Goal: Information Seeking & Learning: Learn about a topic

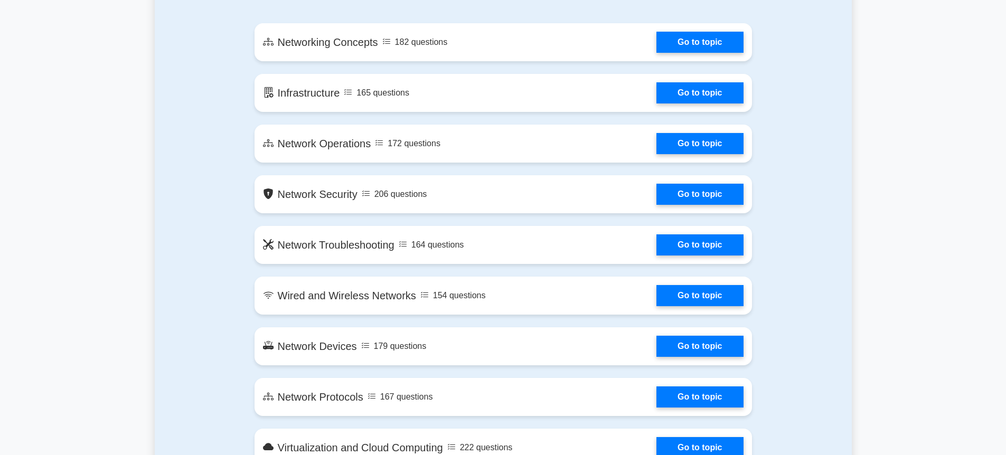
scroll to position [507, 0]
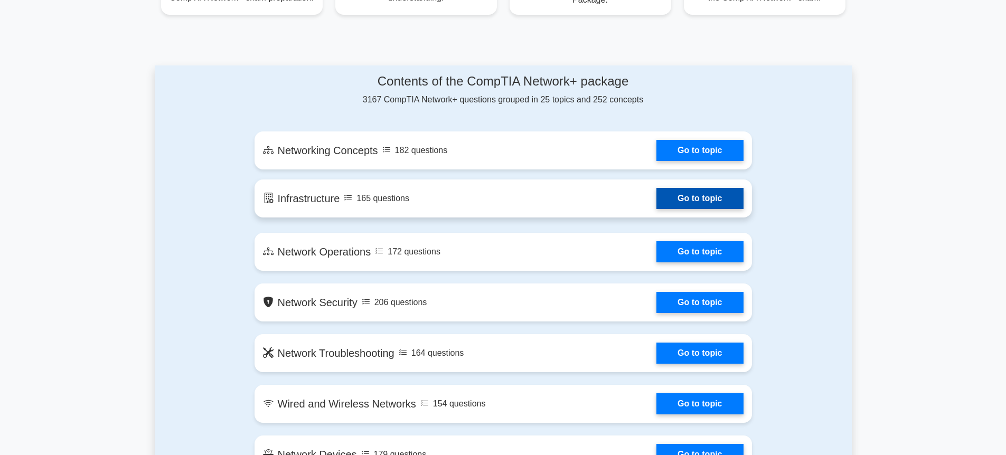
click at [704, 199] on link "Go to topic" at bounding box center [700, 198] width 87 height 21
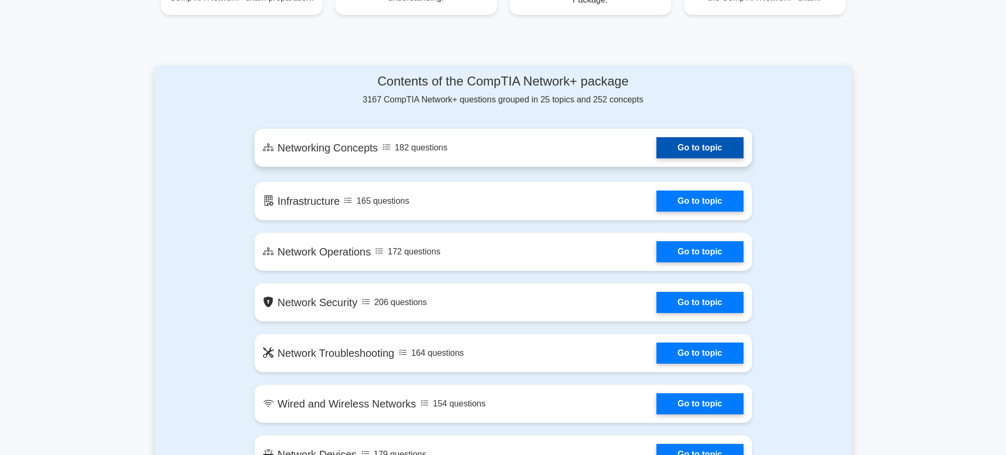
click at [685, 146] on link "Go to topic" at bounding box center [700, 147] width 87 height 21
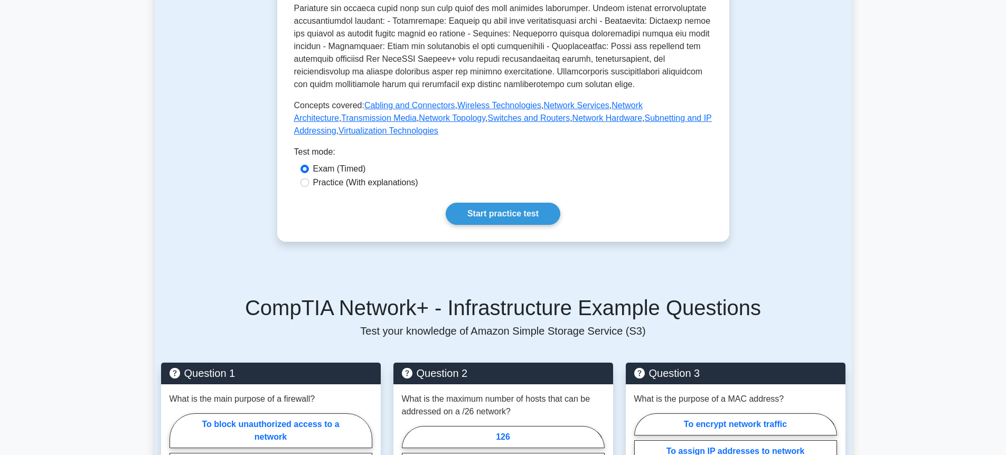
scroll to position [380, 0]
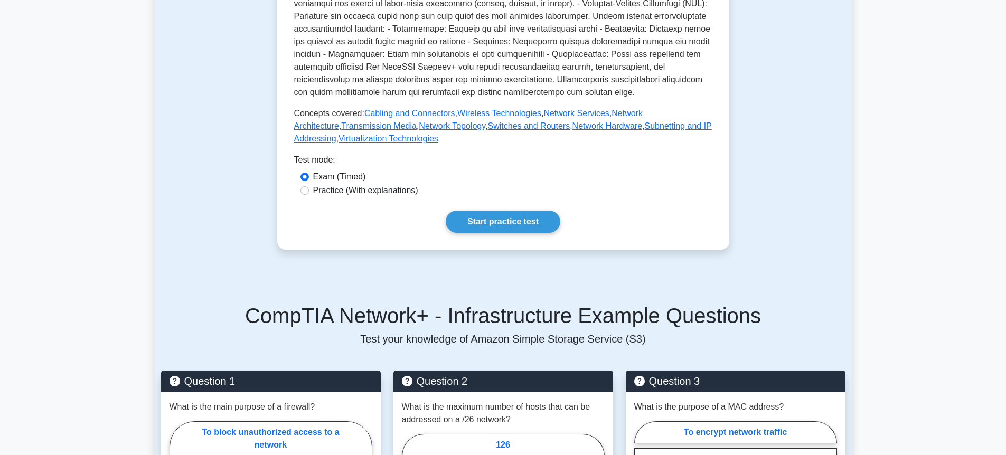
click at [369, 193] on label "Practice (With explanations)" at bounding box center [365, 190] width 105 height 13
click at [309, 193] on input "Practice (With explanations)" at bounding box center [305, 190] width 8 height 8
radio input "true"
click at [369, 193] on label "Practice (With explanations)" at bounding box center [365, 190] width 105 height 13
click at [309, 193] on input "Practice (With explanations)" at bounding box center [305, 190] width 8 height 8
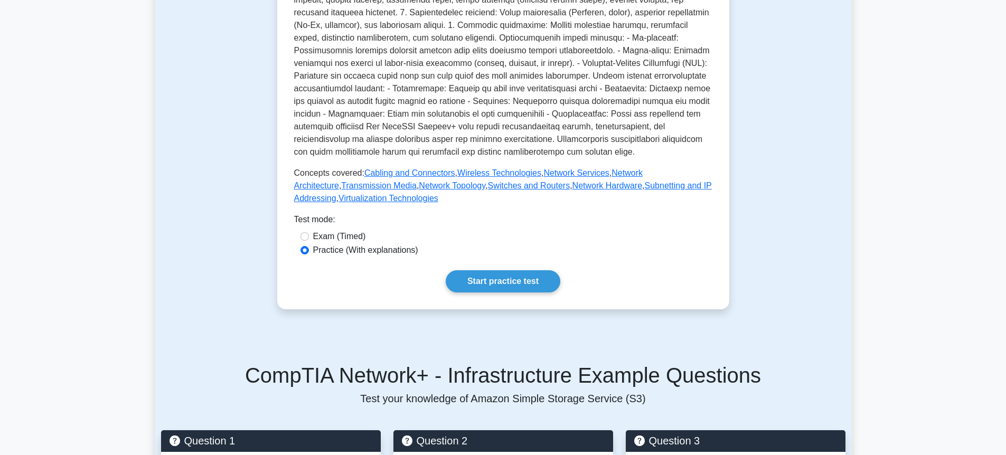
scroll to position [317, 0]
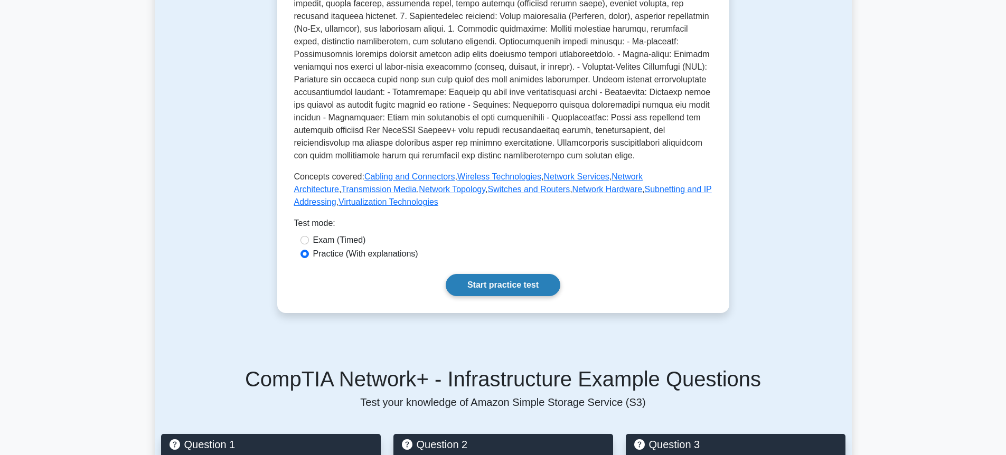
click at [493, 275] on link "Start practice test" at bounding box center [503, 285] width 115 height 22
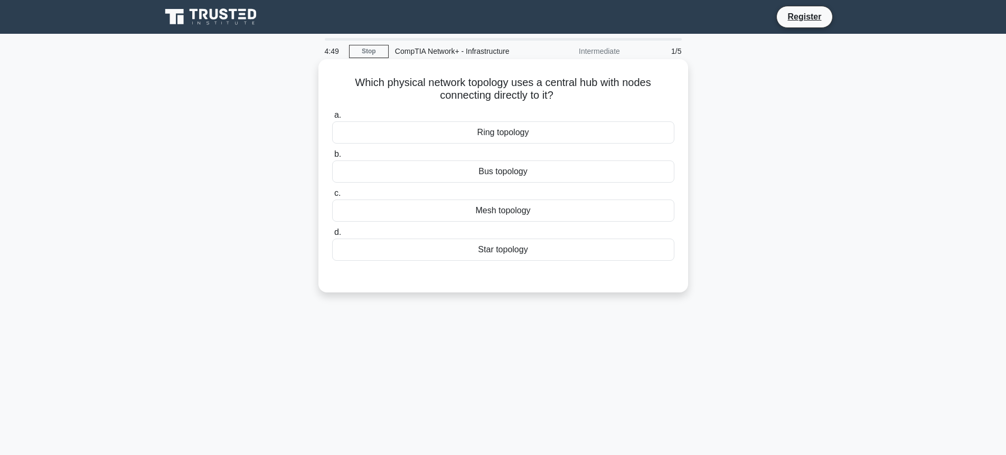
click at [486, 249] on div "Star topology" at bounding box center [503, 250] width 342 height 22
click at [332, 236] on input "d. Star topology" at bounding box center [332, 232] width 0 height 7
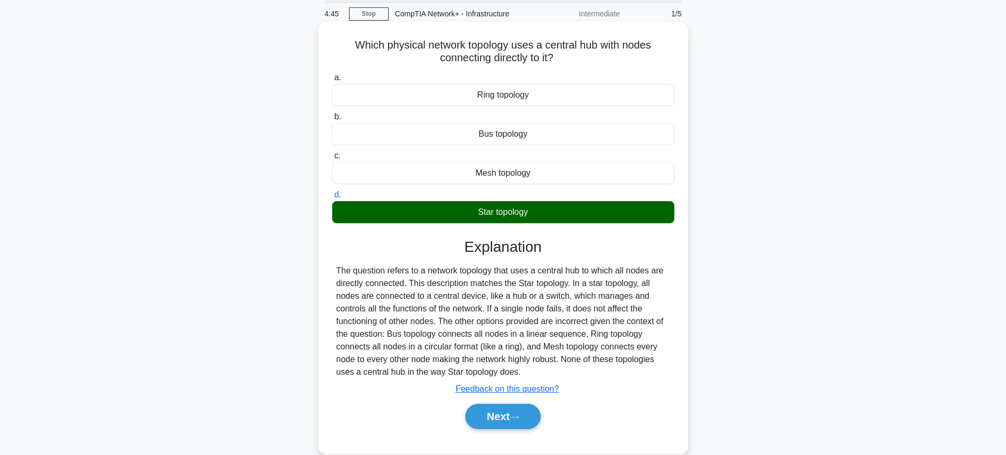
scroll to position [63, 0]
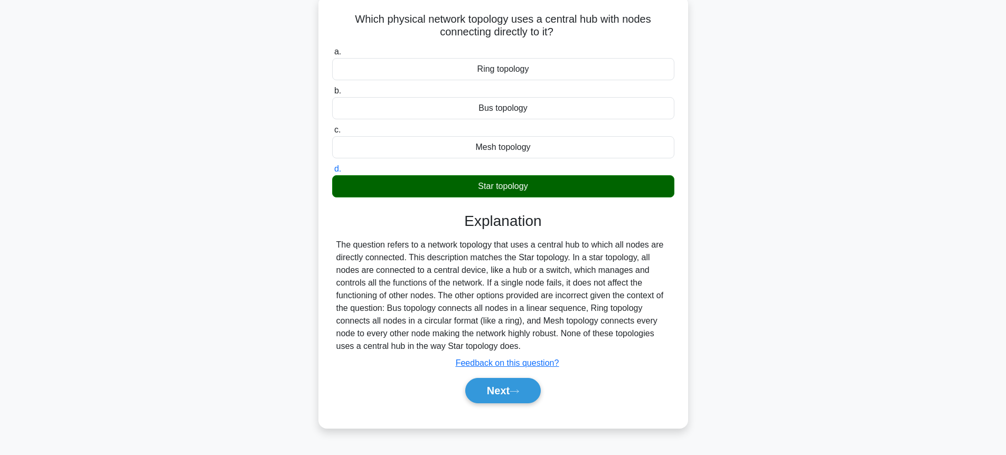
click at [513, 152] on div "Mesh topology" at bounding box center [503, 147] width 342 height 22
click at [332, 134] on input "c. Mesh topology" at bounding box center [332, 130] width 0 height 7
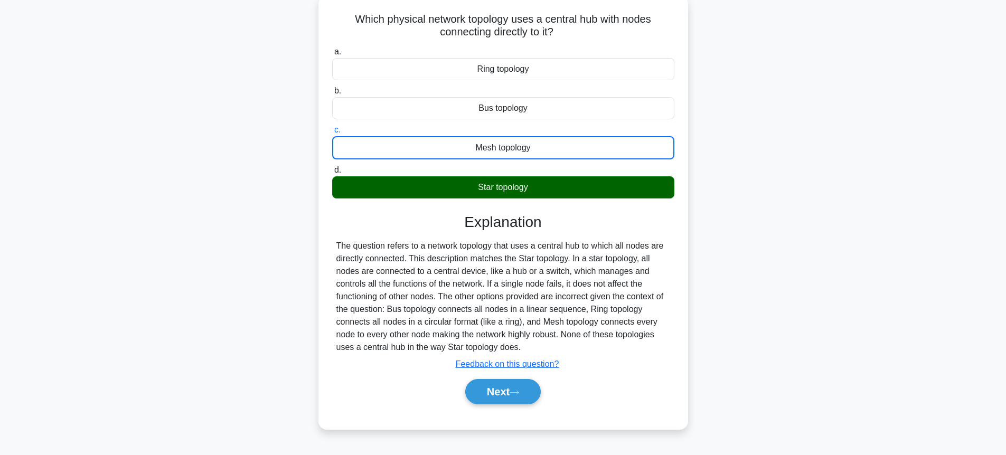
click at [513, 152] on div "Mesh topology" at bounding box center [503, 147] width 342 height 23
click at [332, 134] on input "c. Mesh topology" at bounding box center [332, 130] width 0 height 7
click at [611, 152] on div "Mesh topology" at bounding box center [503, 147] width 342 height 23
click at [332, 134] on input "c. Mesh topology" at bounding box center [332, 130] width 0 height 7
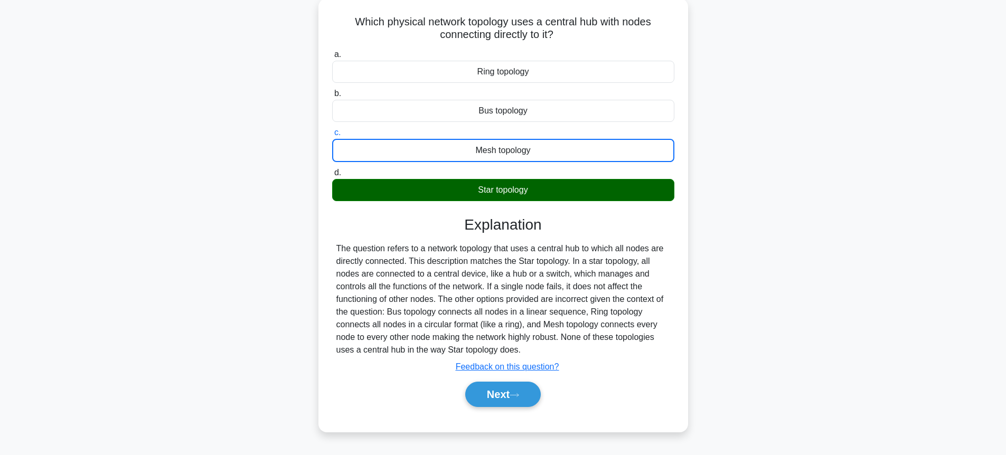
click at [833, 208] on div "Which physical network topology uses a central hub with nodes connecting direct…" at bounding box center [503, 221] width 697 height 446
click at [833, 209] on div "Which physical network topology uses a central hub with nodes connecting direct…" at bounding box center [503, 221] width 697 height 446
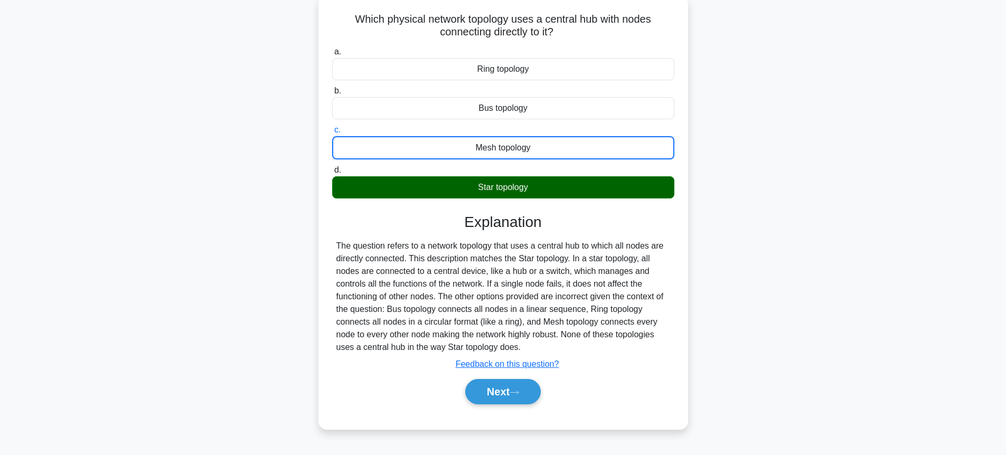
click at [472, 189] on div "Star topology" at bounding box center [503, 187] width 342 height 22
click at [332, 174] on input "d. Star topology" at bounding box center [332, 170] width 0 height 7
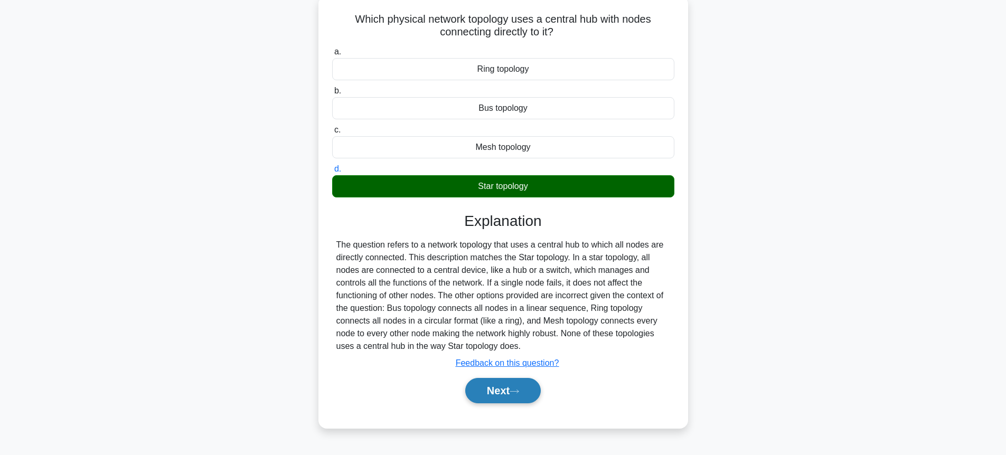
click at [516, 397] on button "Next" at bounding box center [503, 390] width 76 height 25
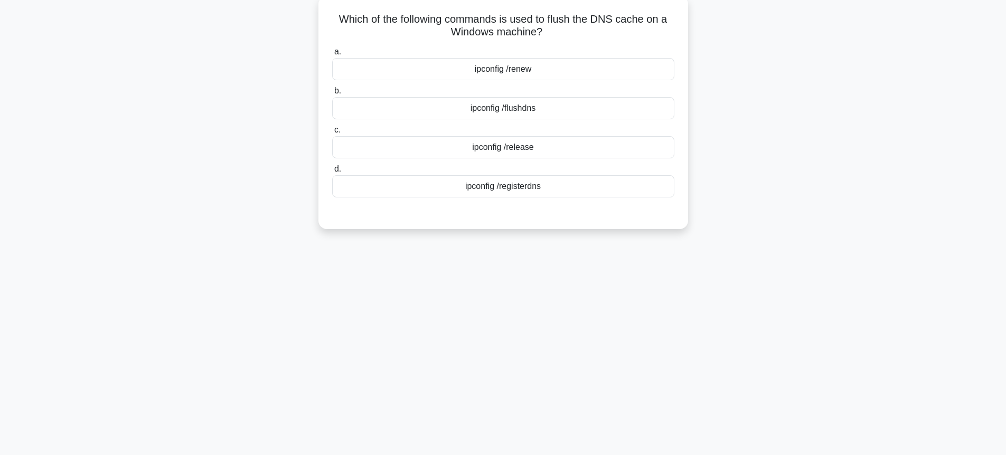
click at [631, 102] on div "ipconfig /flushdns" at bounding box center [503, 108] width 342 height 22
click at [332, 95] on input "b. ipconfig /flushdns" at bounding box center [332, 91] width 0 height 7
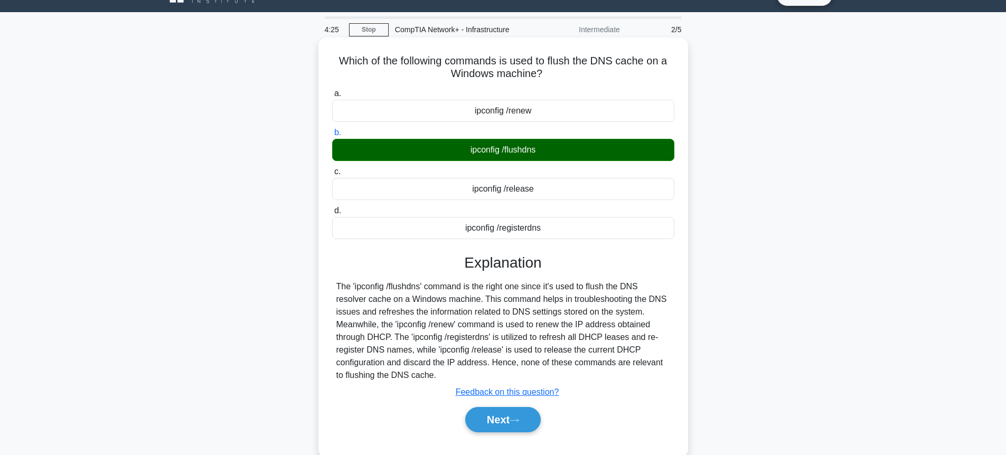
scroll to position [0, 0]
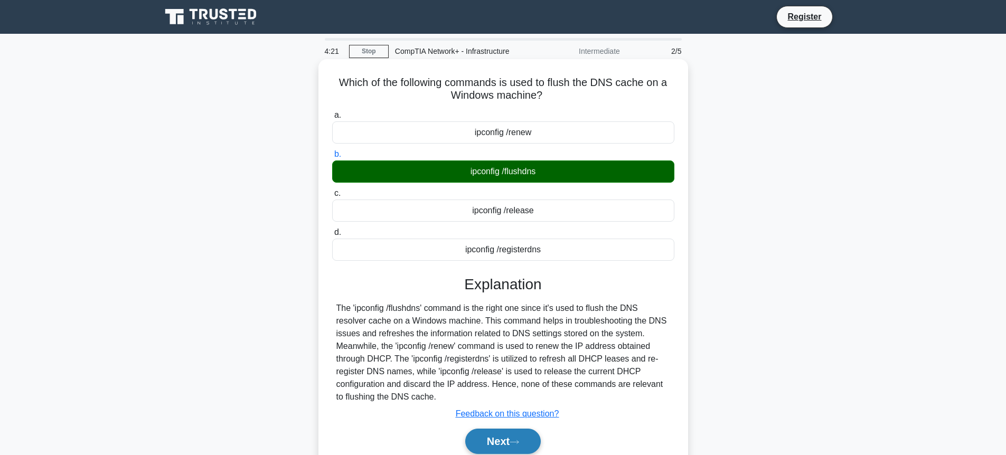
click at [506, 436] on button "Next" at bounding box center [503, 441] width 76 height 25
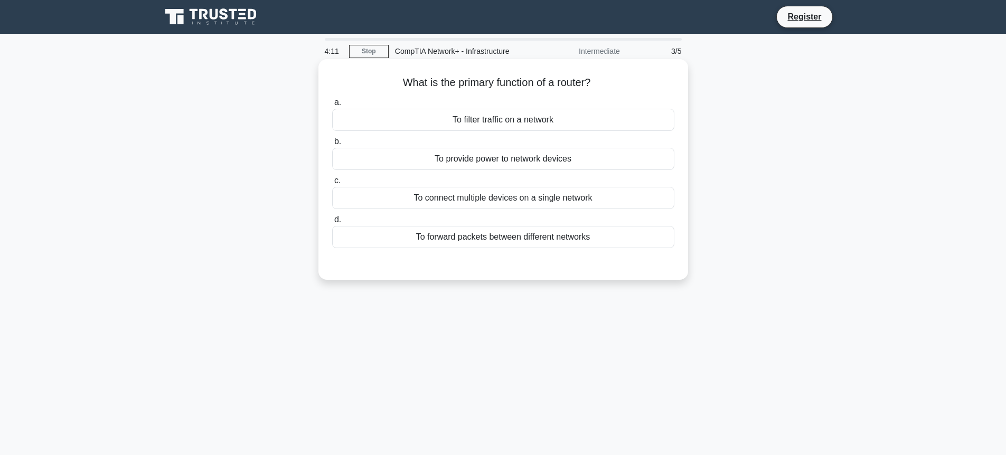
click at [548, 238] on div "To forward packets between different networks" at bounding box center [503, 237] width 342 height 22
click at [332, 223] on input "d. To forward packets between different networks" at bounding box center [332, 220] width 0 height 7
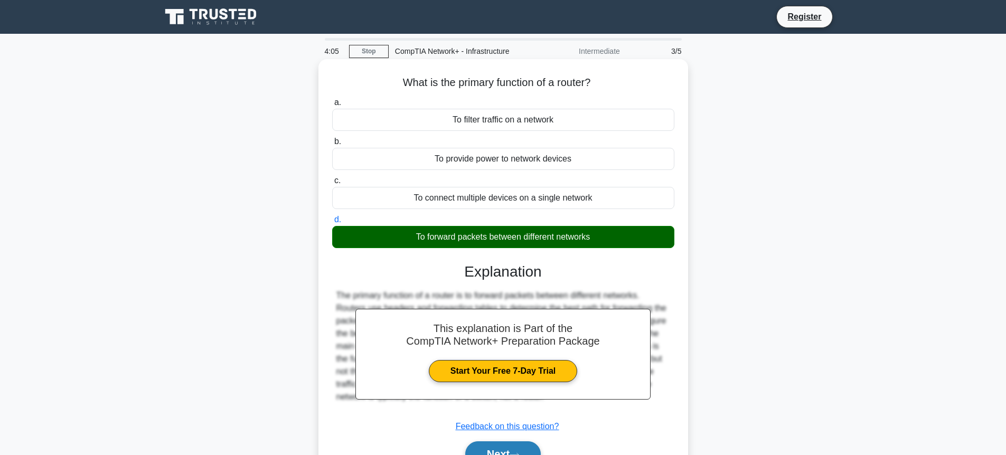
click at [519, 447] on button "Next" at bounding box center [503, 454] width 76 height 25
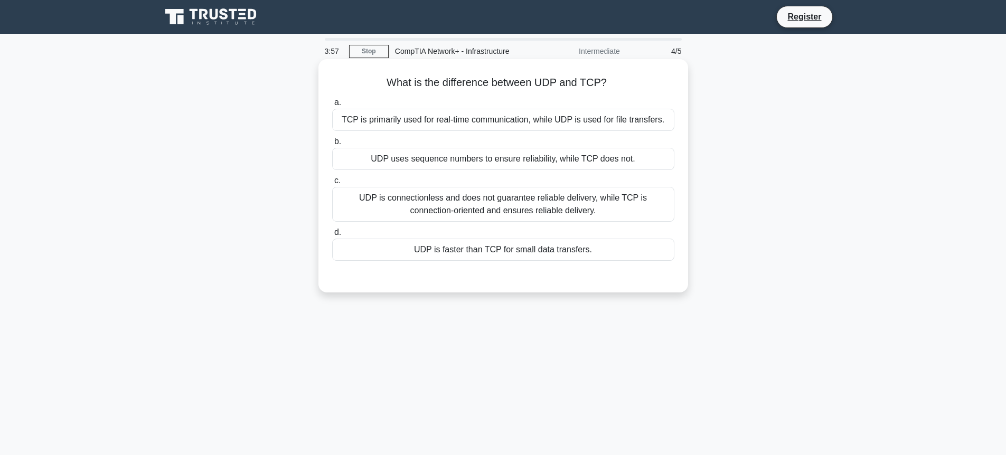
click at [480, 203] on div "UDP is connectionless and does not guarantee reliable delivery, while TCP is co…" at bounding box center [503, 204] width 342 height 35
click at [332, 184] on input "c. UDP is connectionless and does not guarantee reliable delivery, while TCP is…" at bounding box center [332, 180] width 0 height 7
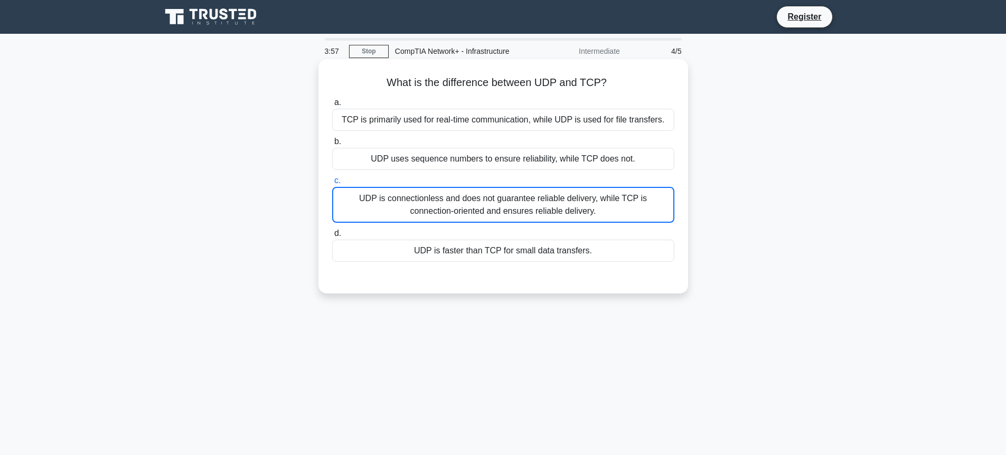
click at [480, 203] on div "UDP is connectionless and does not guarantee reliable delivery, while TCP is co…" at bounding box center [503, 205] width 342 height 36
click at [332, 184] on input "c. UDP is connectionless and does not guarantee reliable delivery, while TCP is…" at bounding box center [332, 180] width 0 height 7
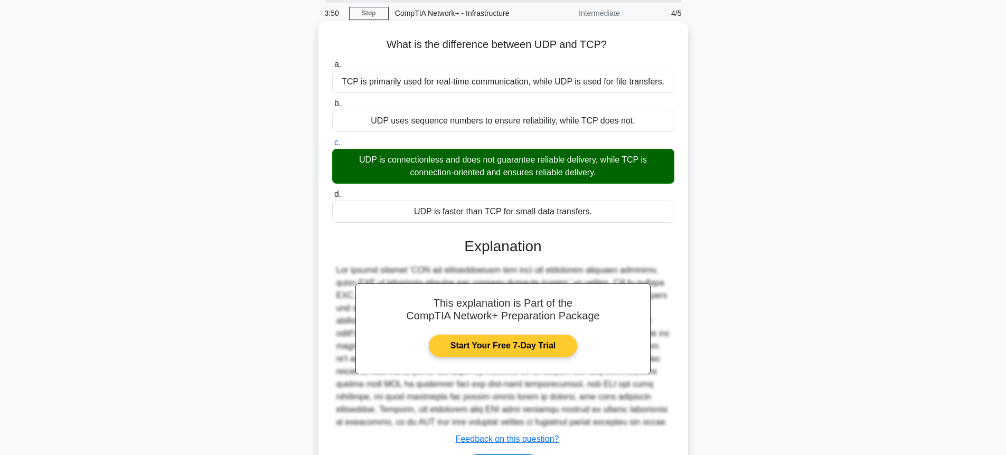
scroll to position [63, 0]
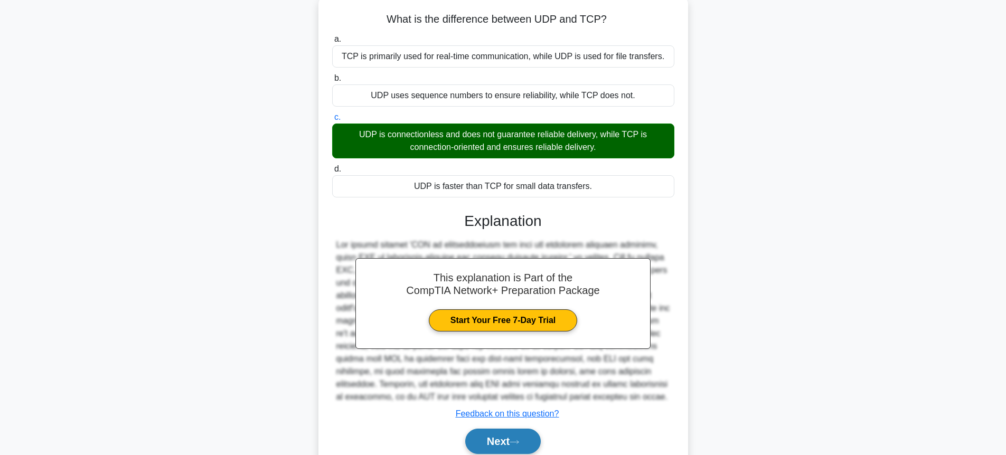
click at [541, 443] on button "Next" at bounding box center [503, 441] width 76 height 25
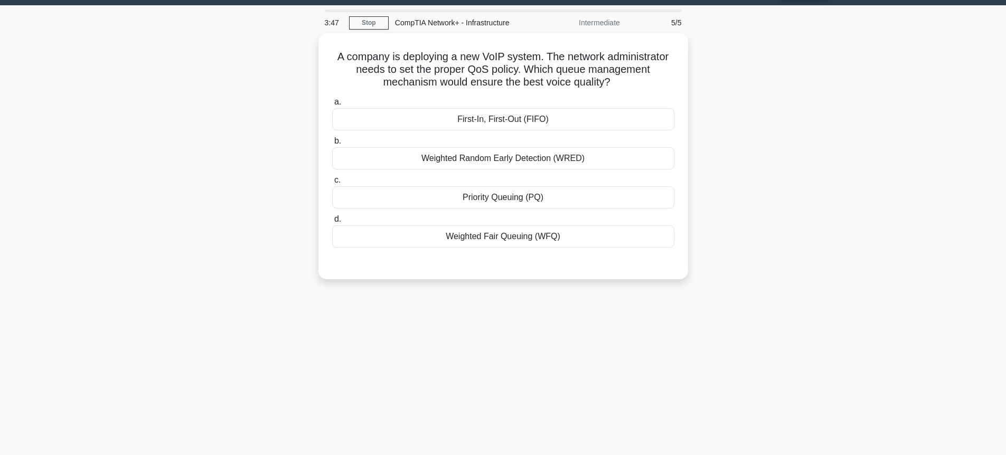
scroll to position [0, 0]
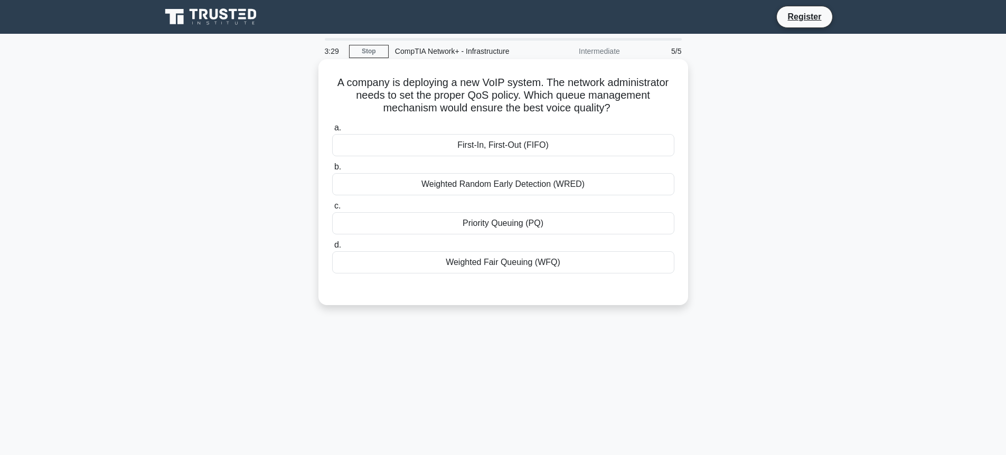
click at [592, 142] on div "First-In, First-Out (FIFO)" at bounding box center [503, 145] width 342 height 22
click at [332, 132] on input "a. First-In, First-Out (FIFO)" at bounding box center [332, 128] width 0 height 7
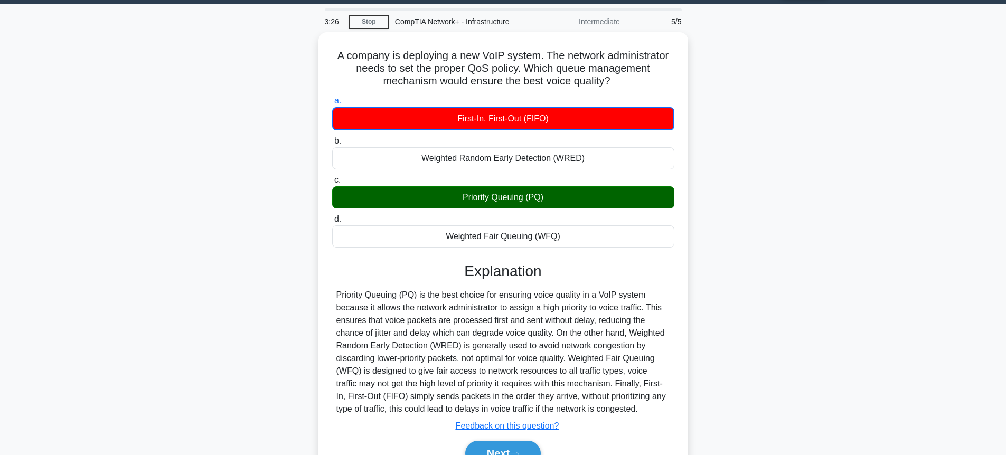
scroll to position [115, 0]
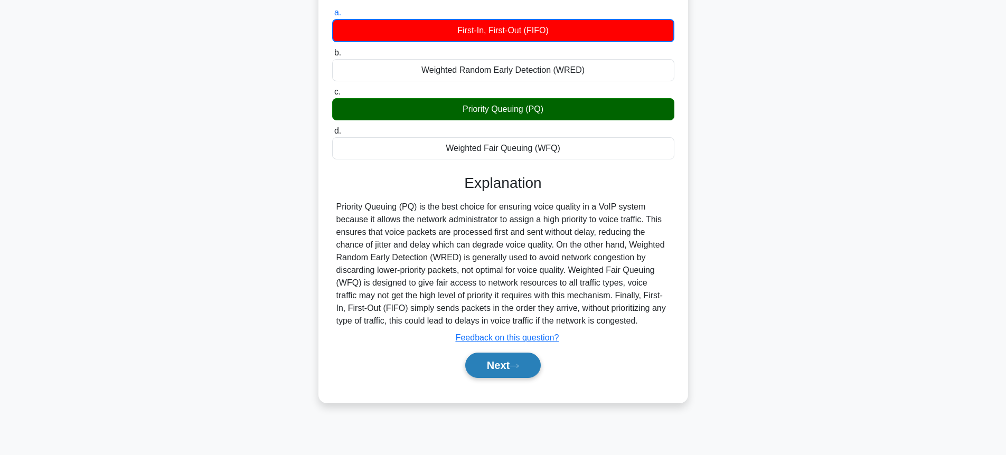
click at [528, 370] on button "Next" at bounding box center [503, 365] width 76 height 25
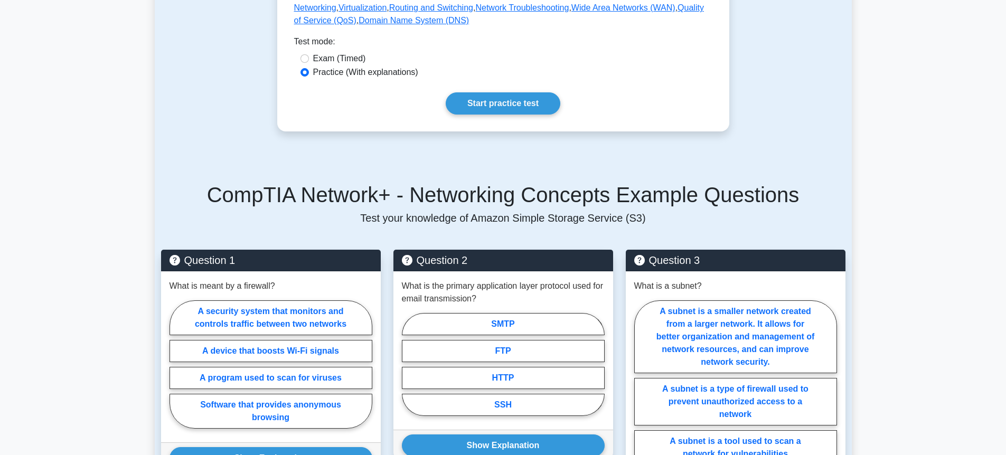
scroll to position [485, 0]
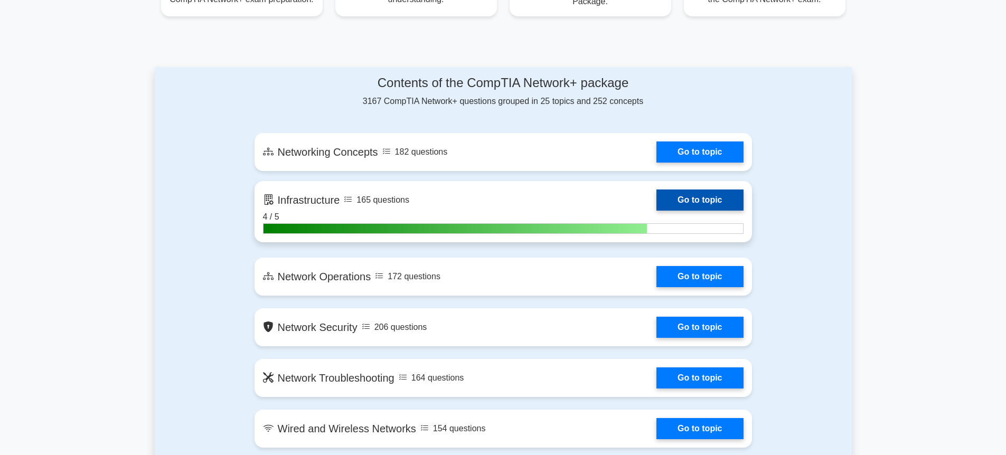
click at [683, 197] on link "Go to topic" at bounding box center [700, 200] width 87 height 21
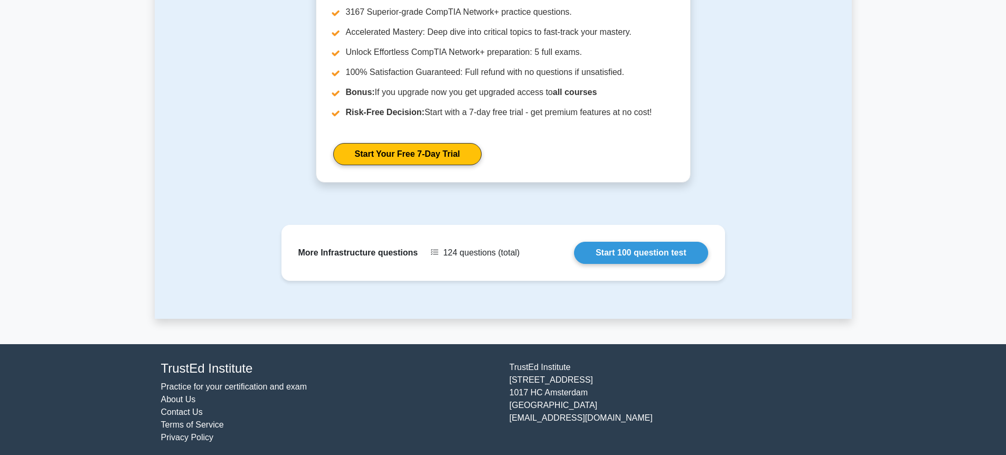
scroll to position [1056, 0]
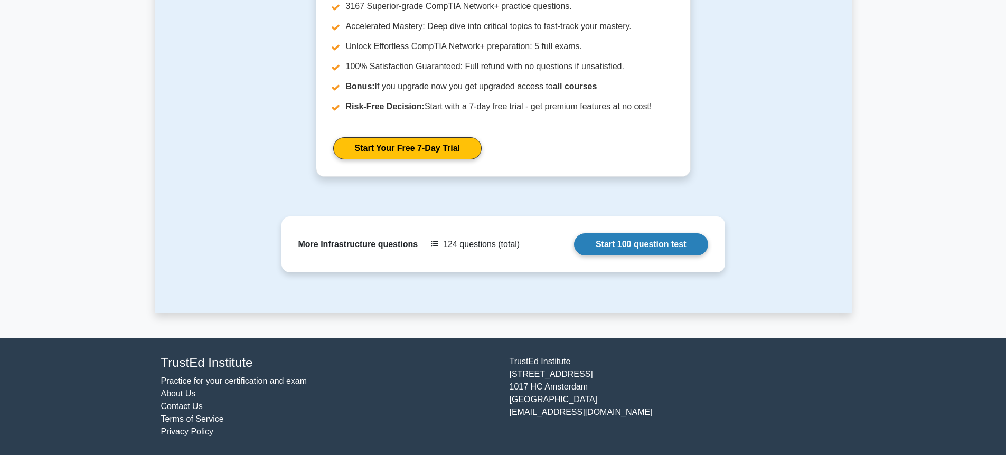
click at [649, 246] on link "Start 100 question test" at bounding box center [641, 244] width 134 height 22
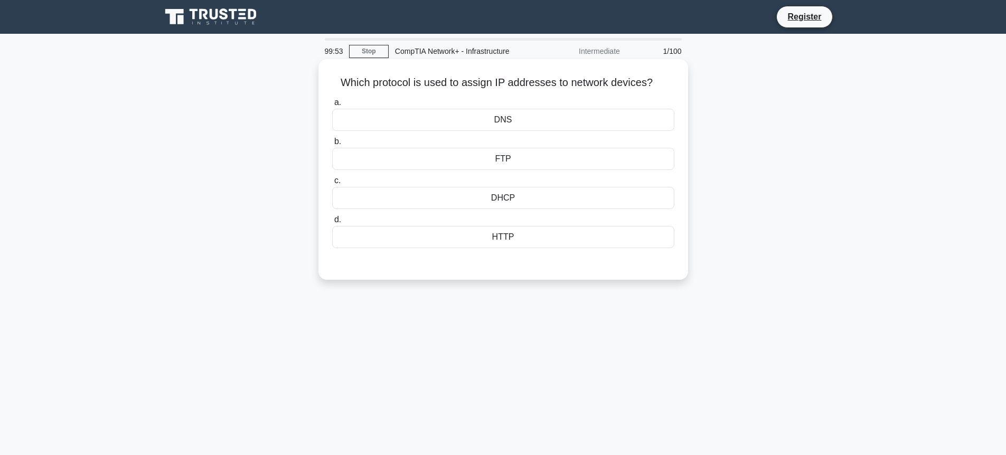
click at [476, 126] on div "DNS" at bounding box center [503, 120] width 342 height 22
click at [332, 106] on input "a. DNS" at bounding box center [332, 102] width 0 height 7
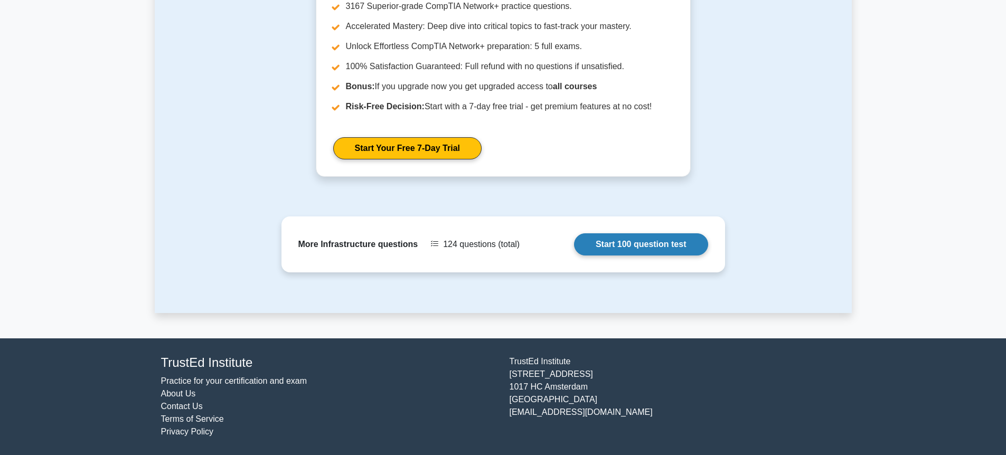
click at [647, 245] on link "Start 100 question test" at bounding box center [641, 244] width 134 height 22
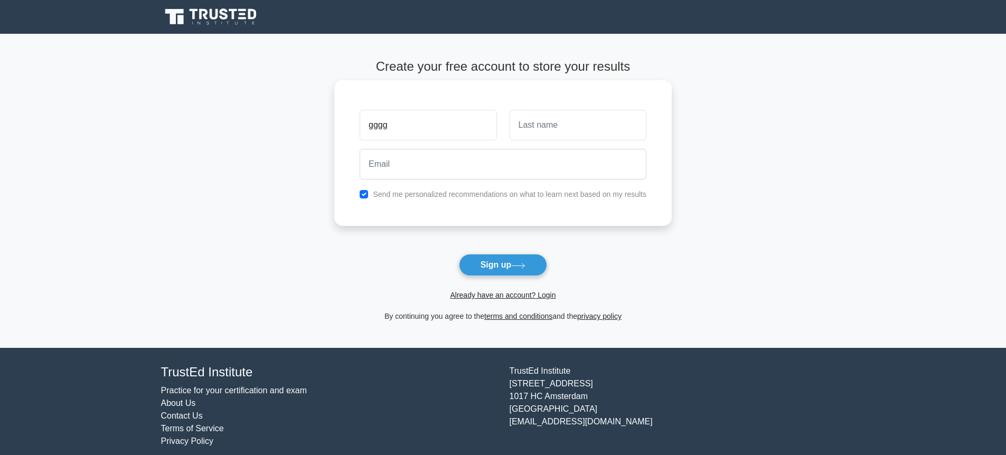
type input "gggg"
click at [535, 125] on input "text" at bounding box center [578, 125] width 137 height 31
type input "fffff"
click at [500, 164] on input "email" at bounding box center [503, 164] width 287 height 31
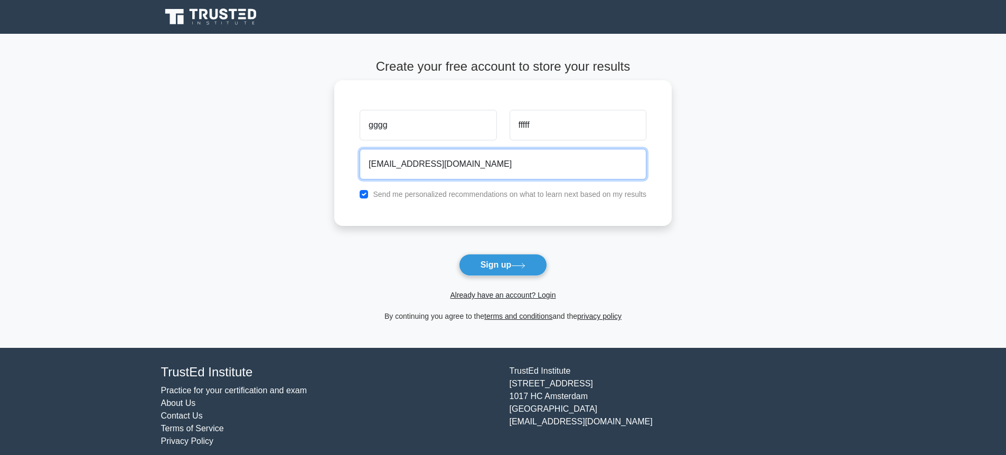
type input "[EMAIL_ADDRESS][DOMAIN_NAME]"
click at [459, 254] on button "Sign up" at bounding box center [503, 265] width 89 height 22
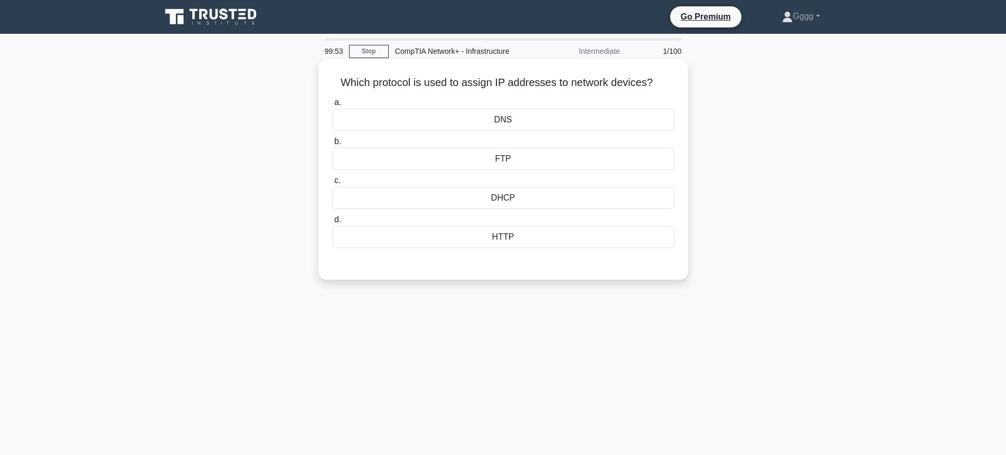
click at [621, 199] on div "DHCP" at bounding box center [503, 198] width 342 height 22
click at [332, 184] on input "c. DHCP" at bounding box center [332, 180] width 0 height 7
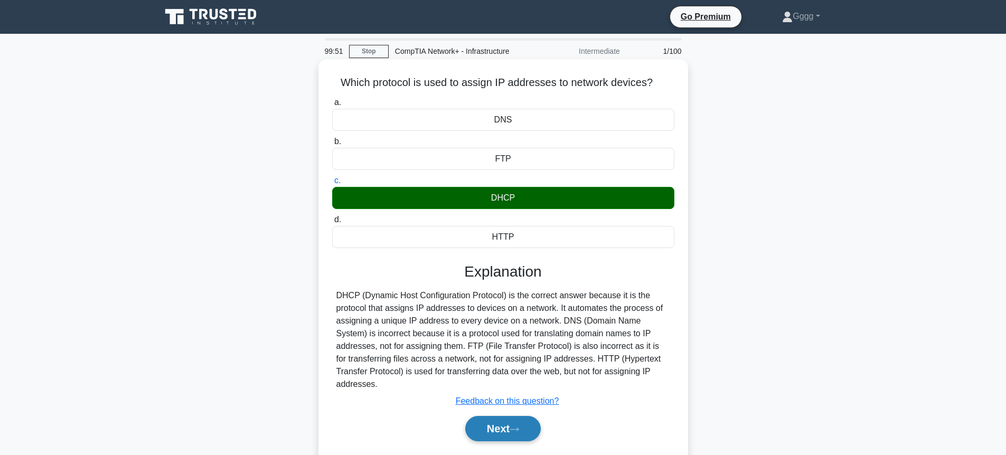
click at [528, 421] on button "Next" at bounding box center [503, 428] width 76 height 25
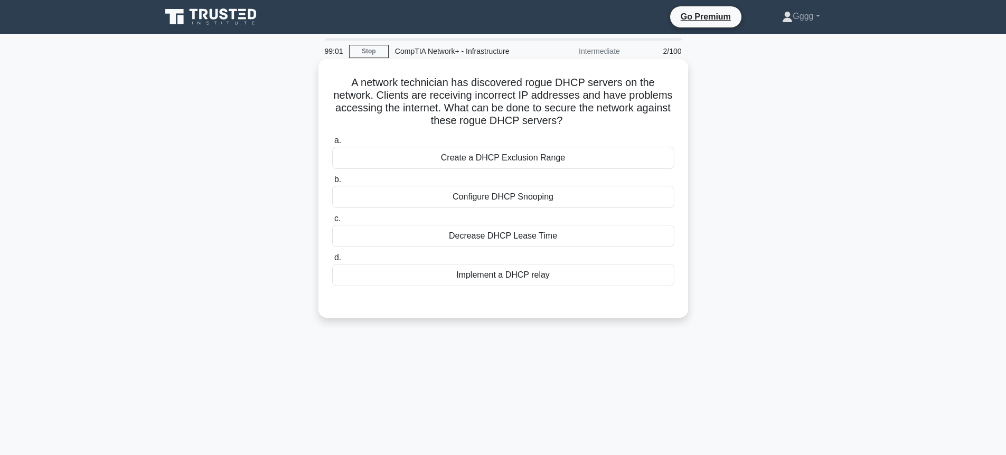
click at [472, 157] on div "Create a DHCP Exclusion Range" at bounding box center [503, 158] width 342 height 22
click at [332, 144] on input "a. Create a DHCP Exclusion Range" at bounding box center [332, 140] width 0 height 7
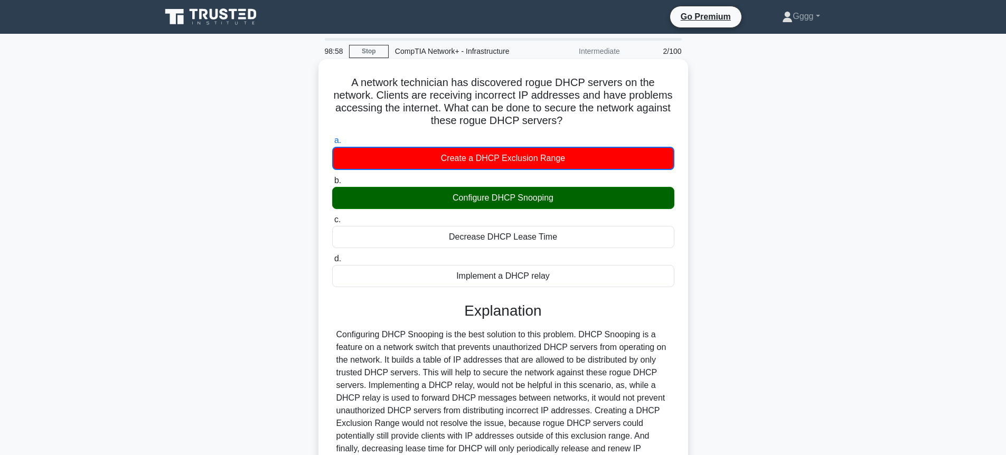
click at [464, 206] on div "Configure DHCP Snooping" at bounding box center [503, 198] width 342 height 22
click at [332, 184] on input "b. Configure DHCP Snooping" at bounding box center [332, 180] width 0 height 7
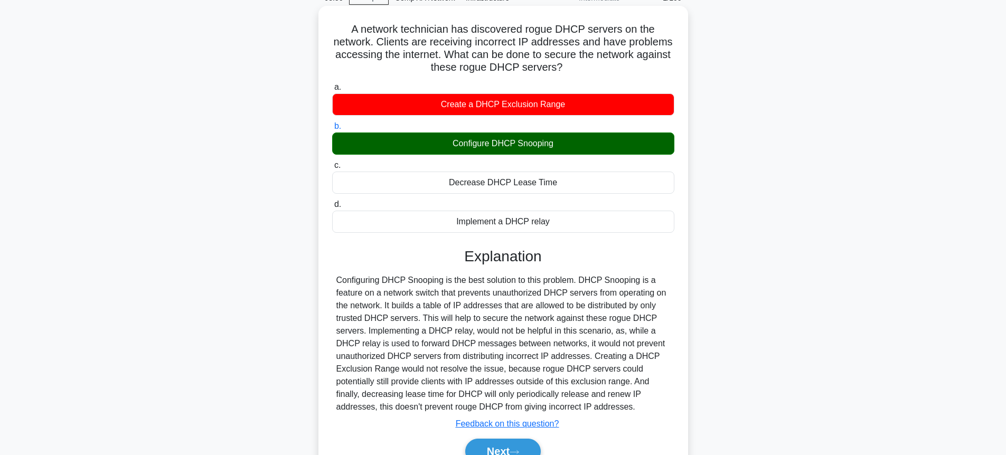
scroll to position [115, 0]
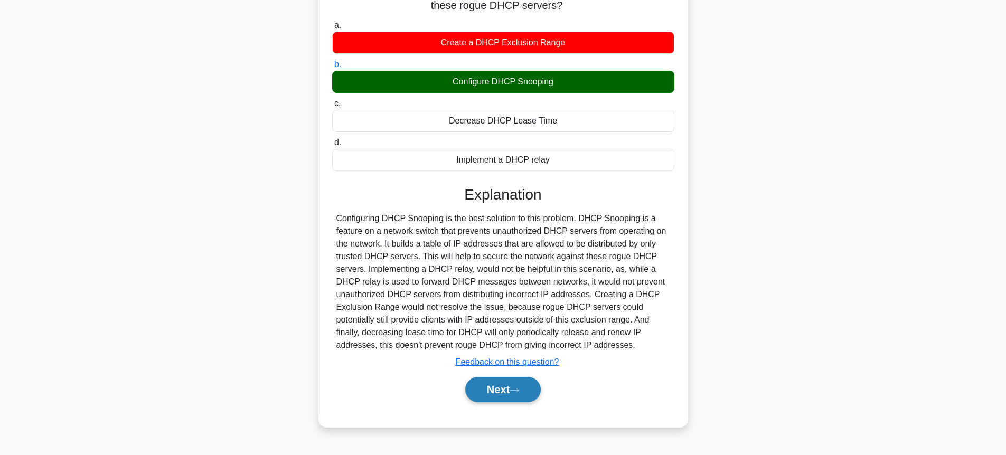
click at [483, 385] on button "Next" at bounding box center [503, 389] width 76 height 25
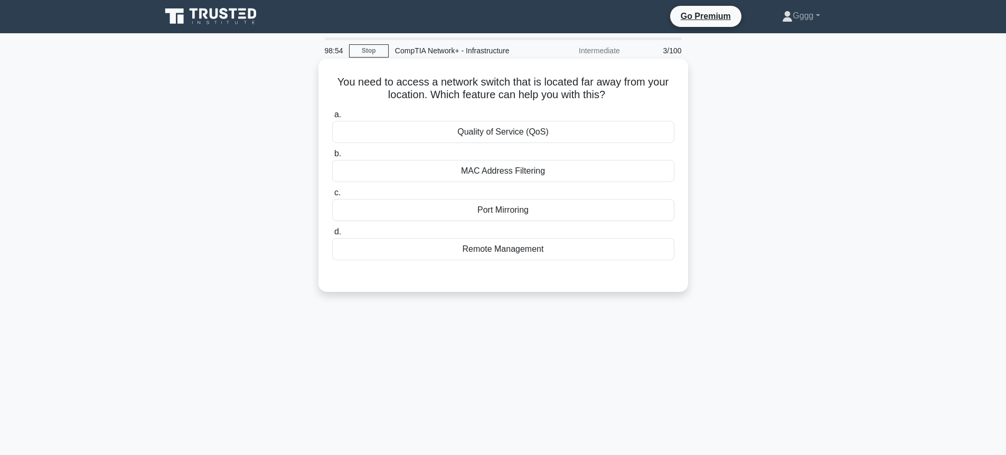
scroll to position [0, 0]
click at [449, 208] on div "Port Mirroring" at bounding box center [503, 211] width 342 height 22
click at [332, 197] on input "c. Port Mirroring" at bounding box center [332, 193] width 0 height 7
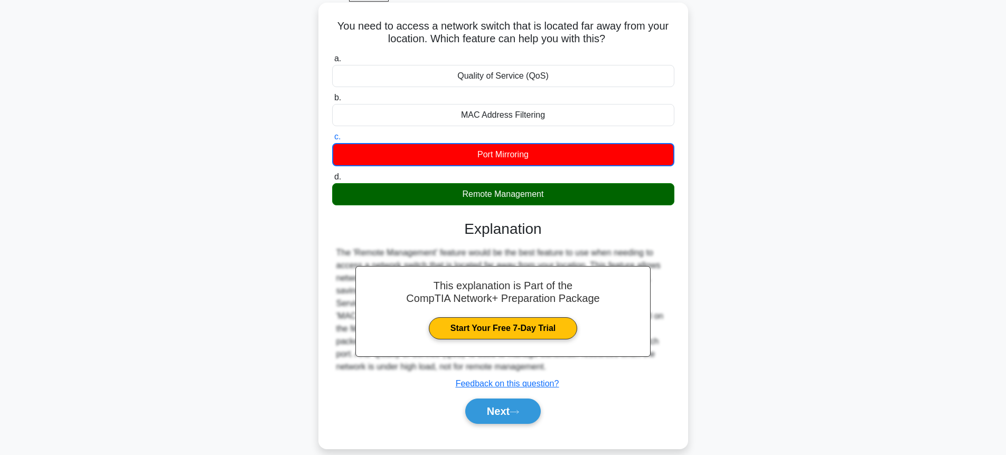
scroll to position [115, 0]
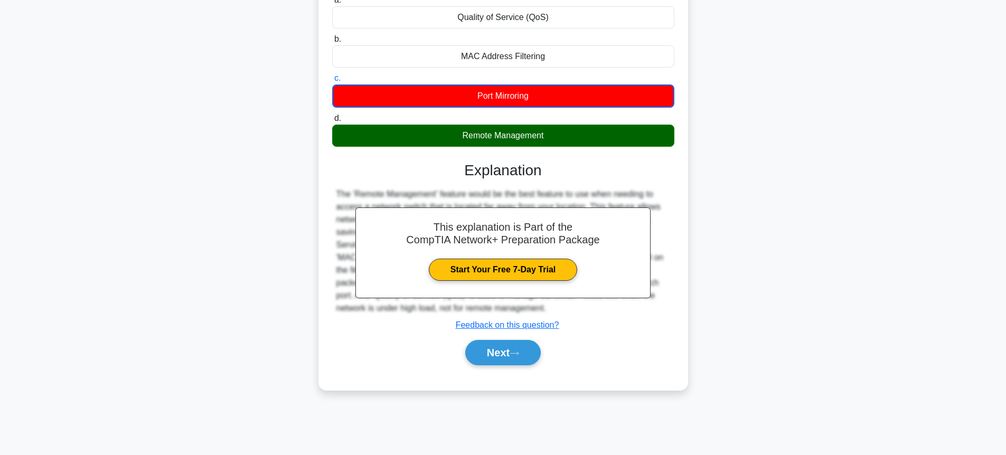
click at [494, 367] on div "Next" at bounding box center [503, 353] width 342 height 34
click at [474, 352] on button "Next" at bounding box center [503, 352] width 76 height 25
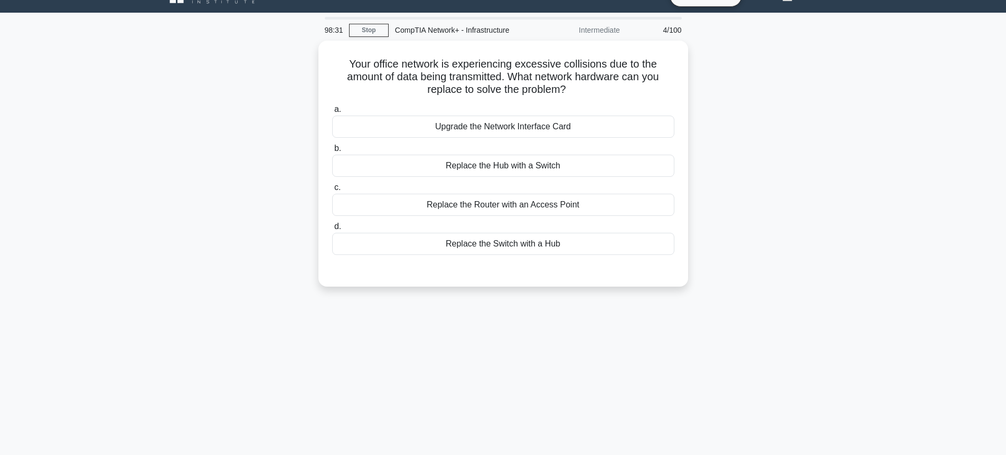
scroll to position [0, 0]
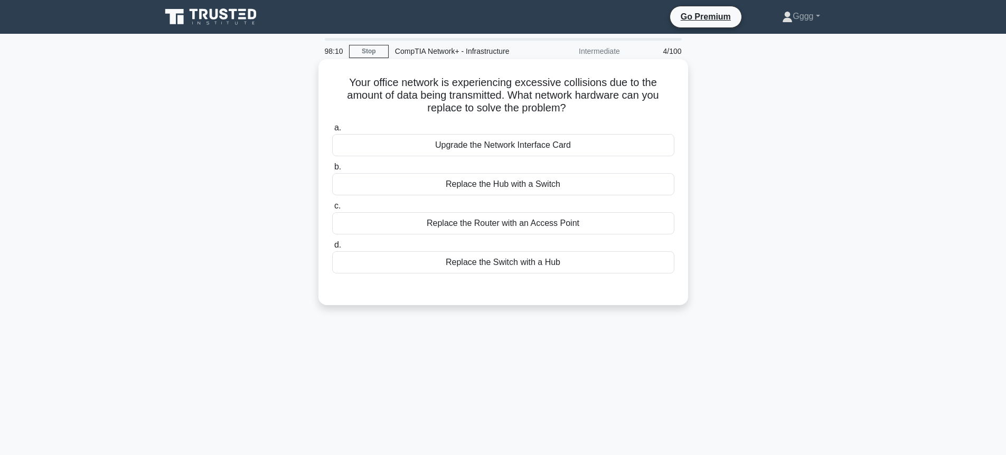
click at [505, 138] on div "Upgrade the Network Interface Card" at bounding box center [503, 145] width 342 height 22
click at [332, 132] on input "a. Upgrade the Network Interface Card" at bounding box center [332, 128] width 0 height 7
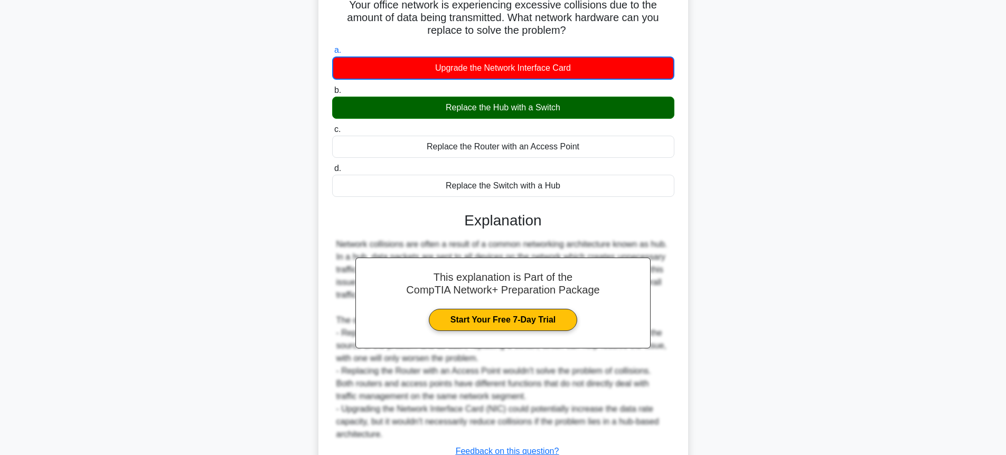
scroll to position [159, 0]
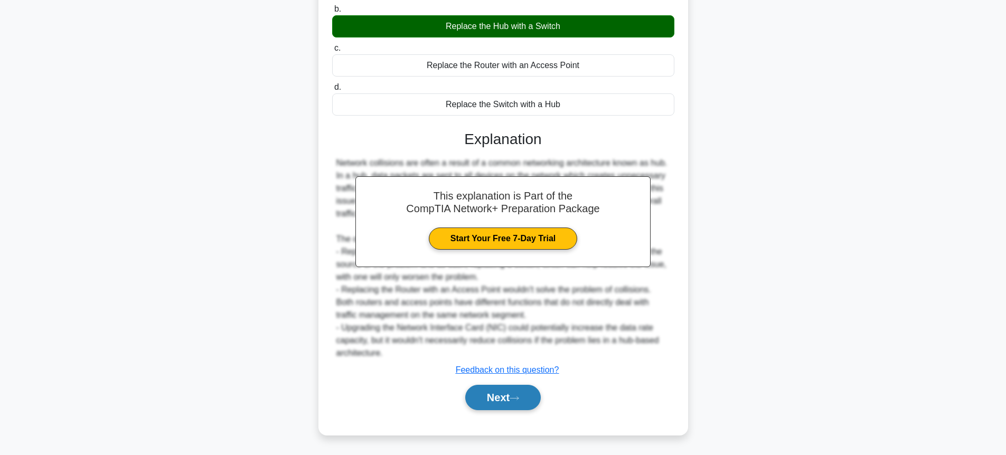
click at [519, 387] on button "Next" at bounding box center [503, 397] width 76 height 25
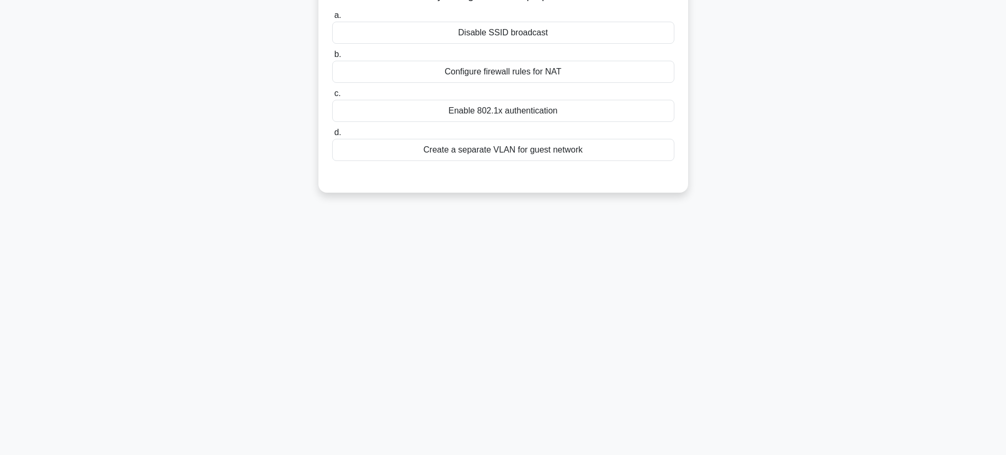
scroll to position [0, 0]
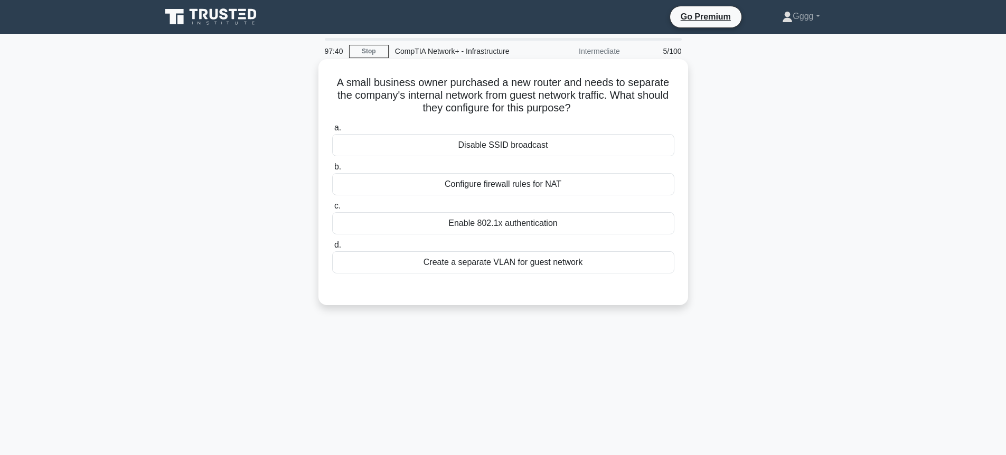
click at [549, 259] on div "Create a separate VLAN for guest network" at bounding box center [503, 262] width 342 height 22
click at [332, 249] on input "d. Create a separate VLAN for guest network" at bounding box center [332, 245] width 0 height 7
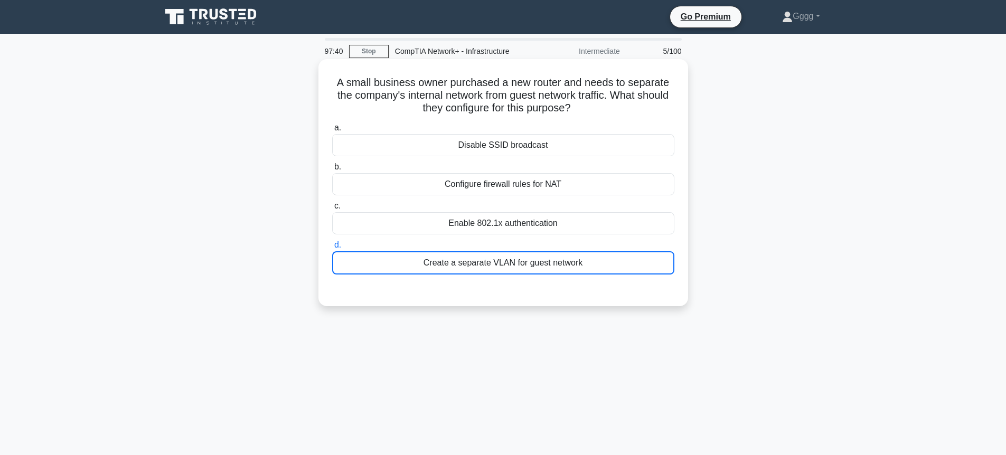
click at [549, 259] on div "Create a separate VLAN for guest network" at bounding box center [503, 262] width 342 height 23
click at [332, 249] on input "d. Create a separate VLAN for guest network" at bounding box center [332, 245] width 0 height 7
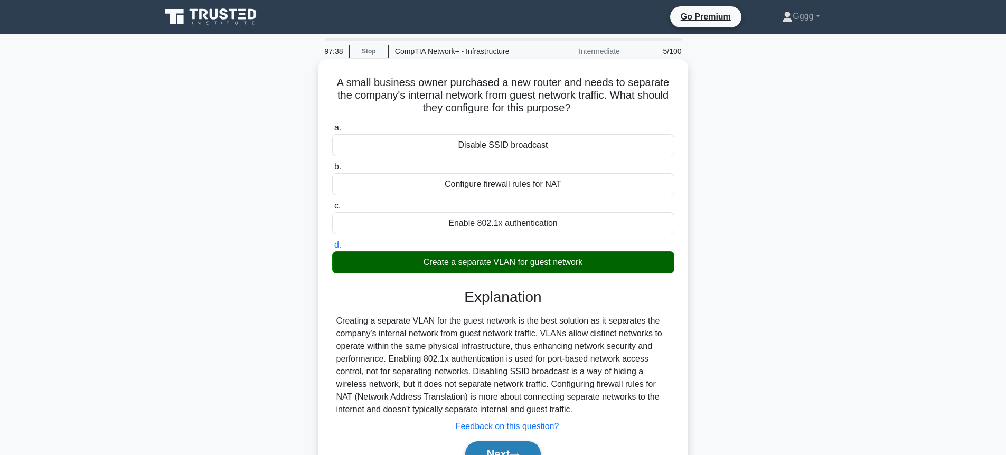
click at [477, 449] on button "Next" at bounding box center [503, 454] width 76 height 25
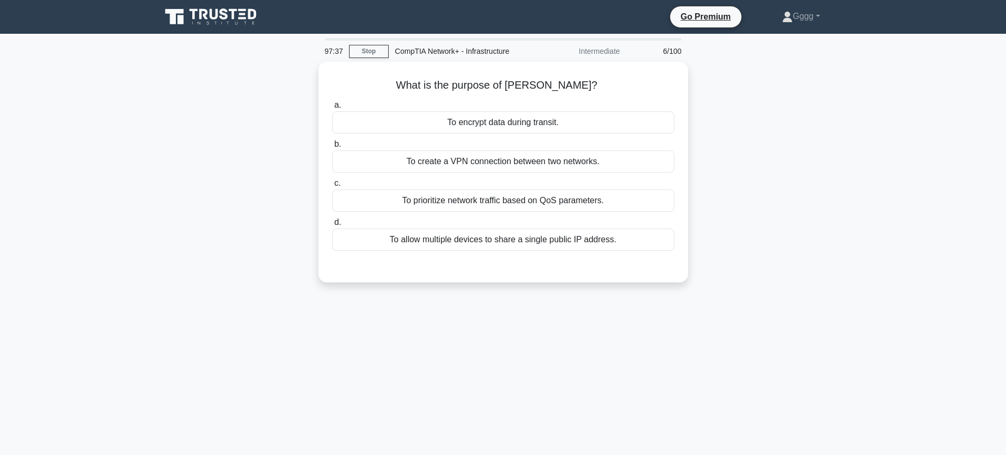
click at [774, 332] on div "97:37 Stop CompTIA Network+ - Infrastructure Intermediate 6/100 What is the pur…" at bounding box center [503, 302] width 697 height 528
click at [532, 236] on div "To allow multiple devices to share a single public IP address." at bounding box center [503, 237] width 342 height 22
click at [332, 223] on input "d. To allow multiple devices to share a single public IP address." at bounding box center [332, 220] width 0 height 7
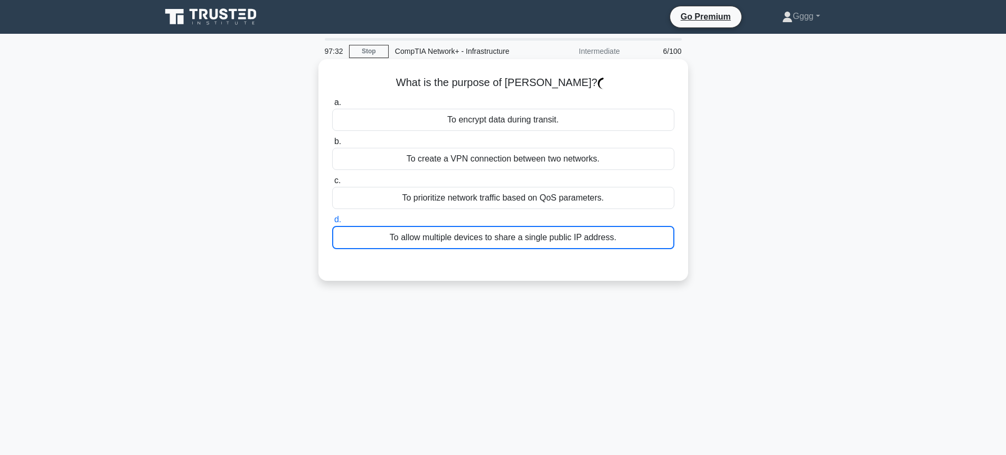
click at [532, 236] on div "To allow multiple devices to share a single public IP address." at bounding box center [503, 237] width 342 height 23
click at [332, 223] on input "d. To allow multiple devices to share a single public IP address." at bounding box center [332, 220] width 0 height 7
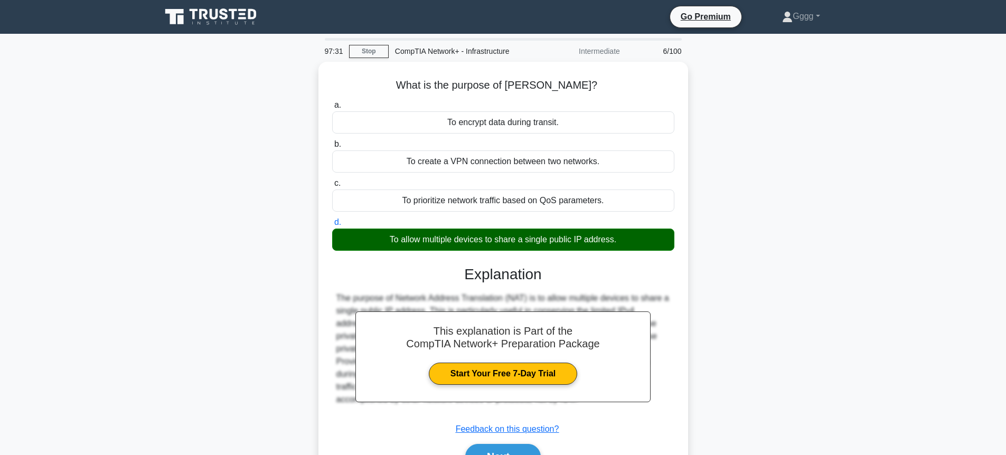
click at [777, 221] on div "What is the purpose of [PERSON_NAME]? .spinner_0XTQ{transform-origin:center;ani…" at bounding box center [503, 284] width 697 height 445
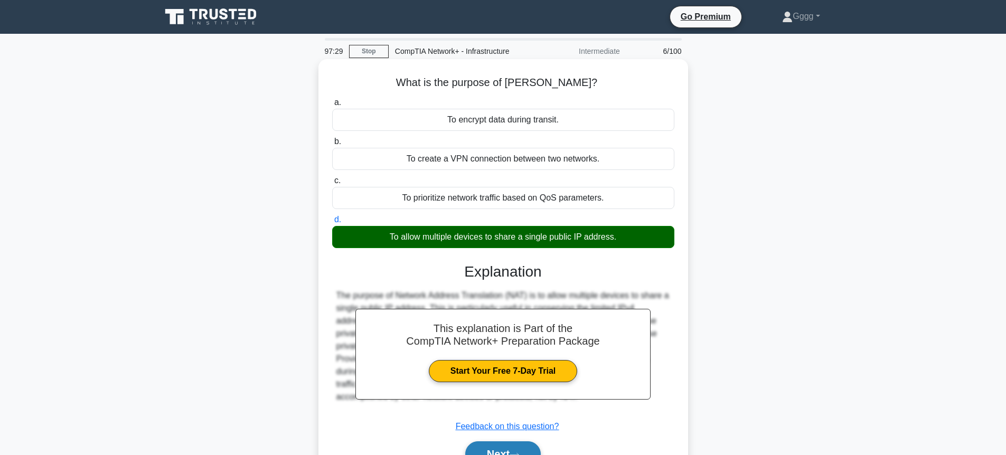
click at [479, 445] on button "Next" at bounding box center [503, 454] width 76 height 25
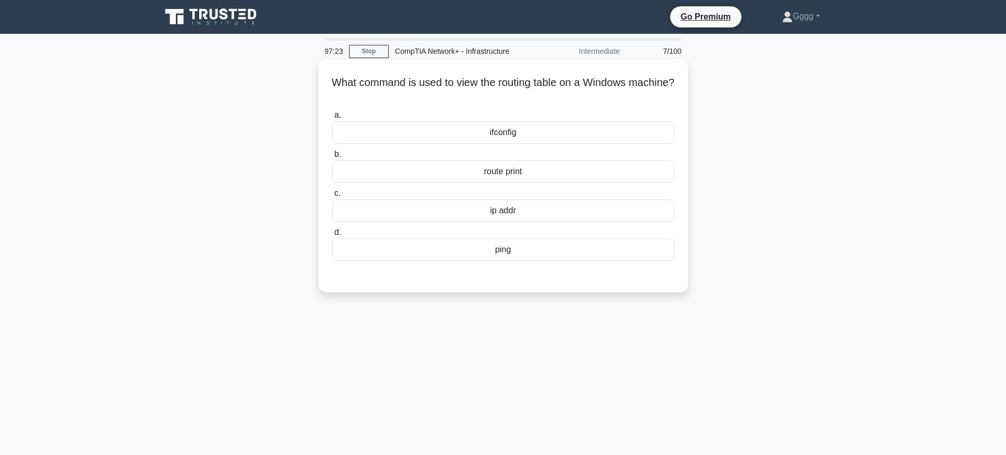
click at [442, 170] on div "route print" at bounding box center [503, 172] width 342 height 22
click at [332, 158] on input "b. route print" at bounding box center [332, 154] width 0 height 7
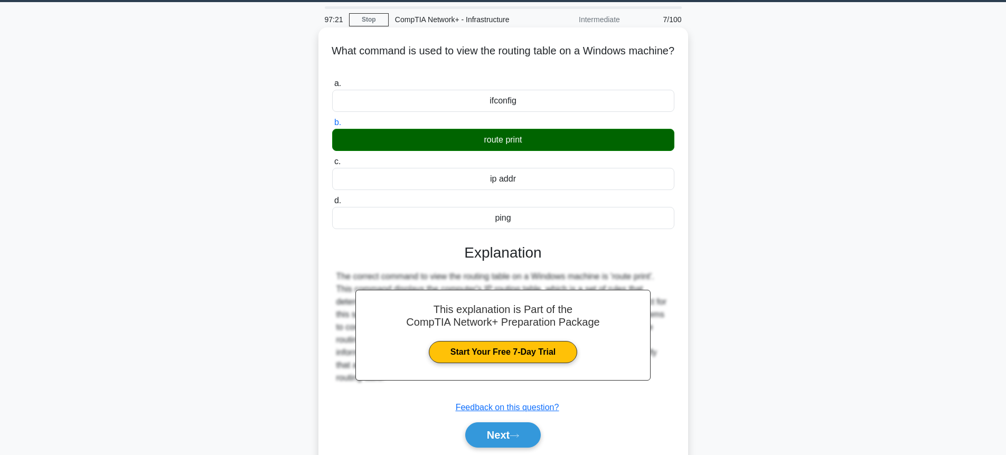
scroll to position [63, 0]
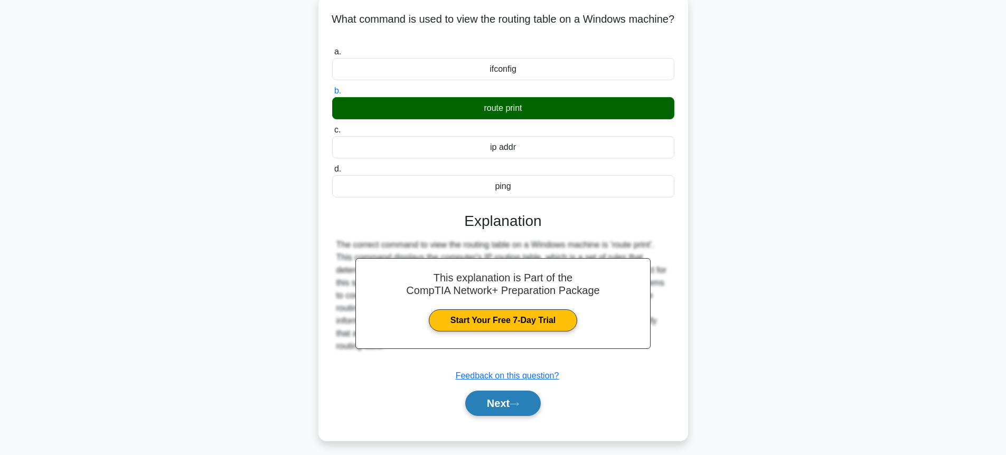
click at [525, 399] on button "Next" at bounding box center [503, 403] width 76 height 25
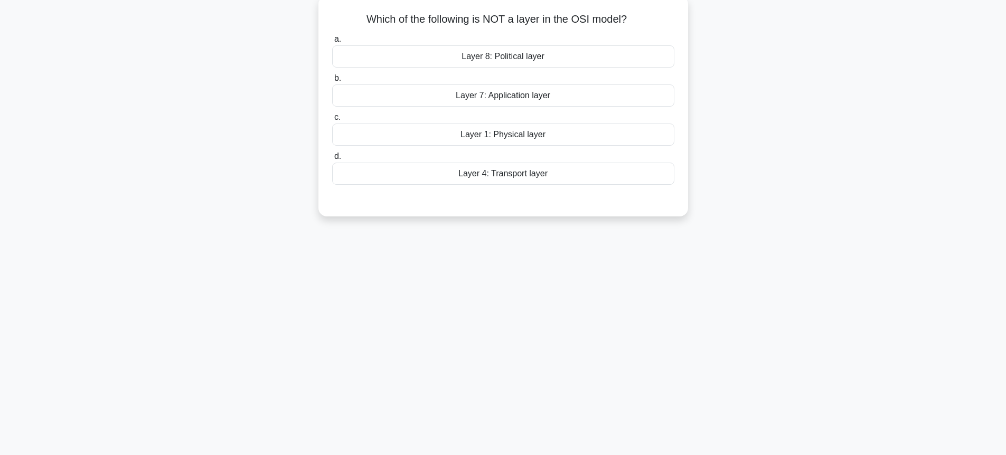
click at [571, 58] on div "Layer 8: Political layer" at bounding box center [503, 56] width 342 height 22
click at [332, 43] on input "a. Layer 8: Political layer" at bounding box center [332, 39] width 0 height 7
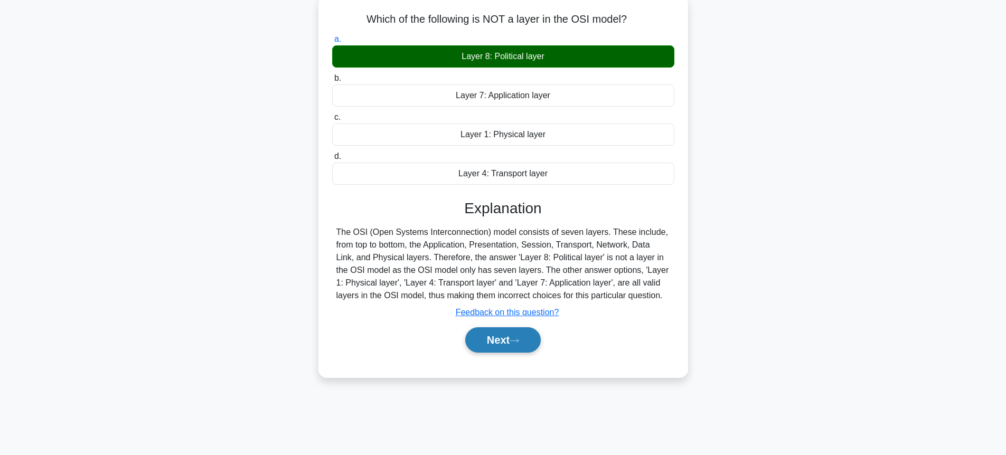
click at [516, 351] on button "Next" at bounding box center [503, 340] width 76 height 25
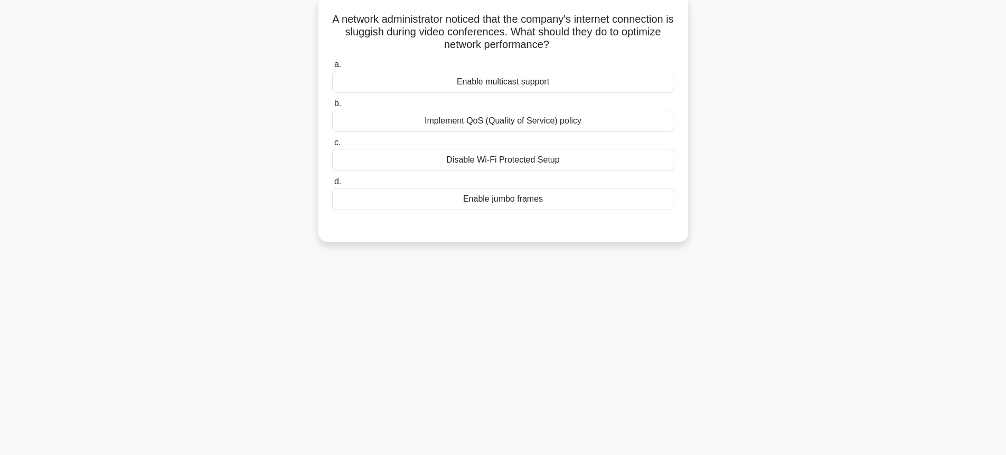
click at [518, 120] on div "Implement QoS (Quality of Service) policy" at bounding box center [503, 121] width 342 height 22
click at [332, 107] on input "b. Implement QoS (Quality of Service) policy" at bounding box center [332, 103] width 0 height 7
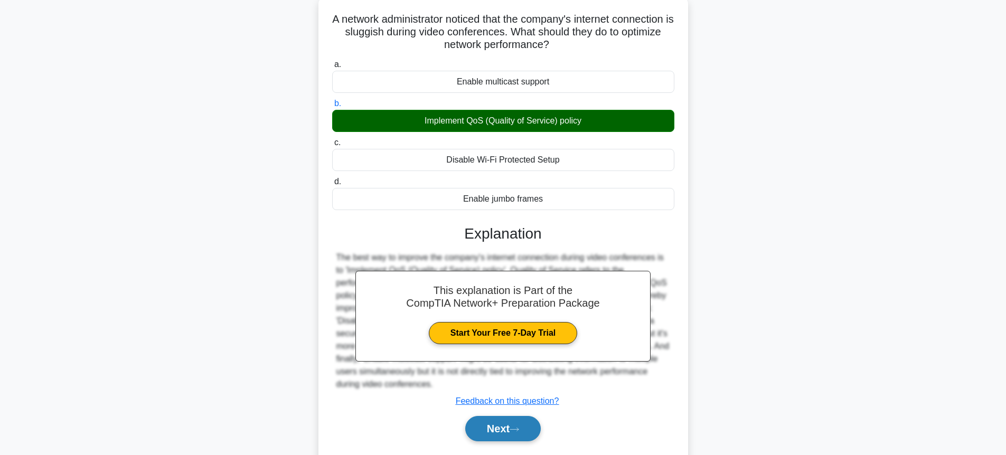
click at [519, 431] on icon at bounding box center [515, 430] width 10 height 6
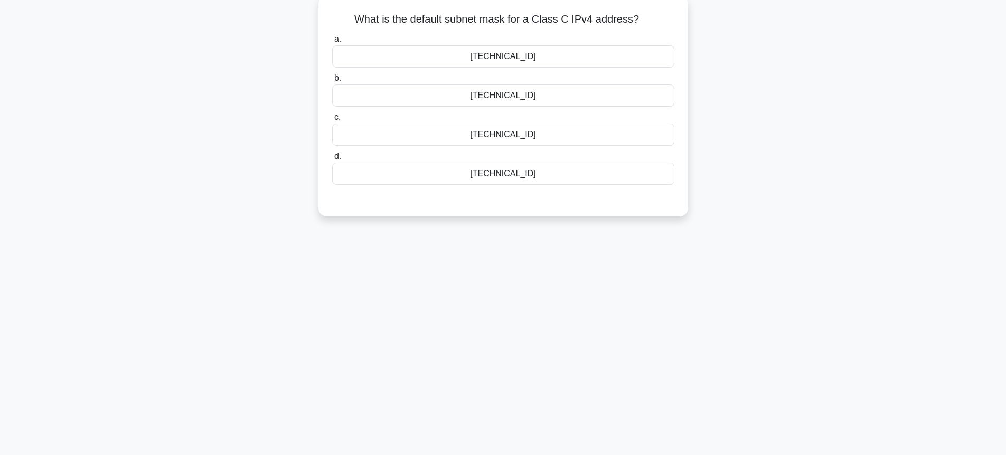
click at [497, 54] on div "255.255.0.0" at bounding box center [503, 56] width 342 height 22
click at [332, 43] on input "a. 255.255.0.0" at bounding box center [332, 39] width 0 height 7
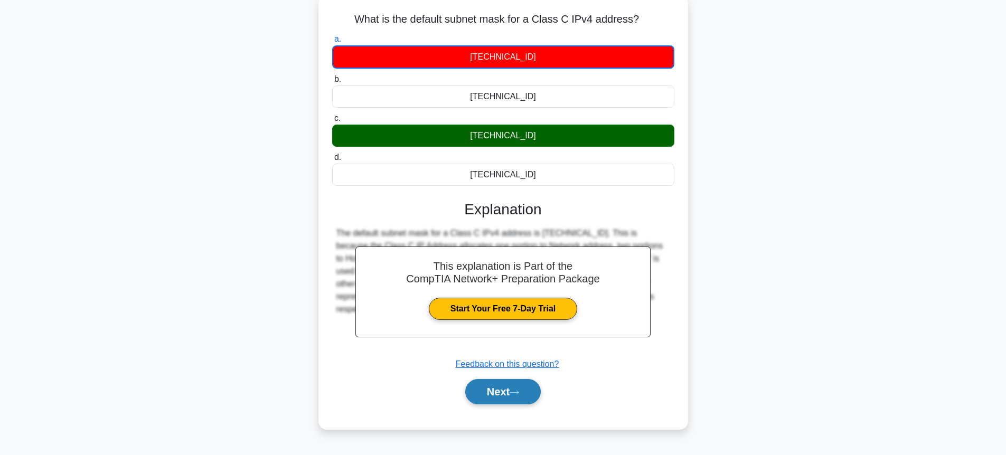
click at [521, 398] on button "Next" at bounding box center [503, 391] width 76 height 25
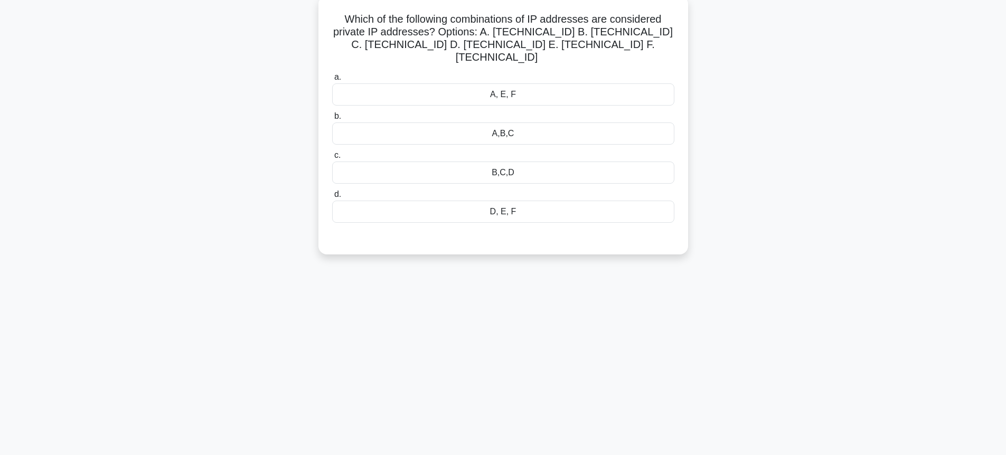
click at [399, 123] on div "A,B,C" at bounding box center [503, 134] width 342 height 22
click at [332, 118] on input "b. A,B,C" at bounding box center [332, 116] width 0 height 7
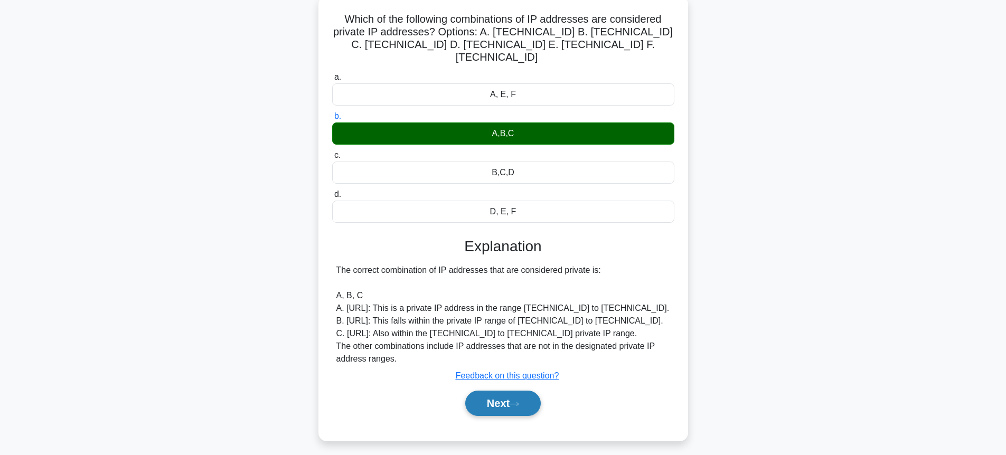
click at [501, 395] on button "Next" at bounding box center [503, 403] width 76 height 25
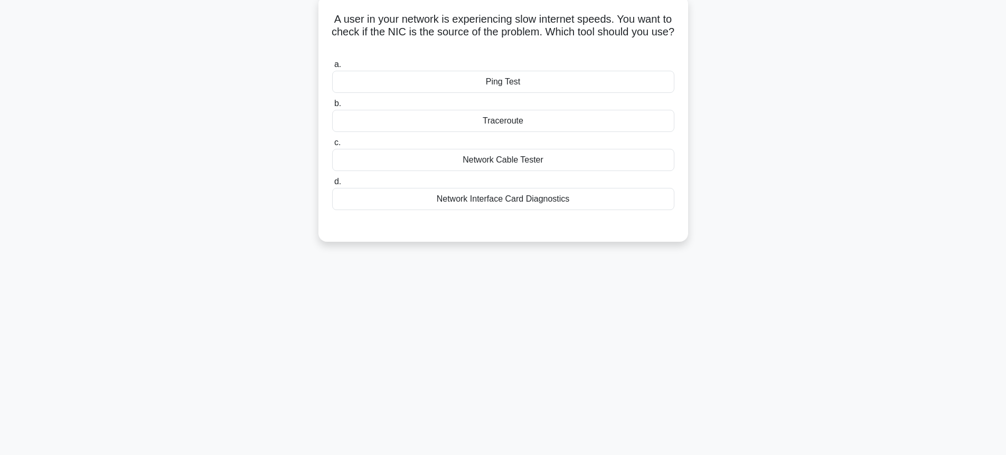
click at [532, 78] on div "Ping Test" at bounding box center [503, 82] width 342 height 22
click at [332, 68] on input "a. Ping Test" at bounding box center [332, 64] width 0 height 7
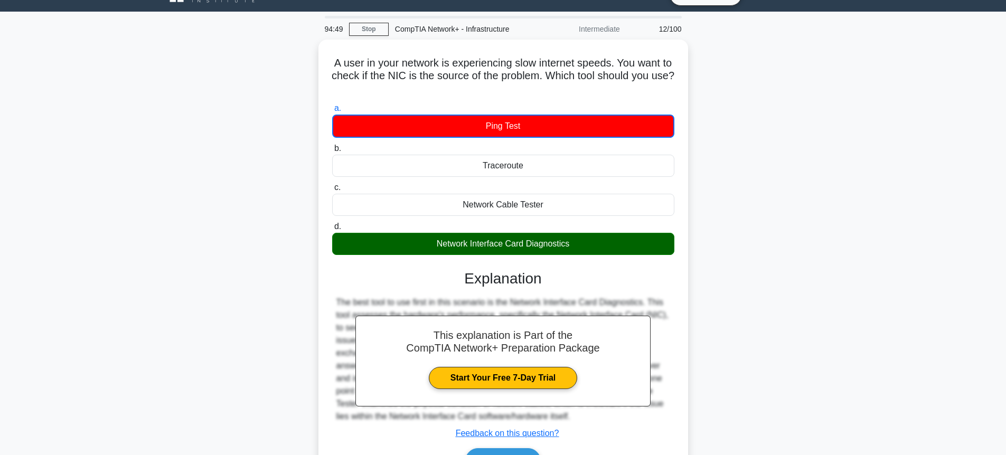
scroll to position [0, 0]
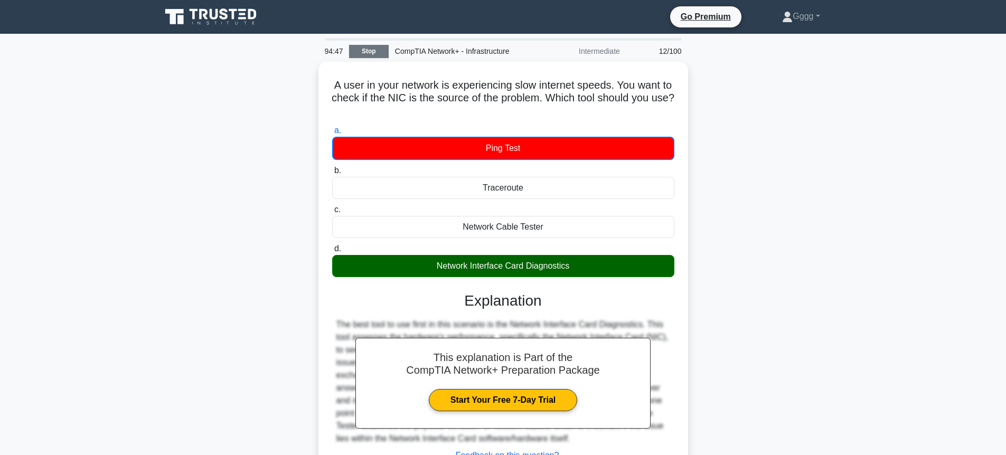
click at [377, 55] on link "Stop" at bounding box center [369, 51] width 40 height 13
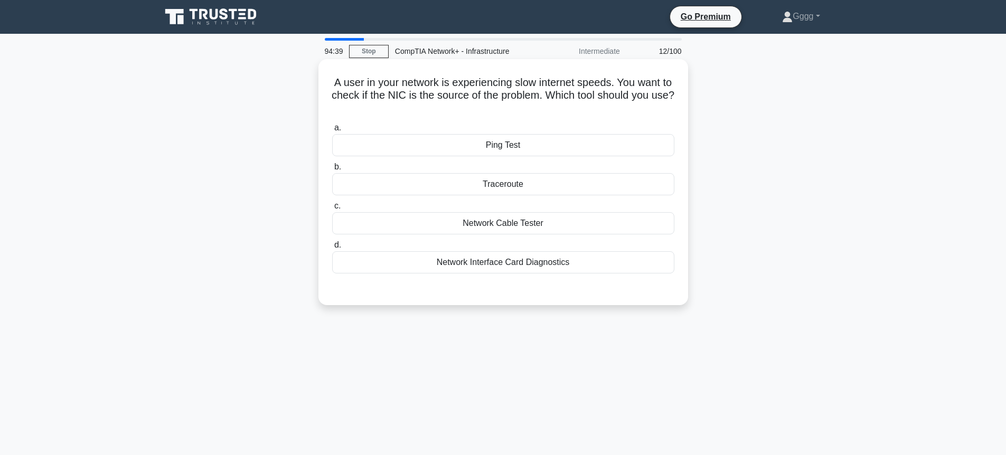
click at [404, 260] on div "Network Interface Card Diagnostics" at bounding box center [503, 262] width 342 height 22
click at [332, 249] on input "d. Network Interface Card Diagnostics" at bounding box center [332, 245] width 0 height 7
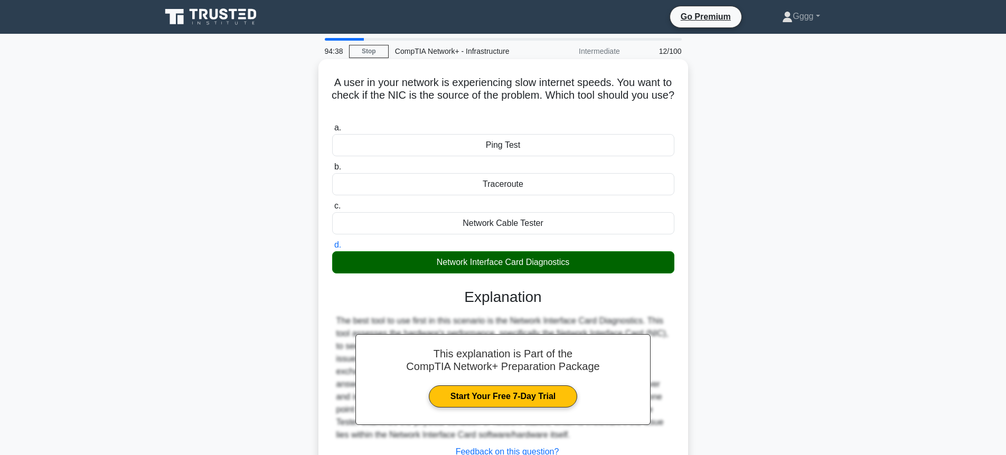
scroll to position [115, 0]
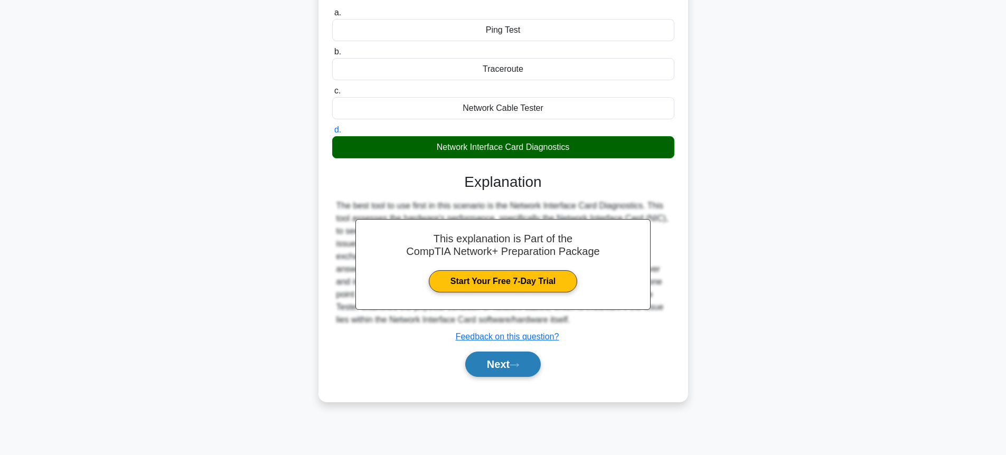
click at [500, 364] on button "Next" at bounding box center [503, 364] width 76 height 25
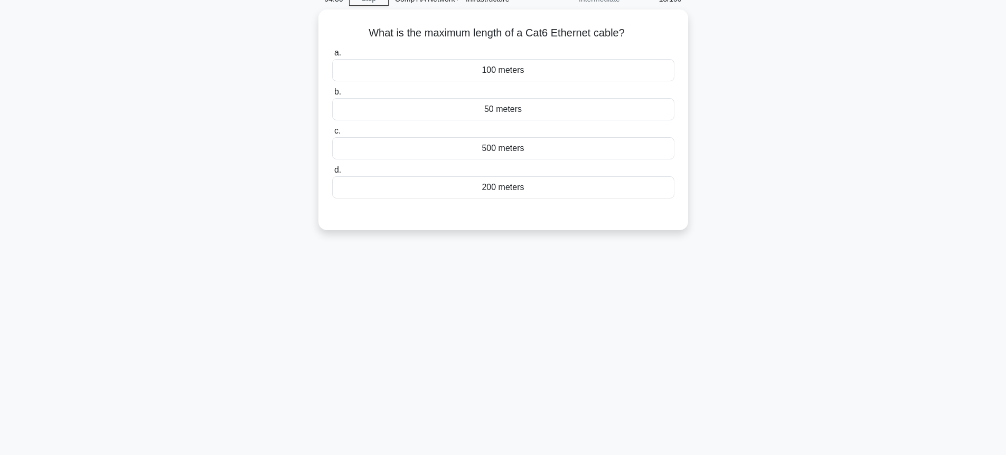
scroll to position [0, 0]
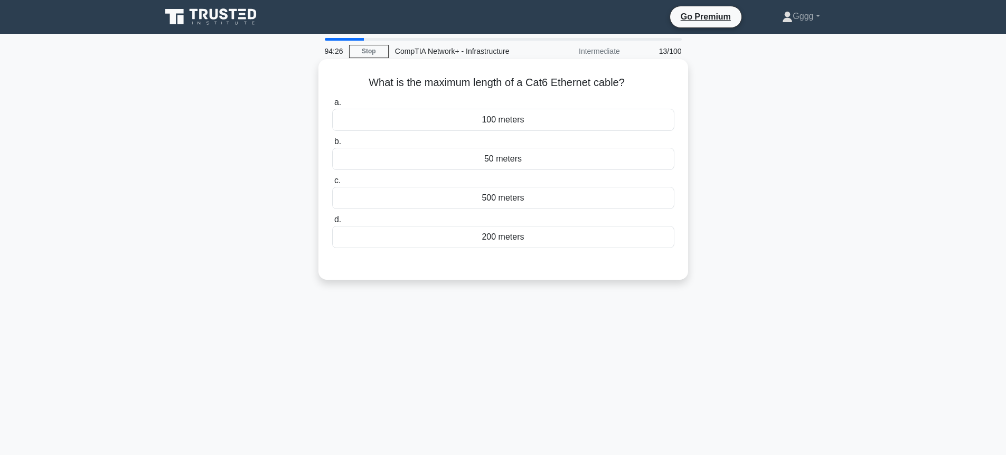
click at [518, 197] on div "500 meters" at bounding box center [503, 198] width 342 height 22
click at [332, 184] on input "c. 500 meters" at bounding box center [332, 180] width 0 height 7
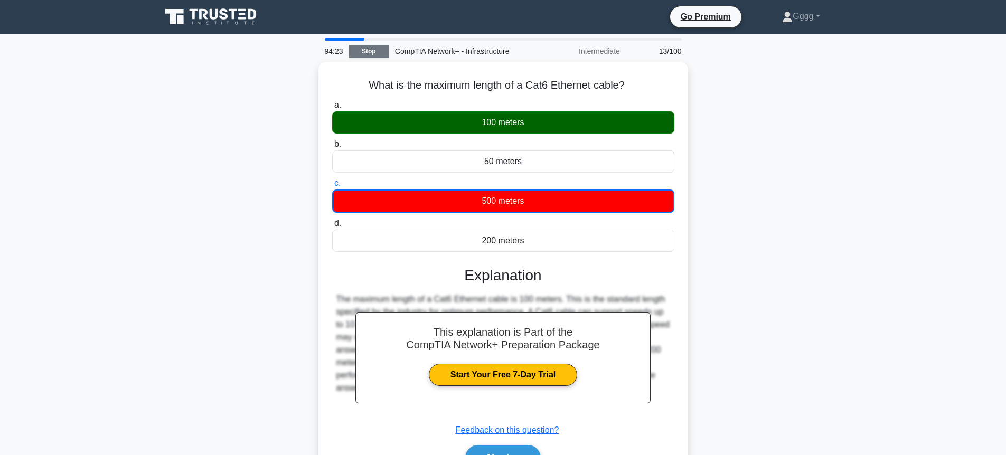
click at [360, 48] on link "Stop" at bounding box center [369, 51] width 40 height 13
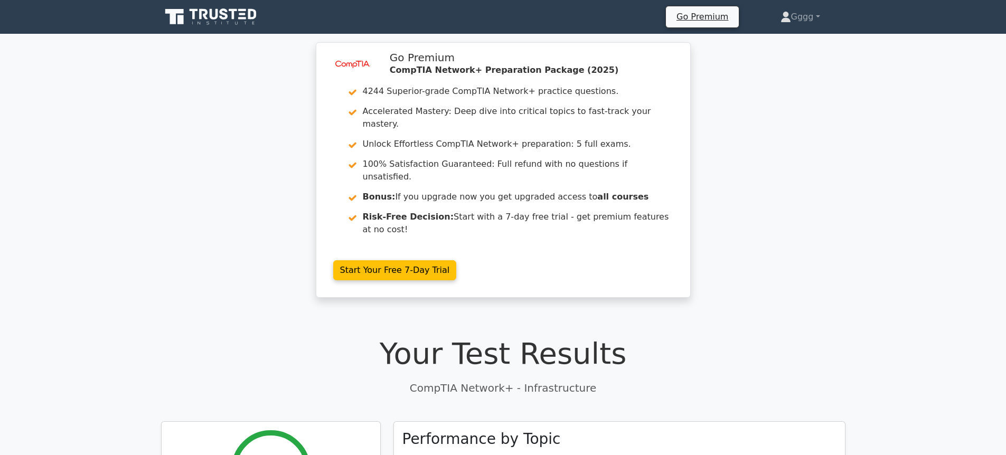
click at [175, 134] on div "image/svg+xml Go Premium CompTIA Network+ Preparation Package (2025) 4244 Super…" at bounding box center [503, 176] width 1006 height 268
drag, startPoint x: 268, startPoint y: 97, endPoint x: 260, endPoint y: 87, distance: 13.2
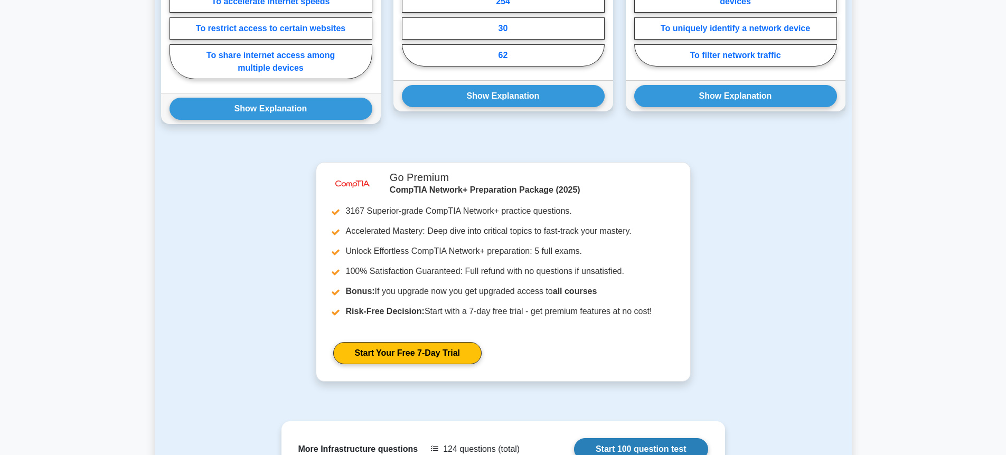
scroll to position [1056, 0]
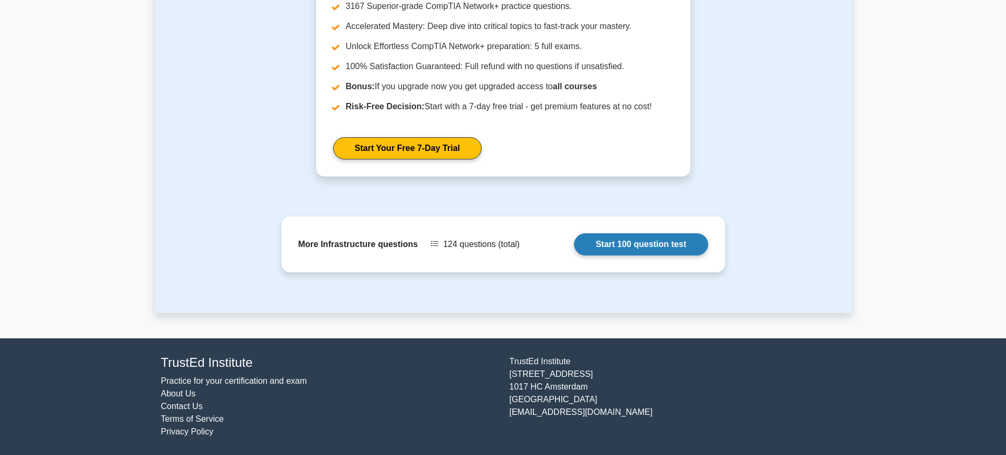
click at [615, 255] on link "Start 100 question test" at bounding box center [641, 244] width 134 height 22
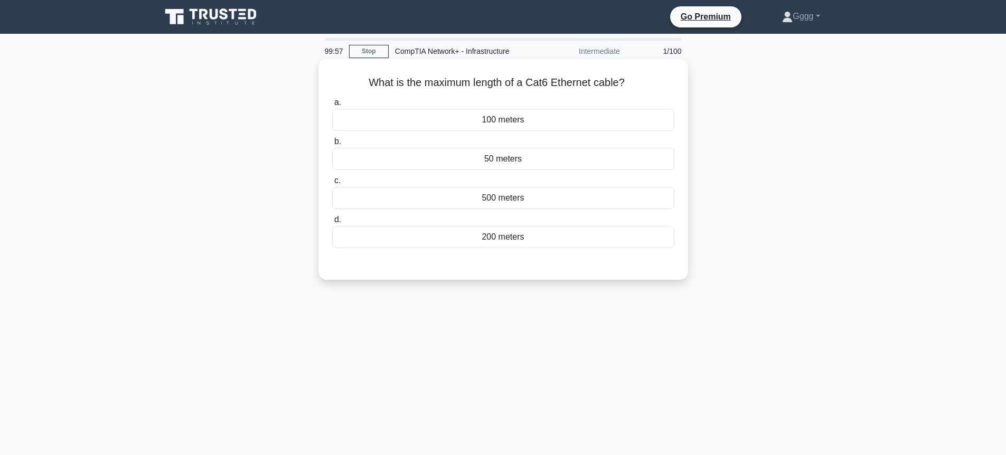
click at [406, 124] on div "100 meters" at bounding box center [503, 120] width 342 height 22
click at [332, 106] on input "a. 100 meters" at bounding box center [332, 102] width 0 height 7
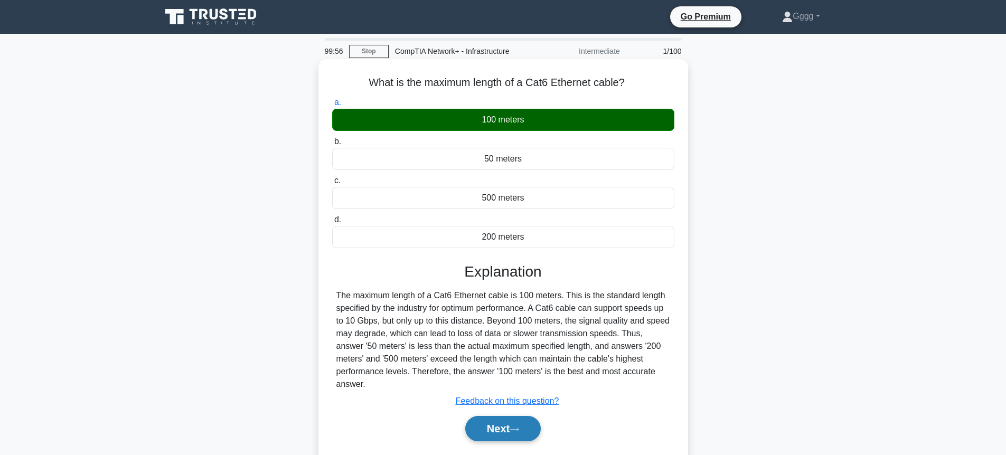
click at [534, 425] on button "Next" at bounding box center [503, 428] width 76 height 25
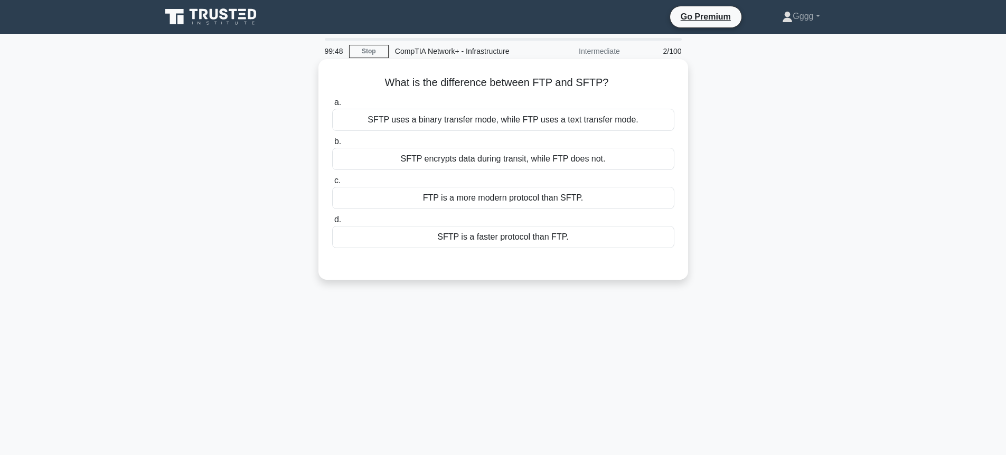
click at [398, 120] on div "SFTP uses a binary transfer mode, while FTP uses a text transfer mode." at bounding box center [503, 120] width 342 height 22
click at [332, 106] on input "a. SFTP uses a binary transfer mode, while FTP uses a text transfer mode." at bounding box center [332, 102] width 0 height 7
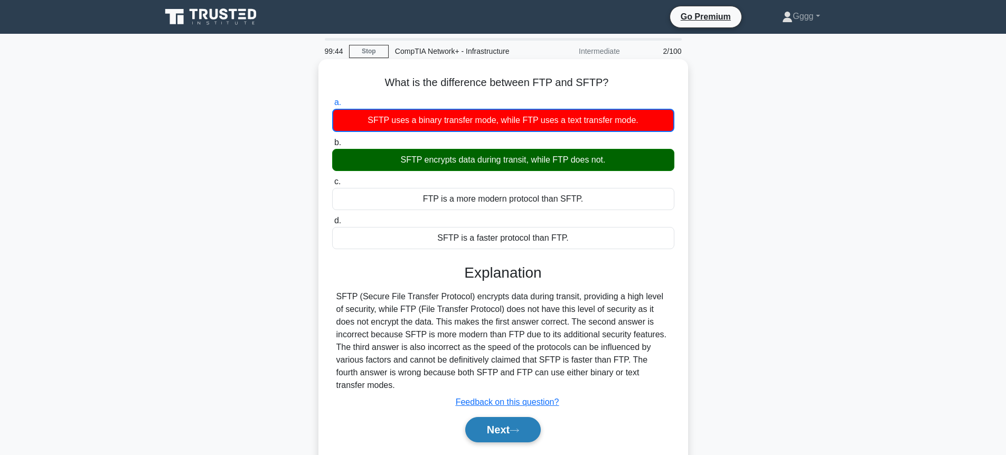
click at [532, 427] on button "Next" at bounding box center [503, 429] width 76 height 25
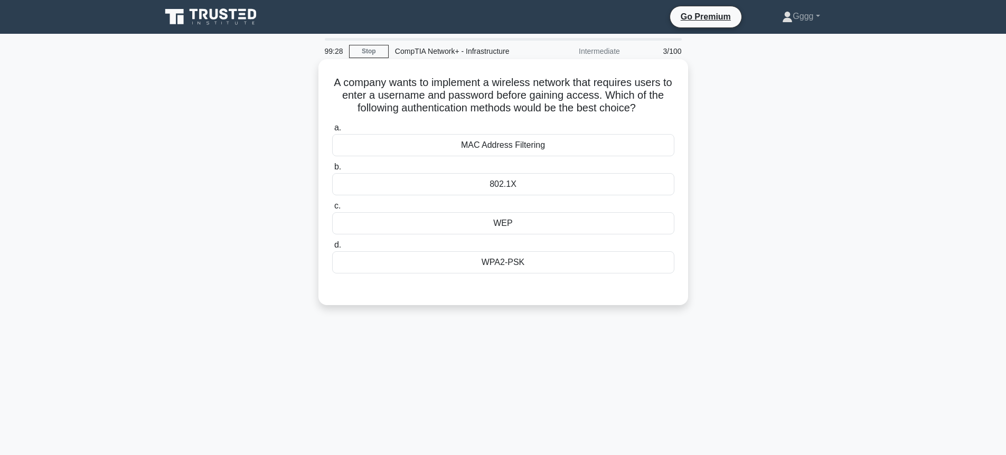
click at [536, 262] on div "WPA2-PSK" at bounding box center [503, 262] width 342 height 22
click at [332, 249] on input "d. WPA2-PSK" at bounding box center [332, 245] width 0 height 7
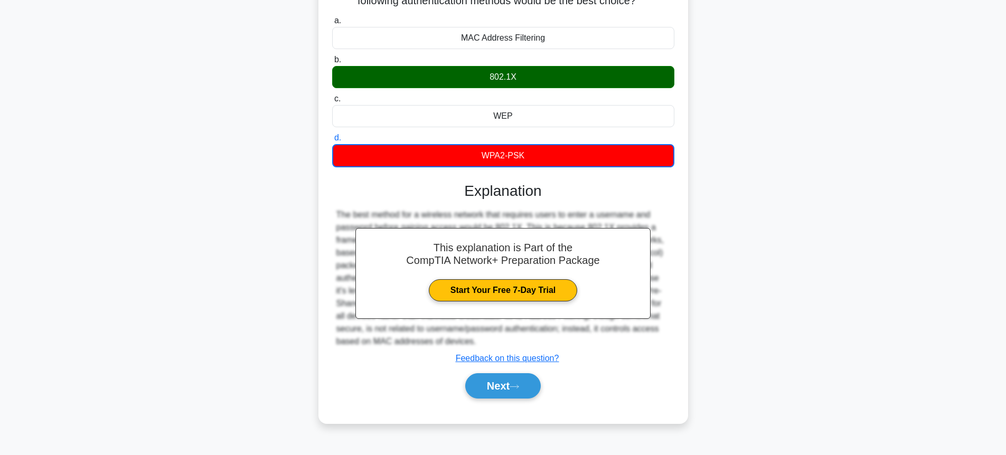
scroll to position [115, 0]
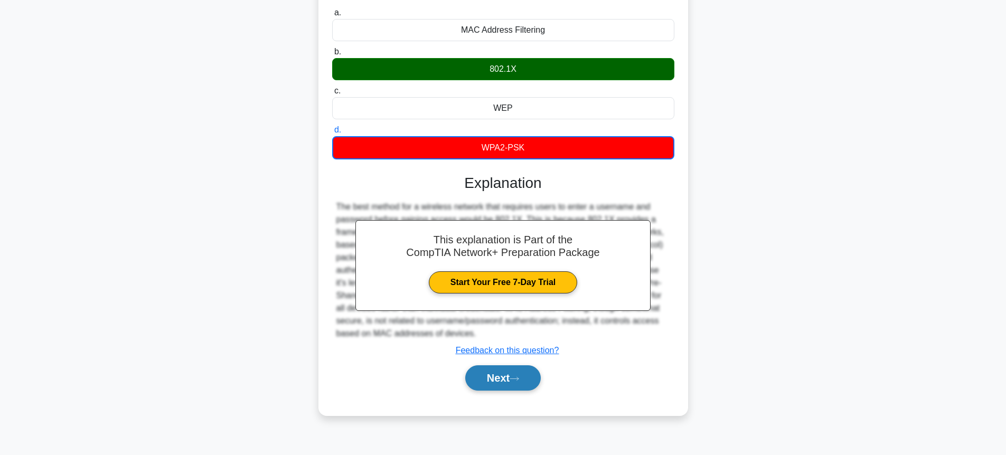
click at [508, 380] on button "Next" at bounding box center [503, 378] width 76 height 25
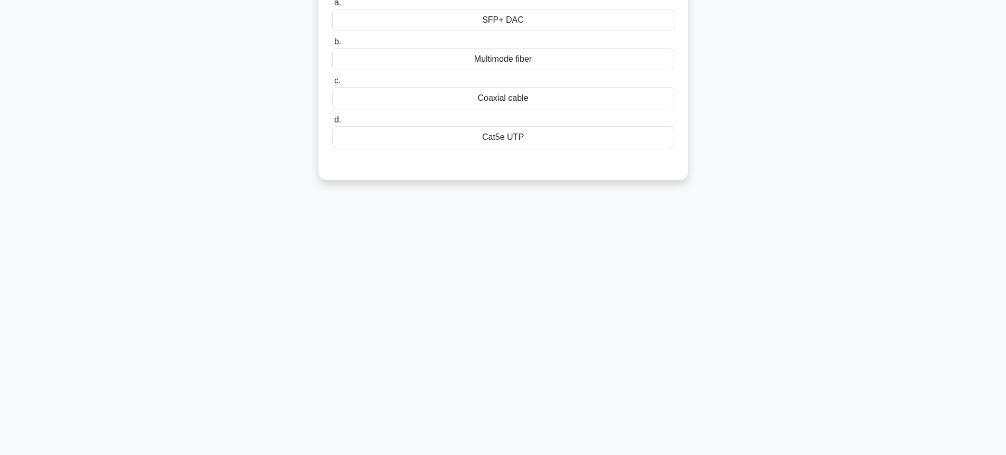
scroll to position [0, 0]
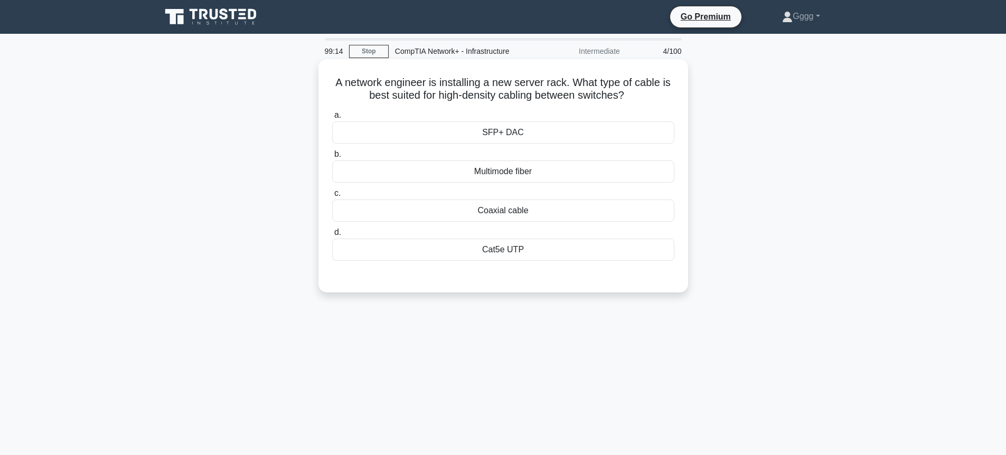
click at [410, 250] on div "Cat5e UTP" at bounding box center [503, 250] width 342 height 22
click at [332, 236] on input "d. Cat5e UTP" at bounding box center [332, 232] width 0 height 7
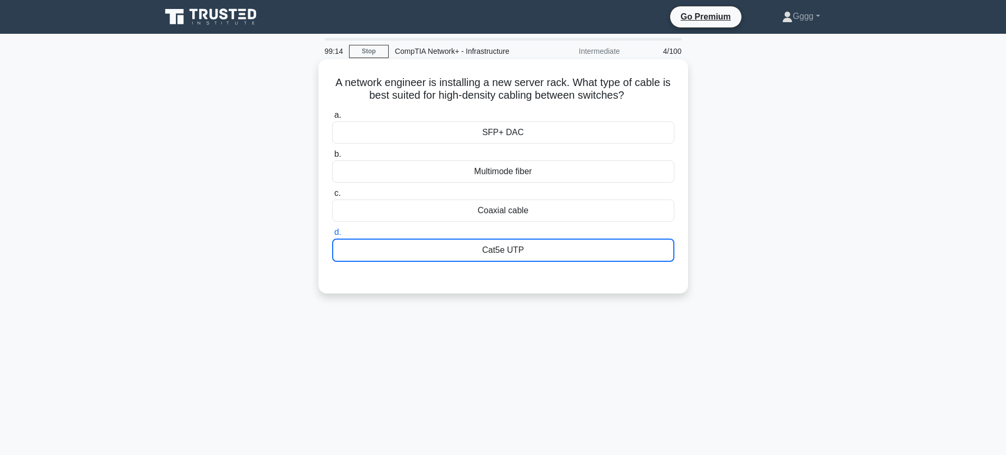
click at [410, 250] on div "Cat5e UTP" at bounding box center [503, 250] width 342 height 23
click at [332, 236] on input "d. Cat5e UTP" at bounding box center [332, 232] width 0 height 7
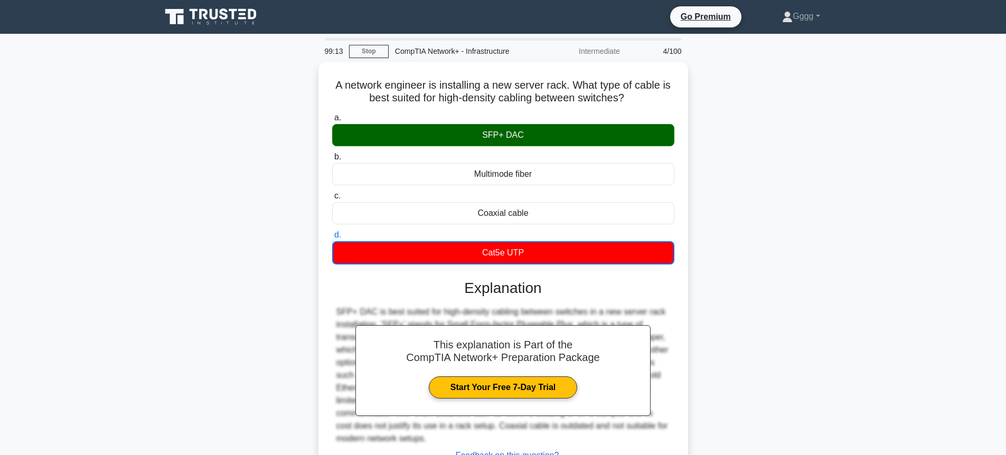
click at [241, 205] on div "A network engineer is installing a new server rack. What type of cable is best …" at bounding box center [503, 298] width 697 height 472
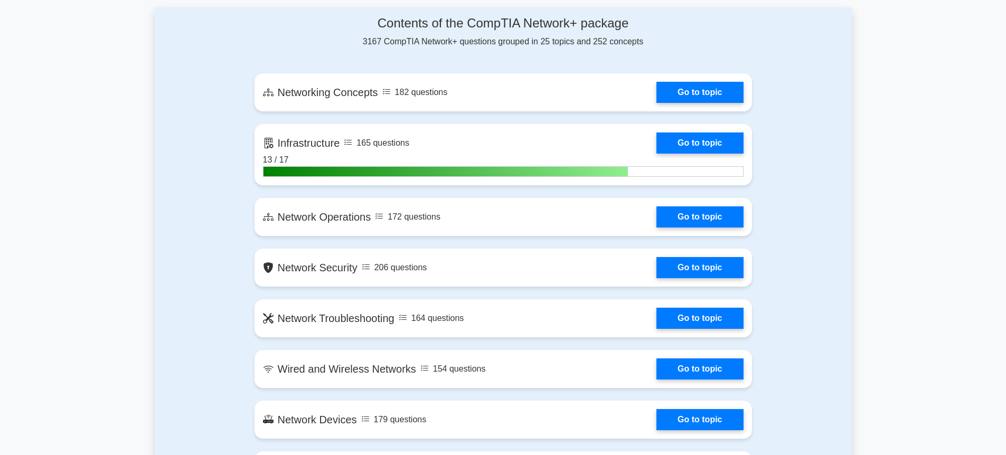
scroll to position [569, 0]
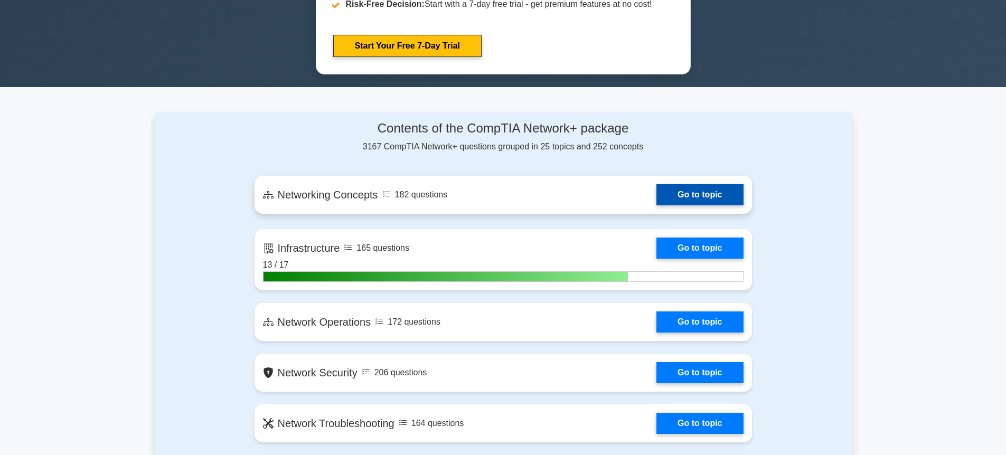
click at [657, 201] on link "Go to topic" at bounding box center [700, 194] width 87 height 21
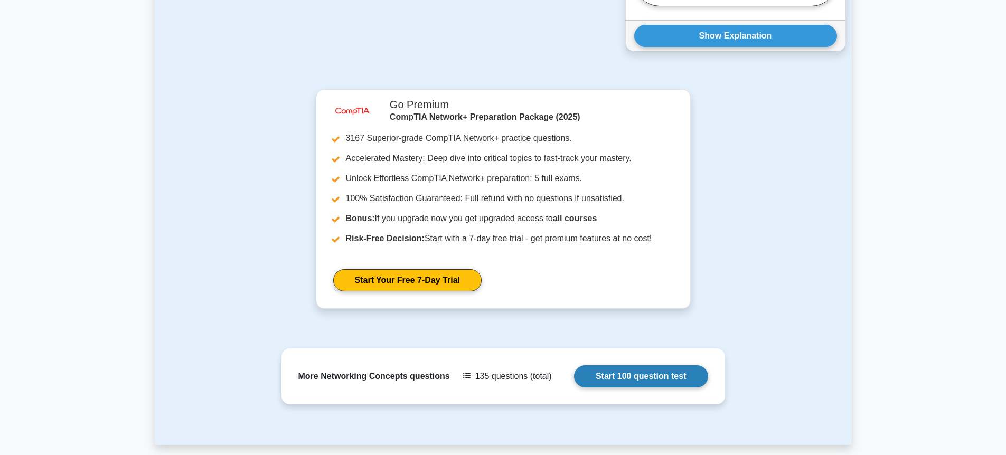
scroll to position [1014, 0]
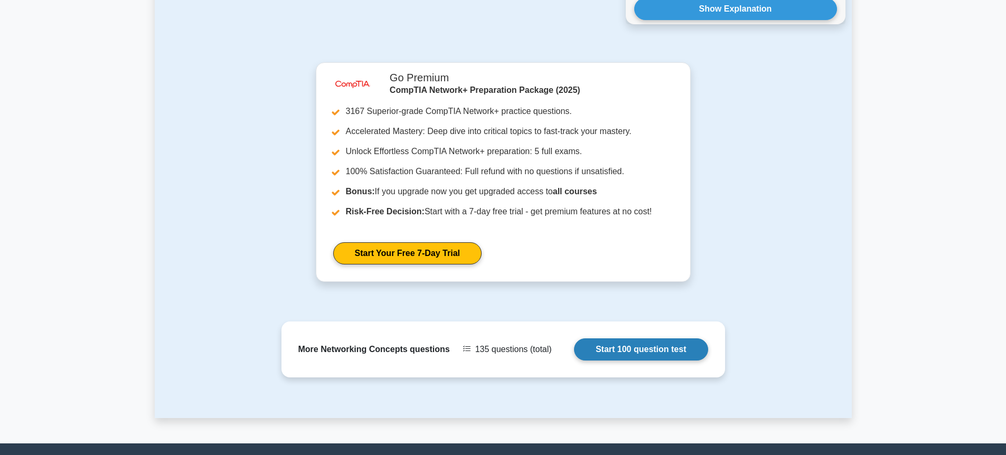
click at [666, 353] on link "Start 100 question test" at bounding box center [641, 350] width 134 height 22
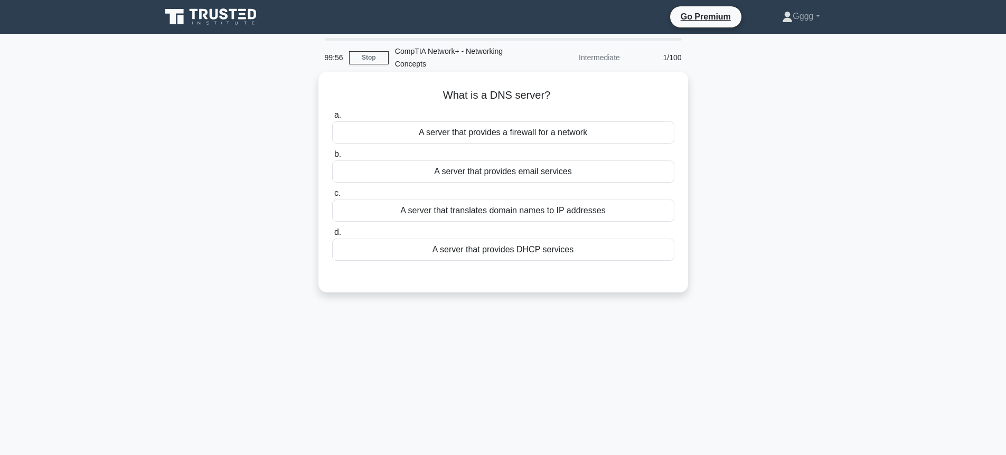
click at [599, 211] on div "A server that translates domain names to IP addresses" at bounding box center [503, 211] width 342 height 22
click at [332, 197] on input "c. A server that translates domain names to IP addresses" at bounding box center [332, 193] width 0 height 7
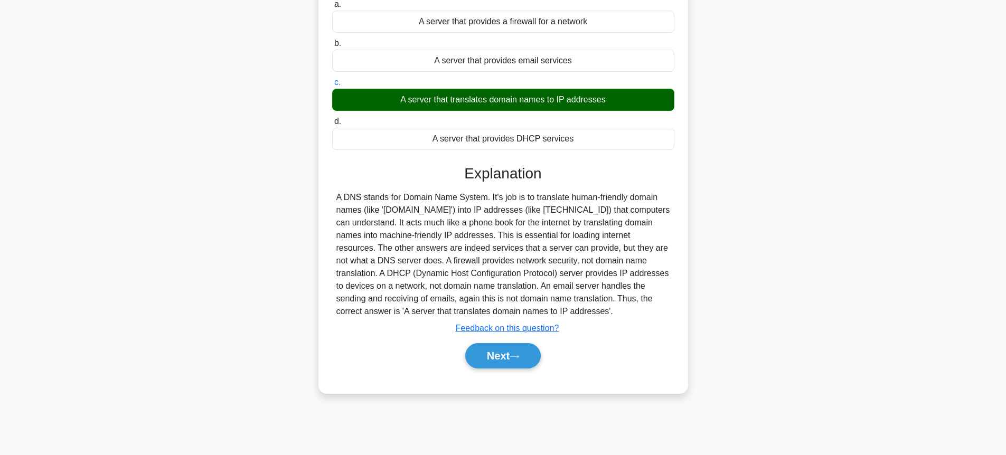
scroll to position [115, 0]
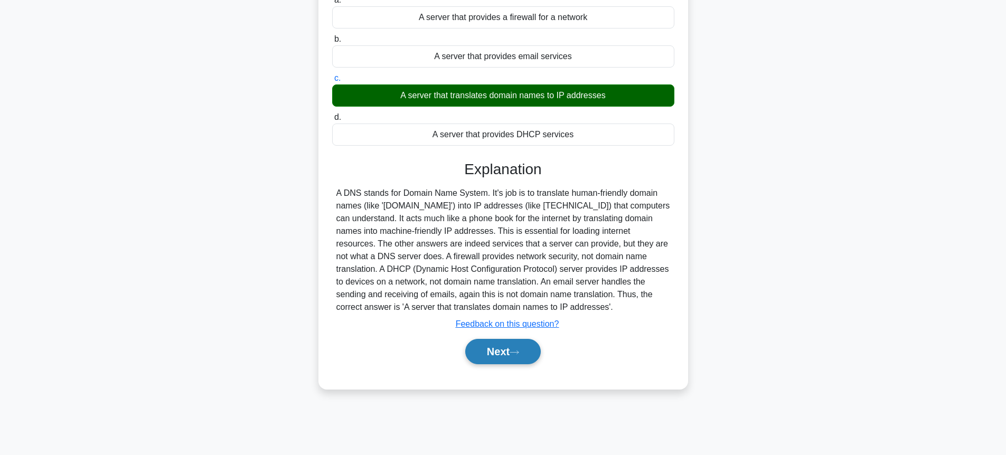
click at [484, 347] on button "Next" at bounding box center [503, 351] width 76 height 25
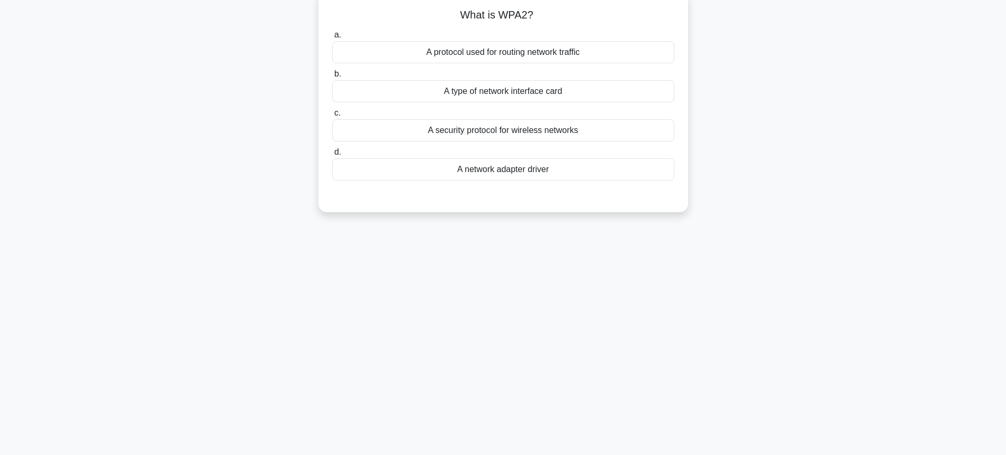
scroll to position [52, 0]
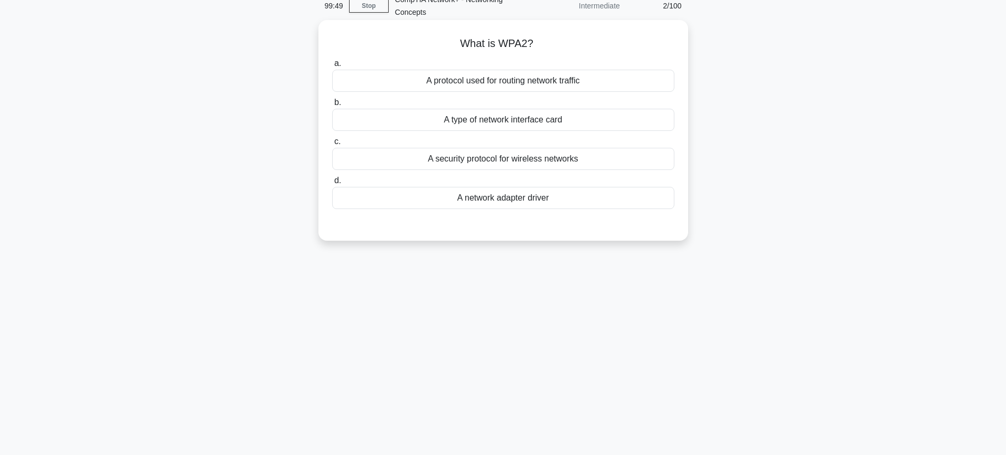
click at [523, 157] on div "A security protocol for wireless networks" at bounding box center [503, 159] width 342 height 22
click at [332, 145] on input "c. A security protocol for wireless networks" at bounding box center [332, 141] width 0 height 7
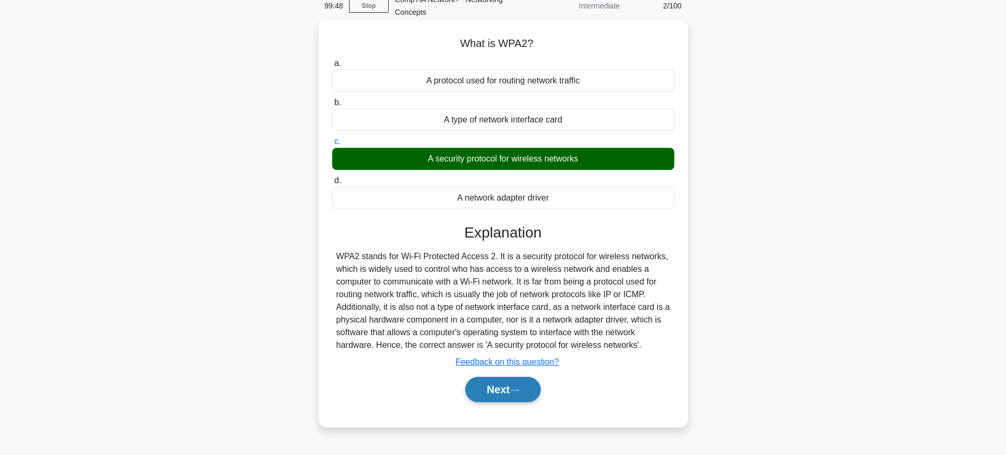
click at [537, 386] on button "Next" at bounding box center [503, 389] width 76 height 25
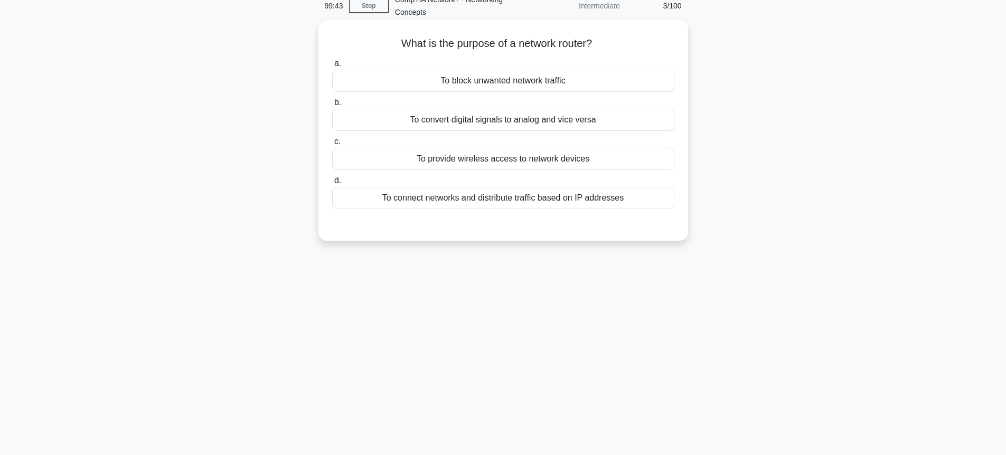
click at [604, 205] on div "To connect networks and distribute traffic based on IP addresses" at bounding box center [503, 198] width 342 height 22
click at [332, 184] on input "d. To connect networks and distribute traffic based on IP addresses" at bounding box center [332, 180] width 0 height 7
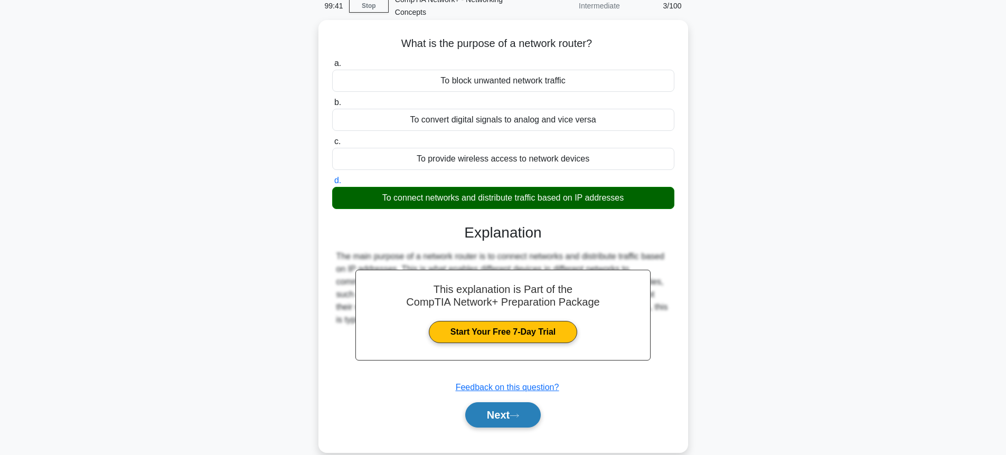
click at [470, 423] on button "Next" at bounding box center [503, 415] width 76 height 25
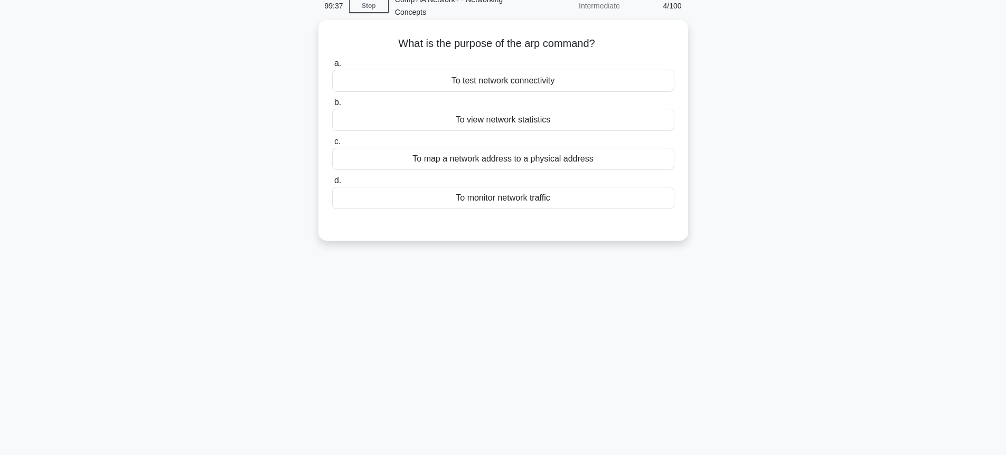
click at [382, 168] on div "To map a network address to a physical address" at bounding box center [503, 159] width 342 height 22
click at [332, 145] on input "c. To map a network address to a physical address" at bounding box center [332, 141] width 0 height 7
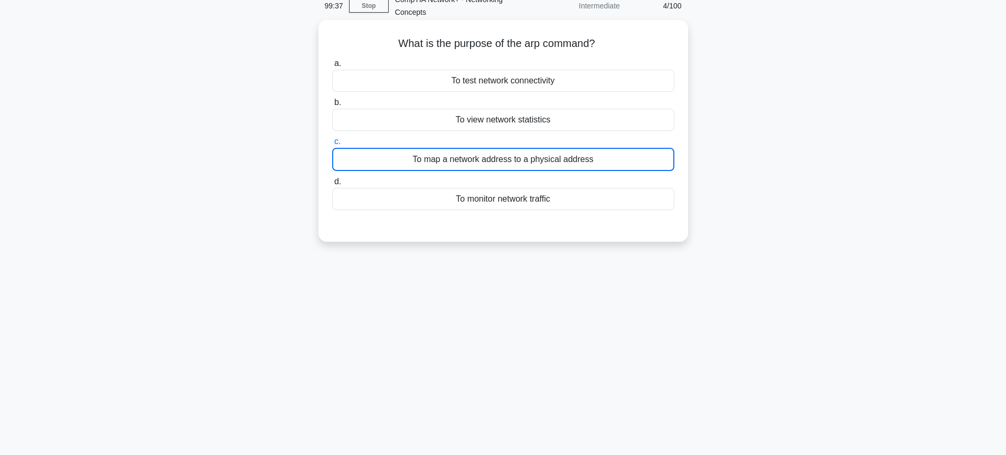
click at [382, 168] on div "To map a network address to a physical address" at bounding box center [503, 159] width 342 height 23
click at [332, 145] on input "c. To map a network address to a physical address" at bounding box center [332, 141] width 0 height 7
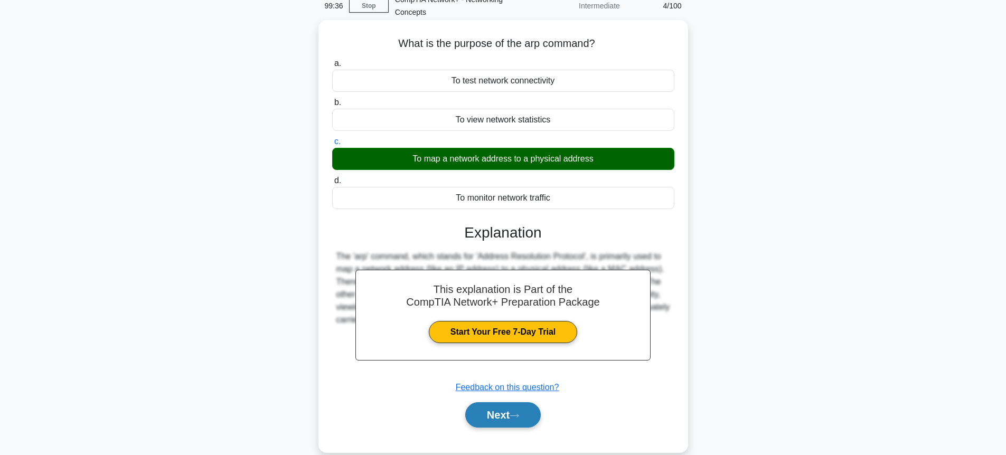
click at [529, 415] on button "Next" at bounding box center [503, 415] width 76 height 25
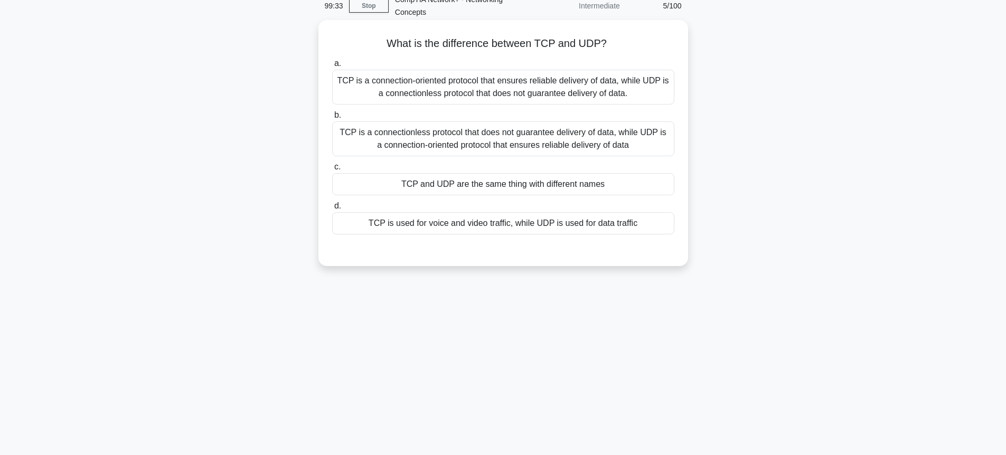
click at [426, 87] on div "TCP is a connection-oriented protocol that ensures reliable delivery of data, w…" at bounding box center [503, 87] width 342 height 35
click at [332, 67] on input "a. TCP is a connection-oriented protocol that ensures reliable delivery of data…" at bounding box center [332, 63] width 0 height 7
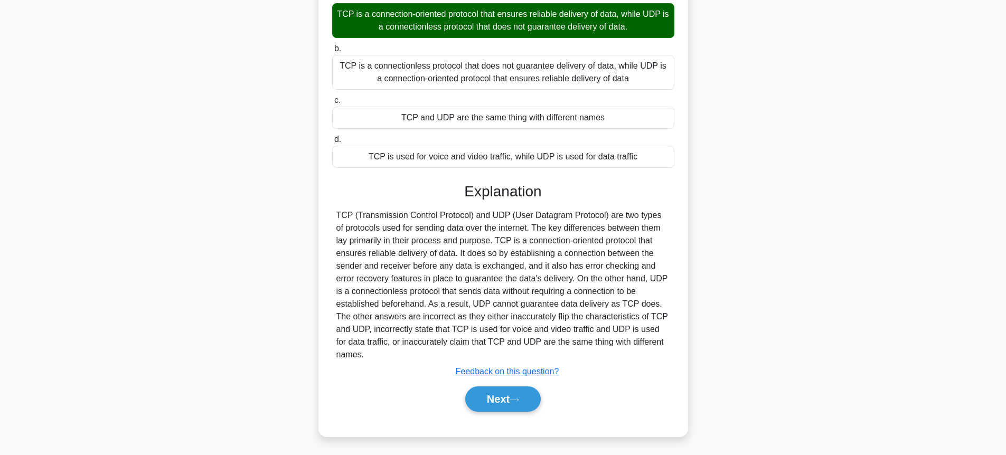
scroll to position [120, 0]
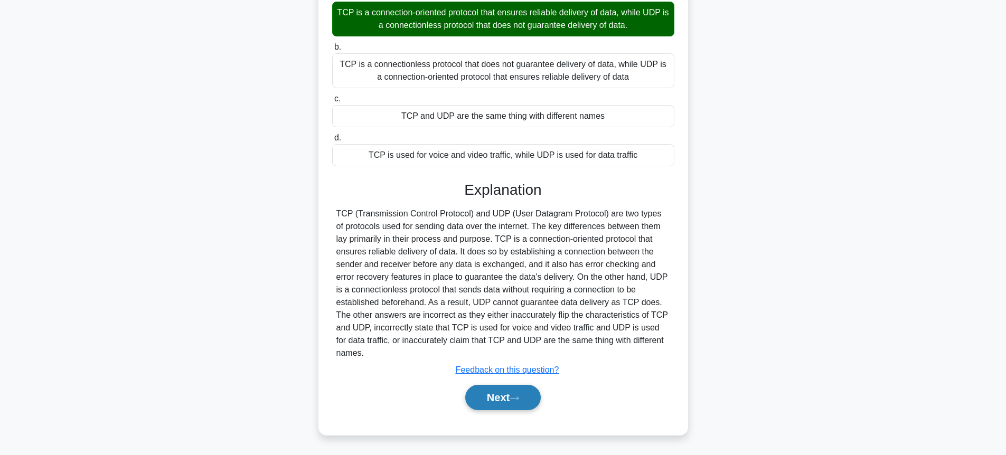
click at [528, 406] on button "Next" at bounding box center [503, 397] width 76 height 25
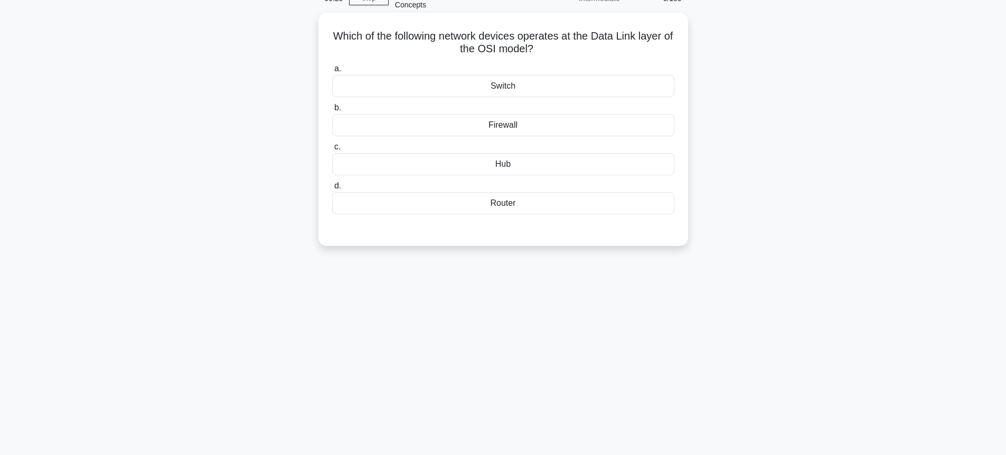
scroll to position [52, 0]
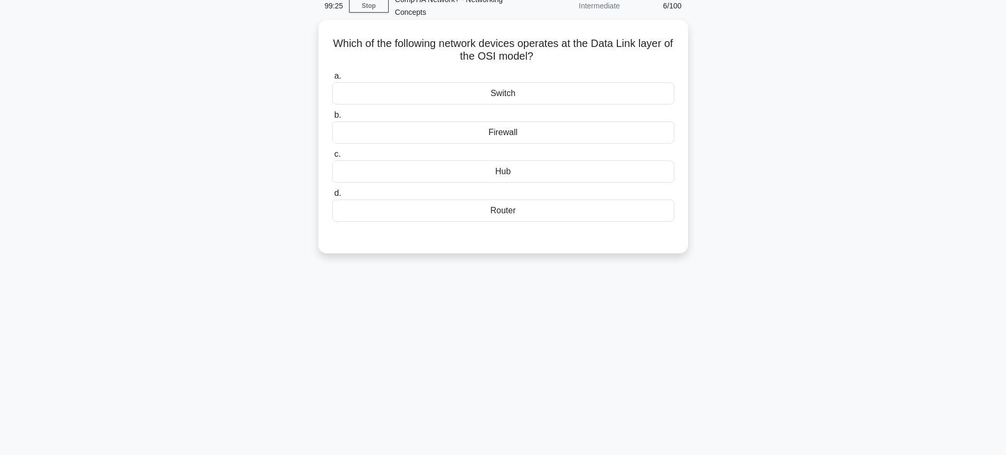
click at [474, 94] on div "Switch" at bounding box center [503, 93] width 342 height 22
click at [332, 80] on input "a. Switch" at bounding box center [332, 76] width 0 height 7
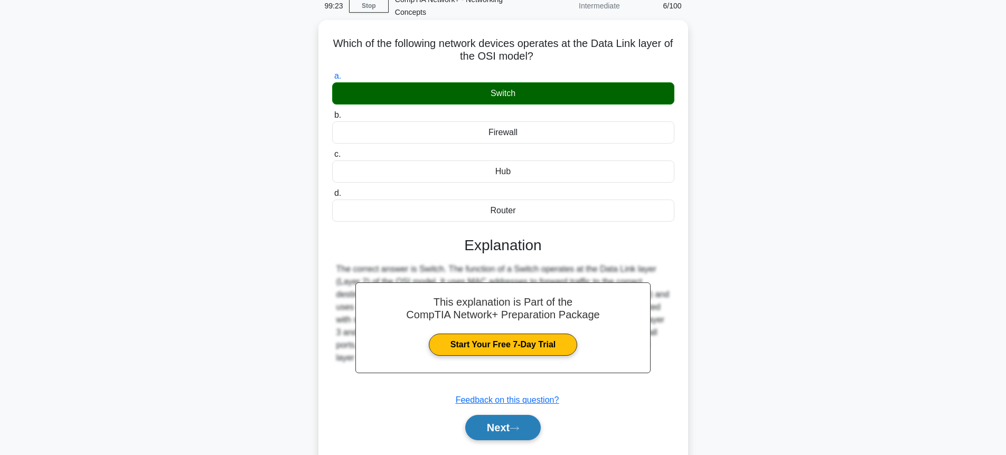
click at [516, 435] on button "Next" at bounding box center [503, 427] width 76 height 25
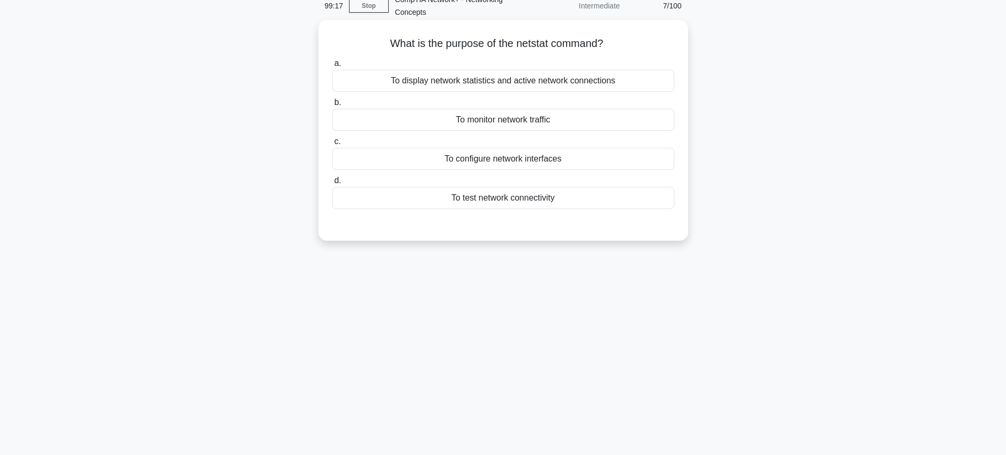
click at [559, 80] on div "To display network statistics and active network connections" at bounding box center [503, 81] width 342 height 22
click at [332, 67] on input "a. To display network statistics and active network connections" at bounding box center [332, 63] width 0 height 7
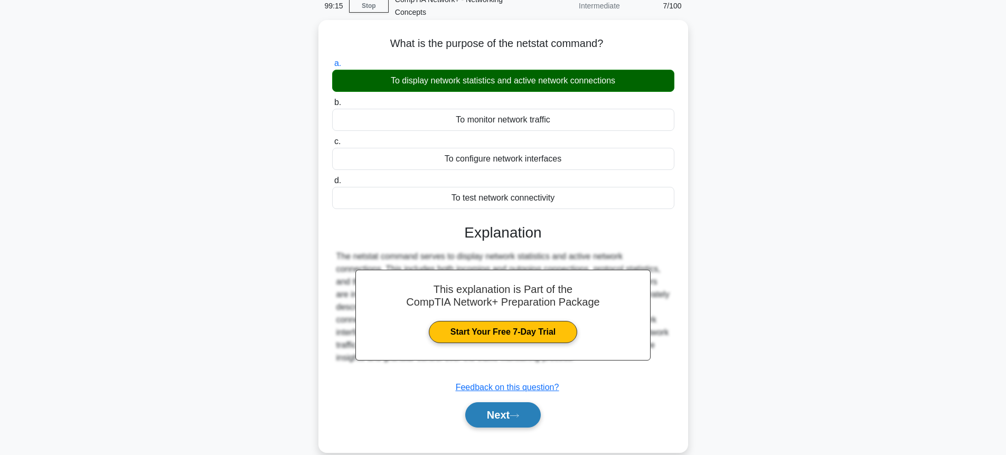
click at [522, 421] on button "Next" at bounding box center [503, 415] width 76 height 25
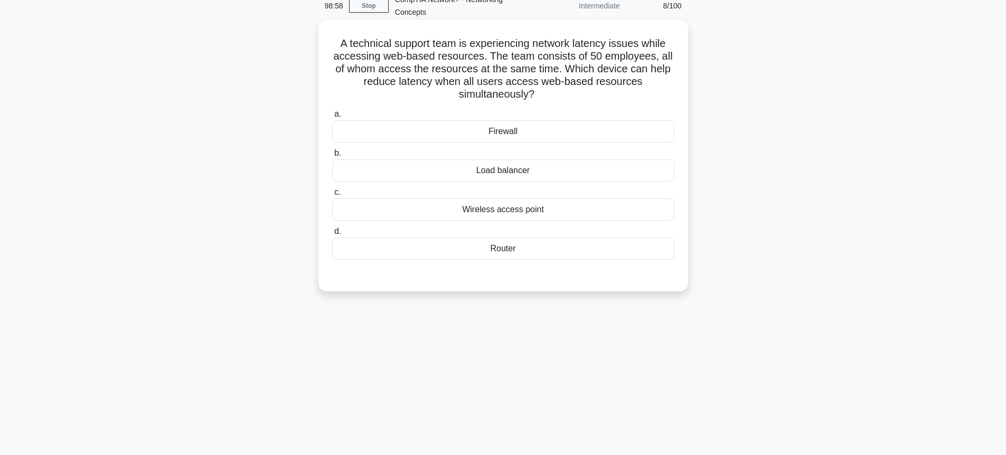
click at [542, 214] on div "Wireless access point" at bounding box center [503, 210] width 342 height 22
click at [332, 196] on input "c. Wireless access point" at bounding box center [332, 192] width 0 height 7
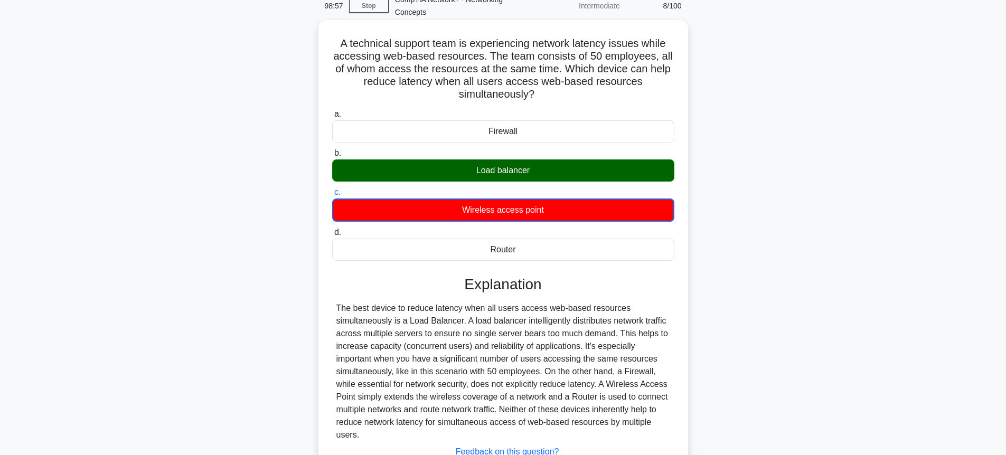
scroll to position [134, 0]
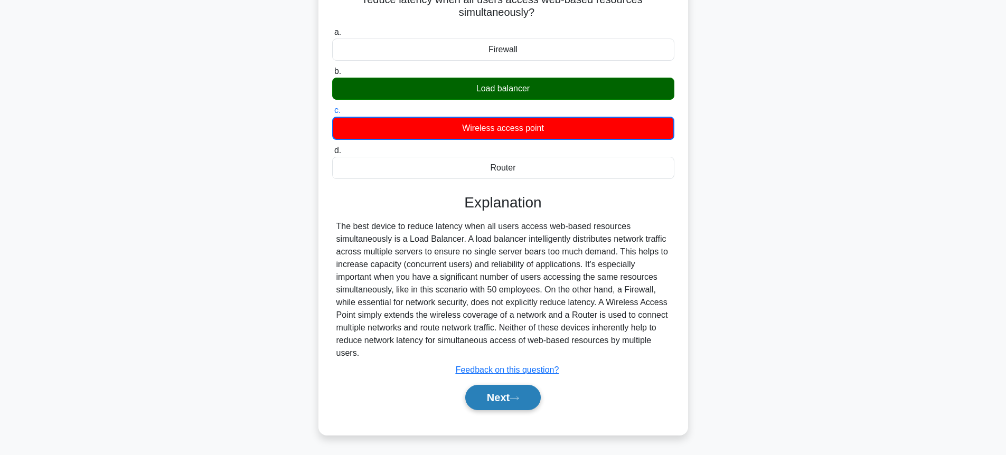
click at [515, 403] on button "Next" at bounding box center [503, 397] width 76 height 25
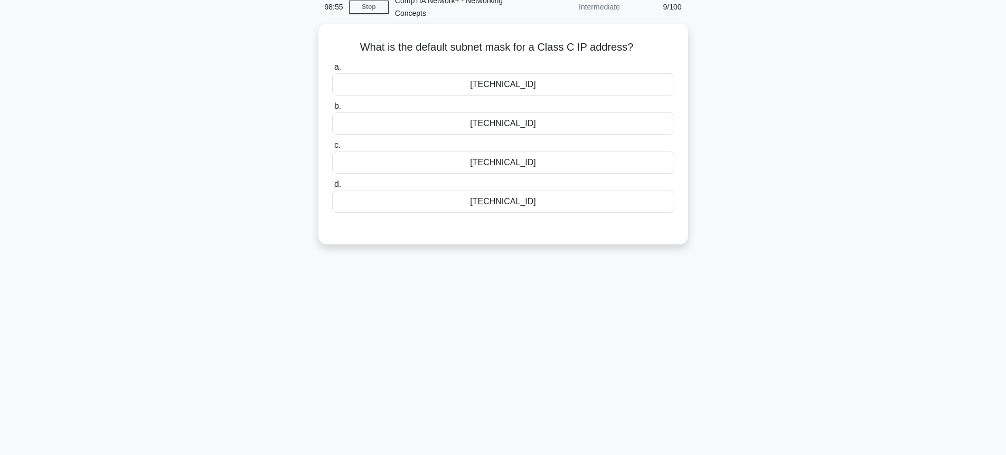
scroll to position [0, 0]
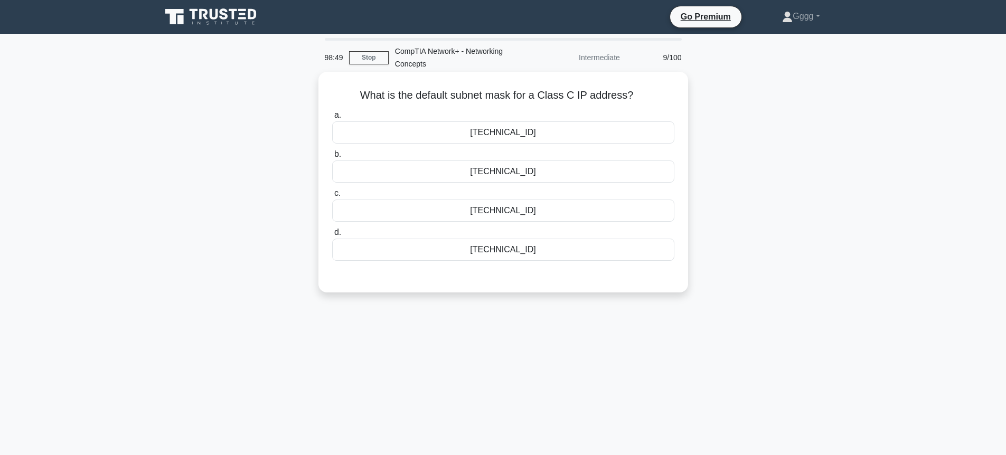
click at [435, 177] on div "[TECHNICAL_ID]" at bounding box center [503, 172] width 342 height 22
click at [332, 158] on input "b. [TECHNICAL_ID]" at bounding box center [332, 154] width 0 height 7
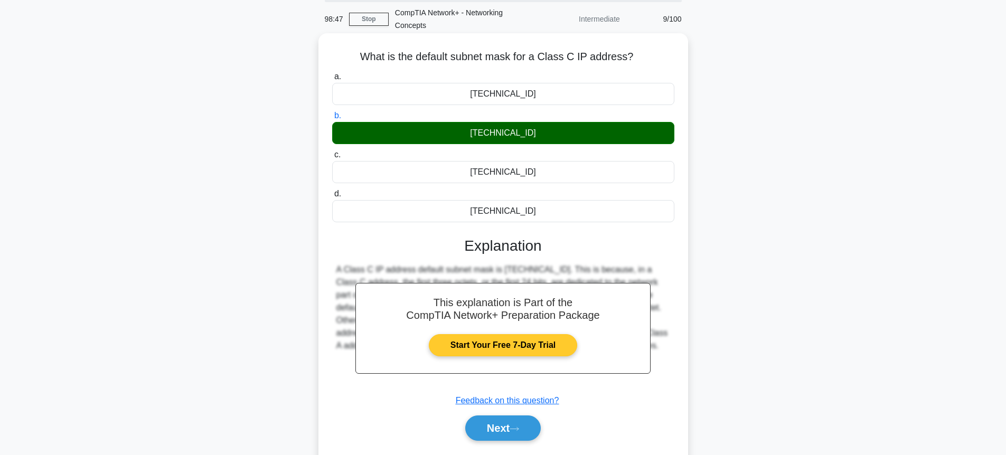
scroll to position [63, 0]
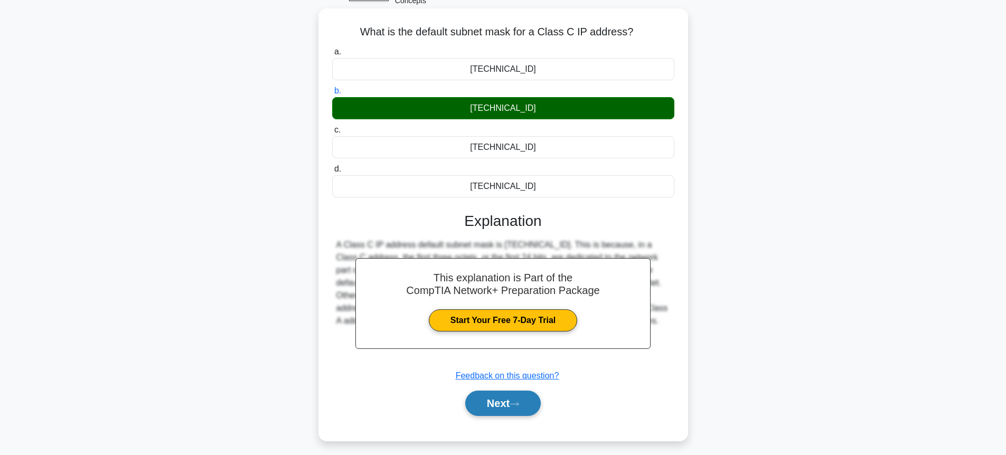
click at [494, 400] on button "Next" at bounding box center [503, 403] width 76 height 25
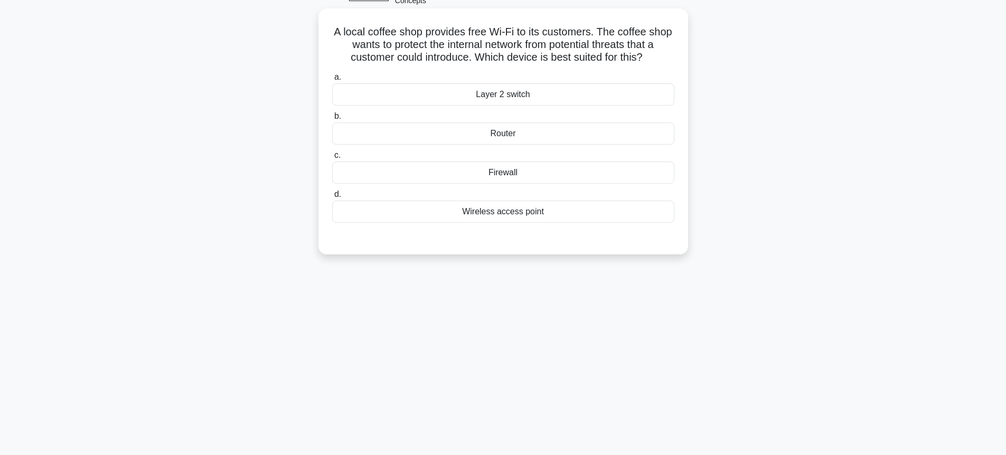
click at [412, 90] on div "Layer 2 switch" at bounding box center [503, 94] width 342 height 22
click at [332, 81] on input "a. Layer 2 switch" at bounding box center [332, 77] width 0 height 7
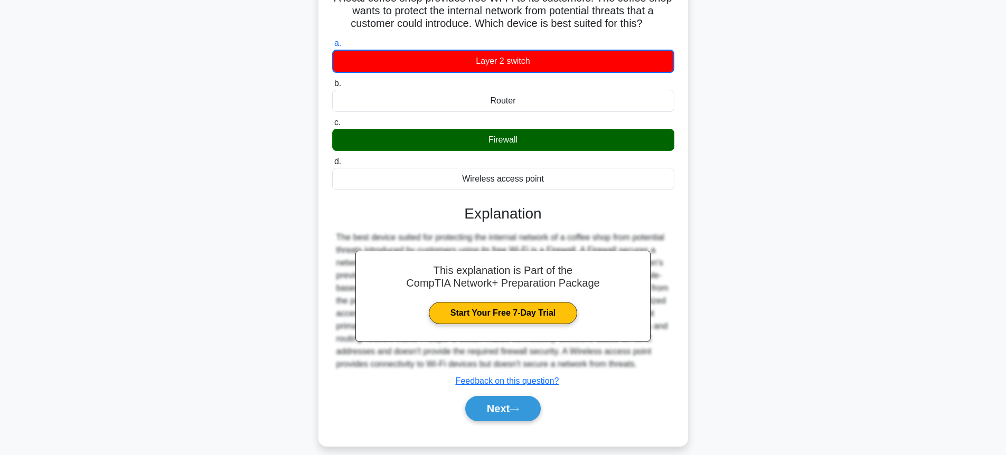
scroll to position [115, 0]
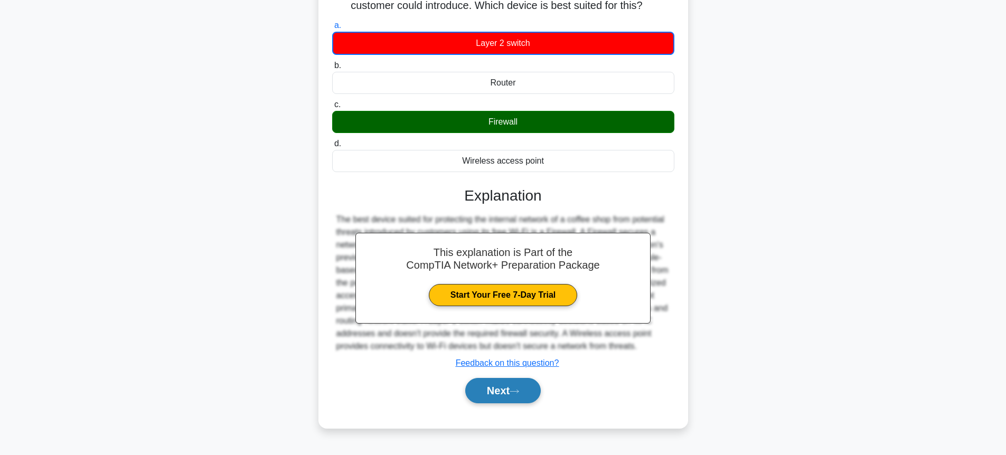
click at [529, 392] on button "Next" at bounding box center [503, 390] width 76 height 25
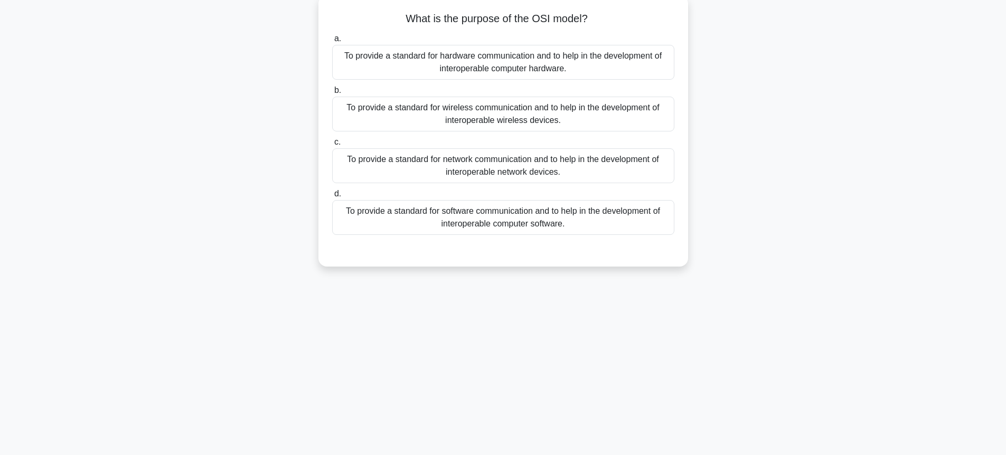
scroll to position [52, 0]
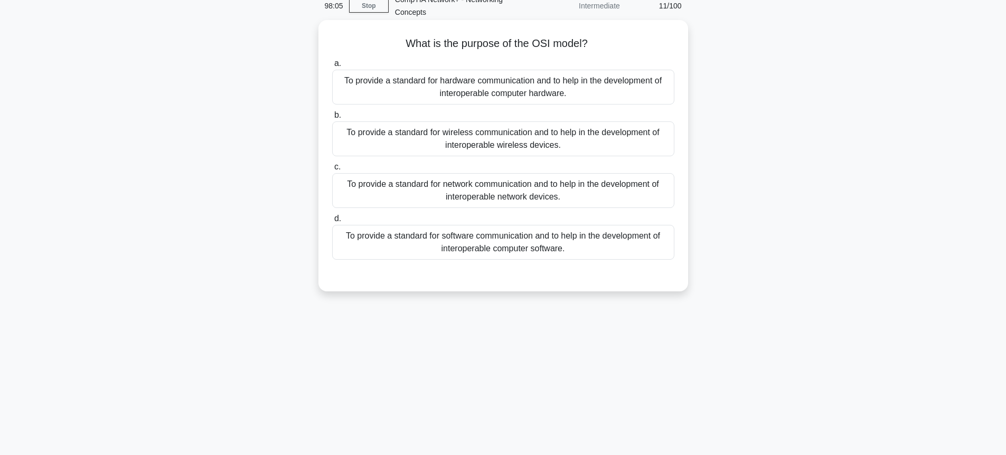
click at [414, 168] on label "c. To provide a standard for network communication and to help in the developme…" at bounding box center [503, 185] width 342 height 48
click at [332, 168] on input "c. To provide a standard for network communication and to help in the developme…" at bounding box center [332, 167] width 0 height 7
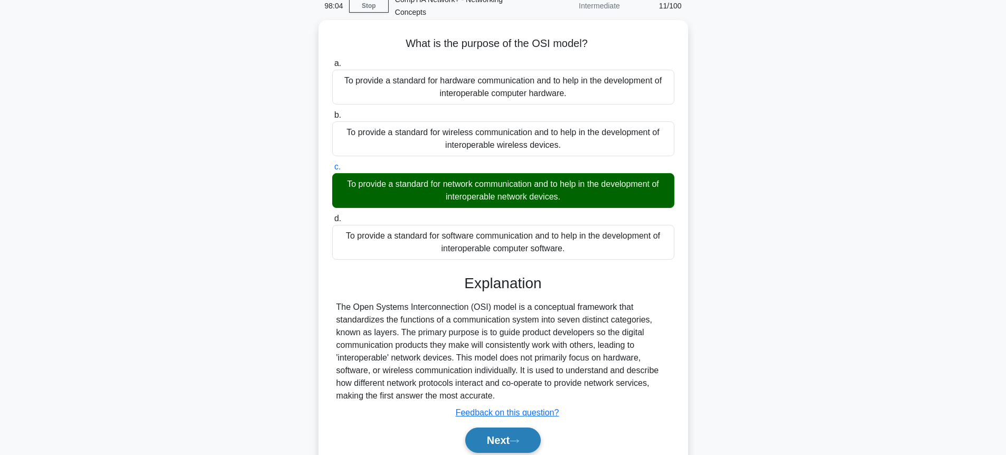
click at [482, 444] on button "Next" at bounding box center [503, 440] width 76 height 25
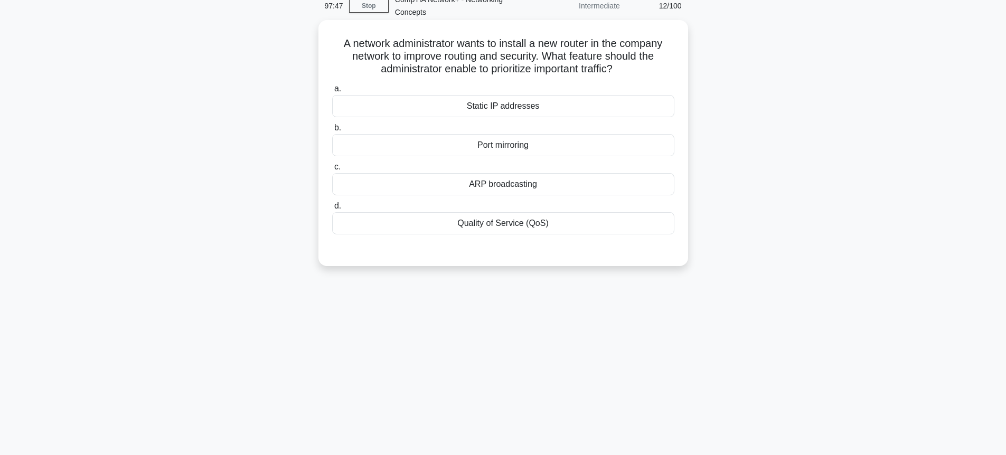
click at [383, 195] on div "ARP broadcasting" at bounding box center [503, 184] width 342 height 22
click at [332, 171] on input "[PERSON_NAME] broadcasting" at bounding box center [332, 167] width 0 height 7
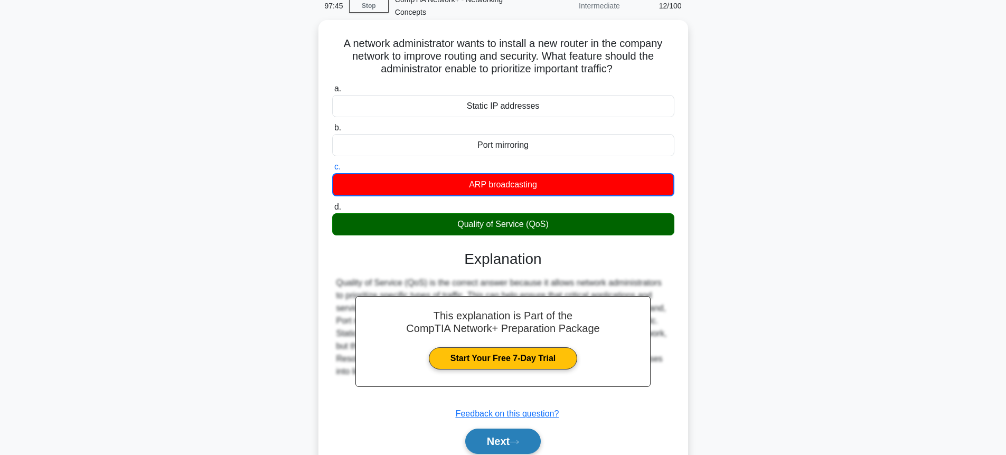
click at [515, 437] on button "Next" at bounding box center [503, 441] width 76 height 25
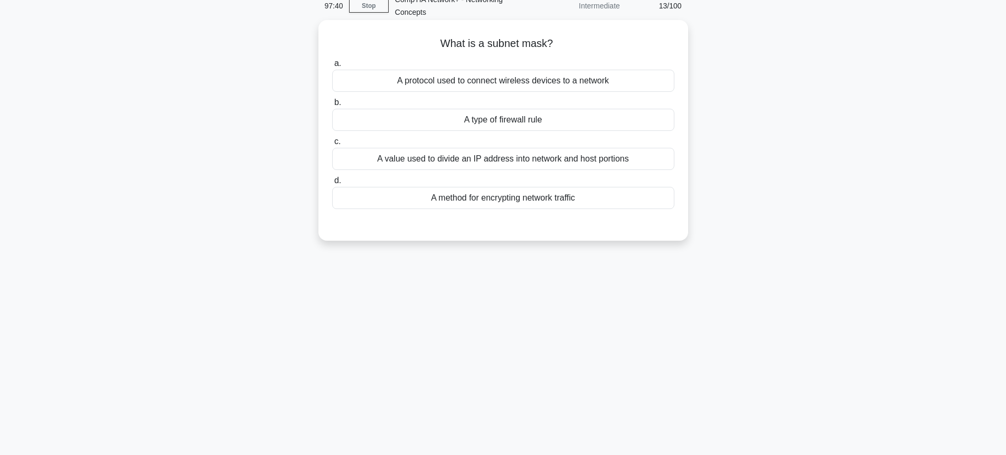
click at [560, 167] on div "A value used to divide an IP address into network and host portions" at bounding box center [503, 159] width 342 height 22
click at [332, 145] on input "c. A value used to divide an IP address into network and host portions" at bounding box center [332, 141] width 0 height 7
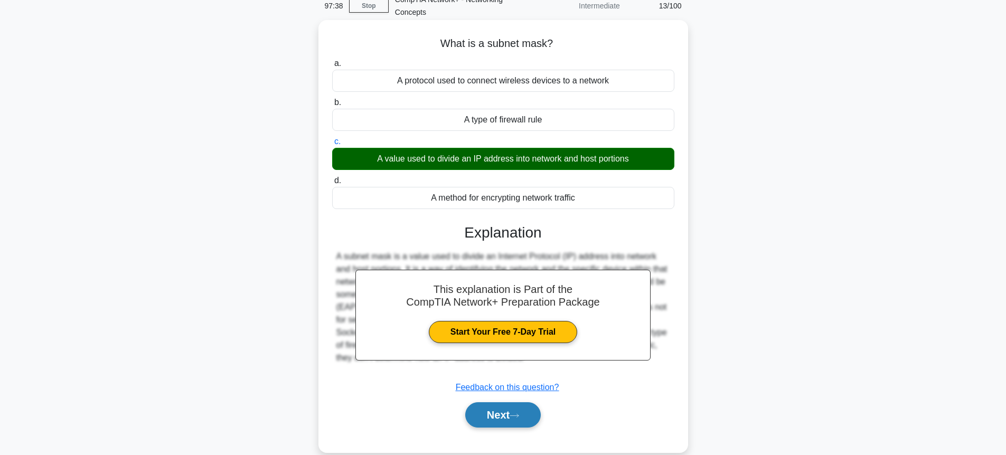
click at [480, 419] on button "Next" at bounding box center [503, 415] width 76 height 25
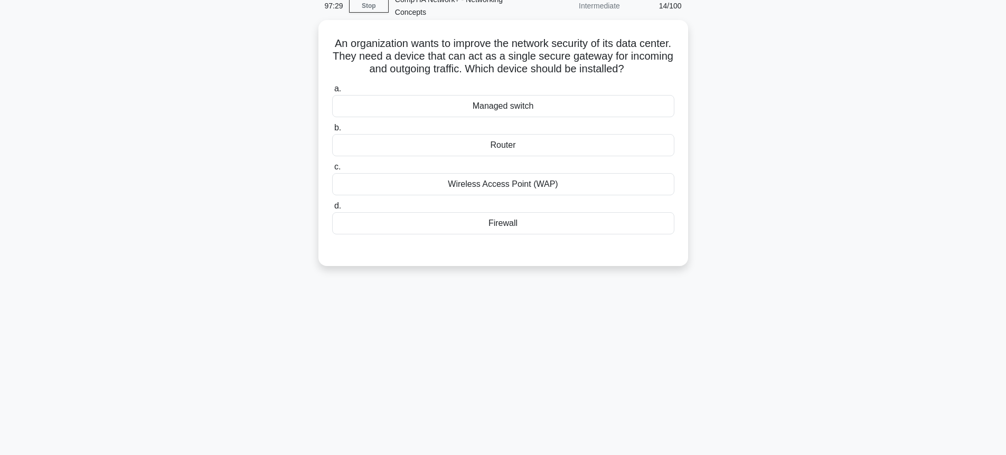
click at [547, 186] on div "Wireless Access Point (WAP)" at bounding box center [503, 184] width 342 height 22
click at [332, 171] on input "c. [GEOGRAPHIC_DATA] (WAP)" at bounding box center [332, 167] width 0 height 7
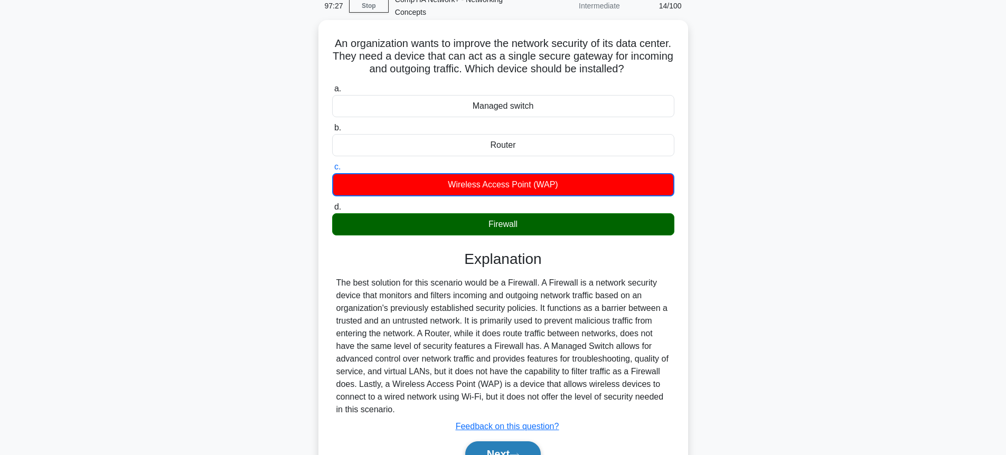
click at [479, 443] on button "Next" at bounding box center [503, 454] width 76 height 25
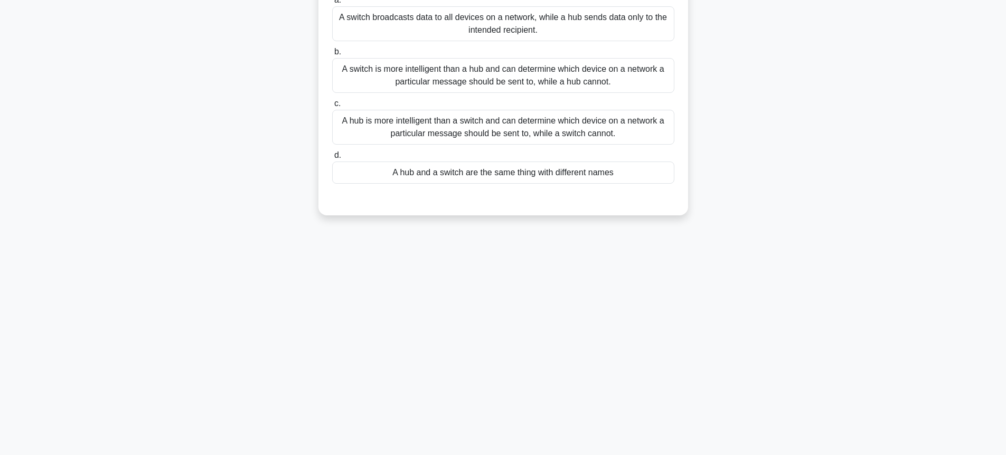
scroll to position [0, 0]
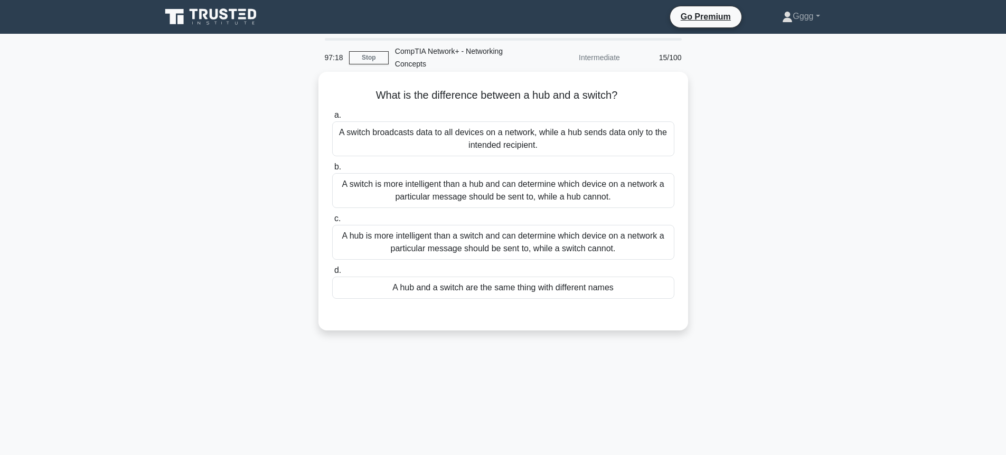
click at [379, 194] on div "A switch is more intelligent than a hub and can determine which device on a net…" at bounding box center [503, 190] width 342 height 35
click at [332, 171] on input "b. A switch is more intelligent than a hub and can determine which device on a …" at bounding box center [332, 167] width 0 height 7
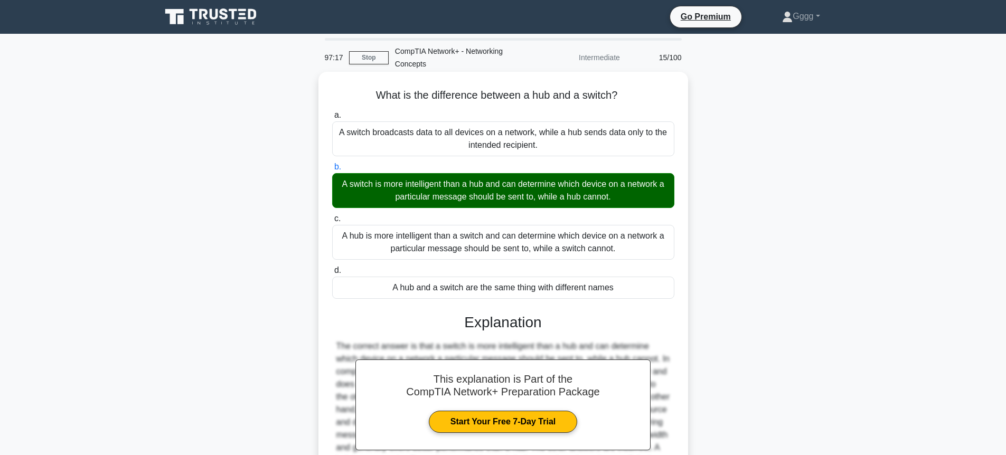
scroll to position [120, 0]
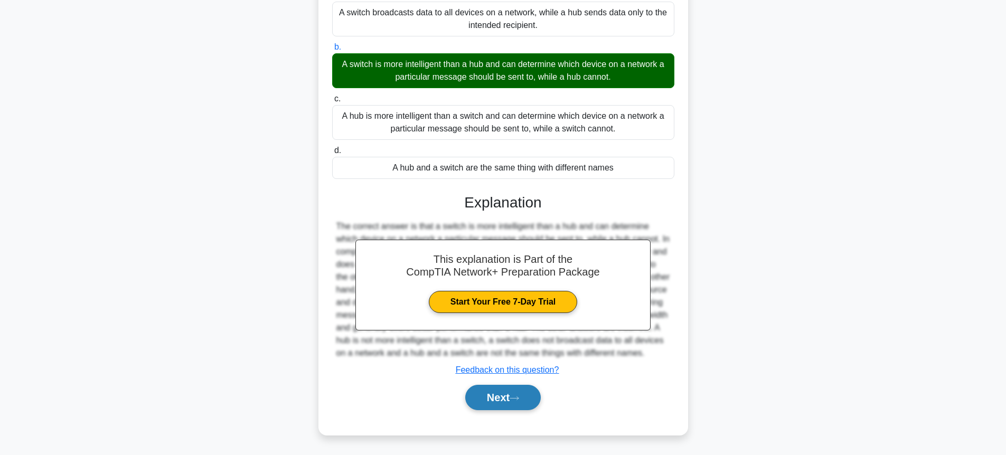
click at [498, 406] on button "Next" at bounding box center [503, 397] width 76 height 25
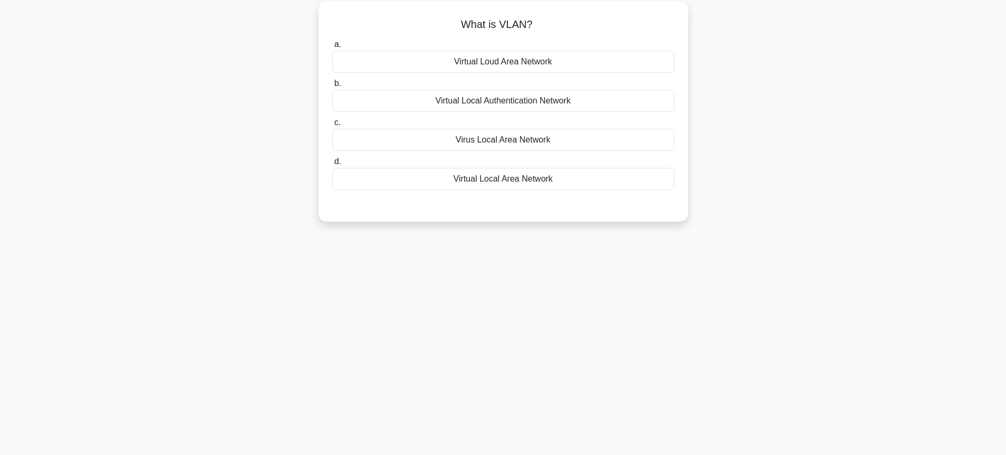
scroll to position [52, 0]
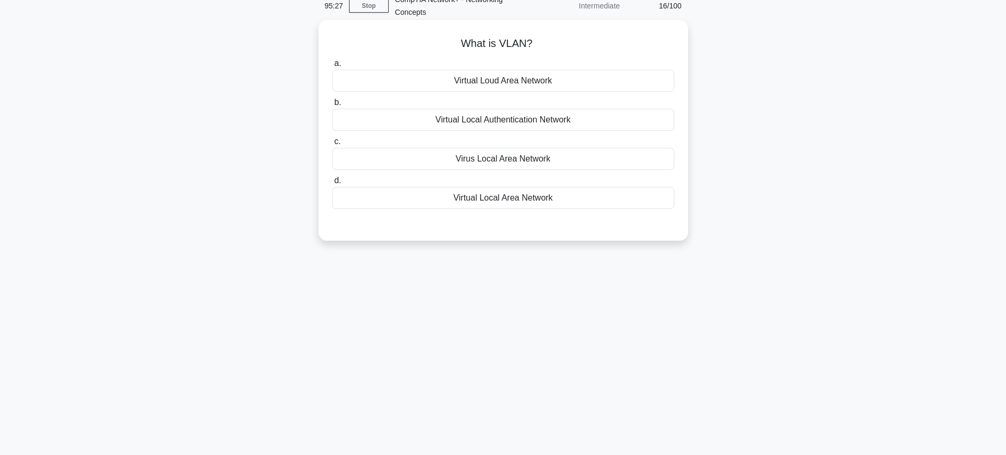
click at [422, 77] on div "Virtual Loud Area Network" at bounding box center [503, 81] width 342 height 22
click at [332, 67] on input "a. Virtual Loud Area Network" at bounding box center [332, 63] width 0 height 7
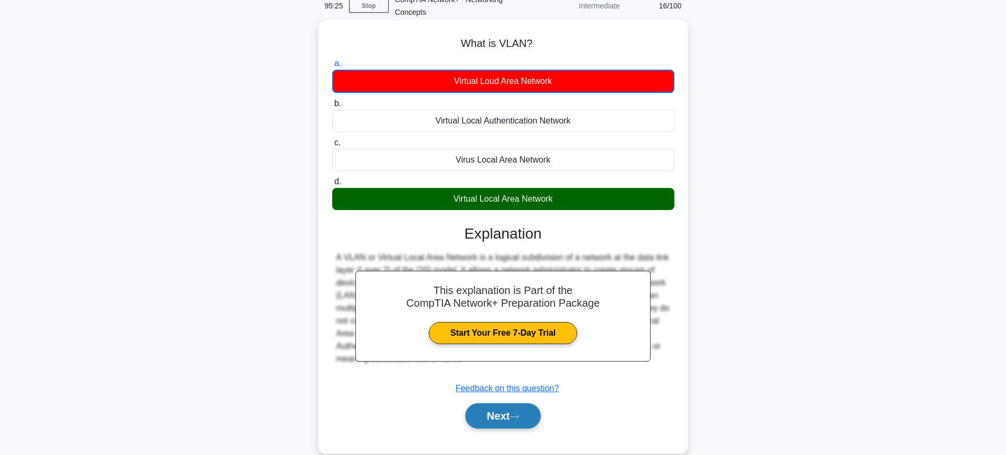
click at [474, 416] on button "Next" at bounding box center [503, 416] width 76 height 25
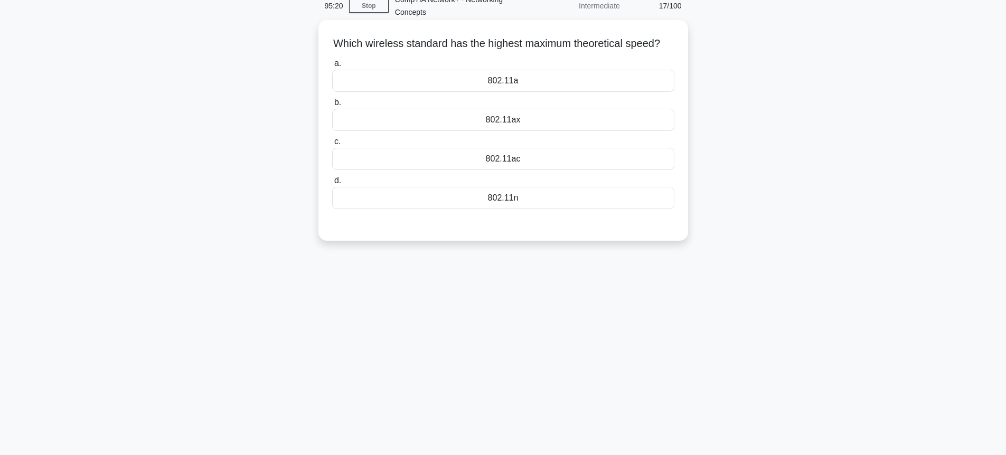
click at [533, 161] on div "802.11ac" at bounding box center [503, 159] width 342 height 22
click at [332, 145] on input "c. 802.11ac" at bounding box center [332, 141] width 0 height 7
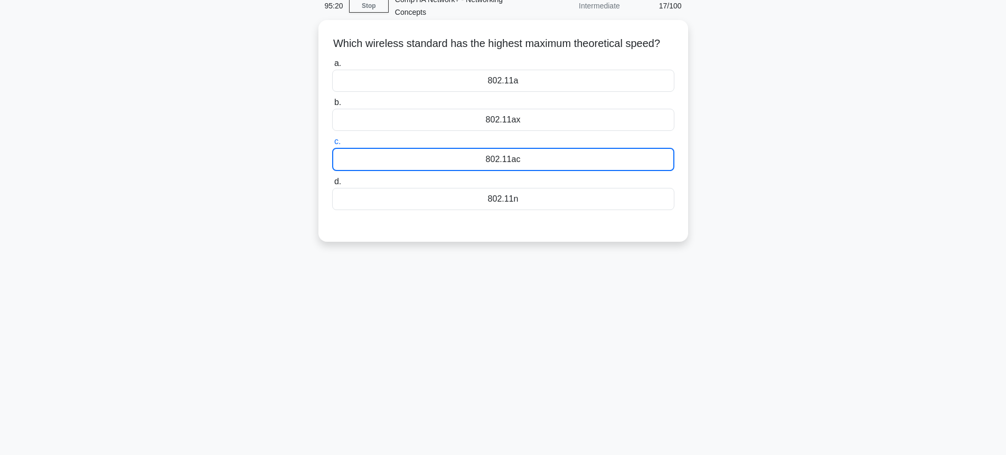
click at [533, 161] on div "802.11ac" at bounding box center [503, 159] width 342 height 23
click at [332, 145] on input "c. 802.11ac" at bounding box center [332, 141] width 0 height 7
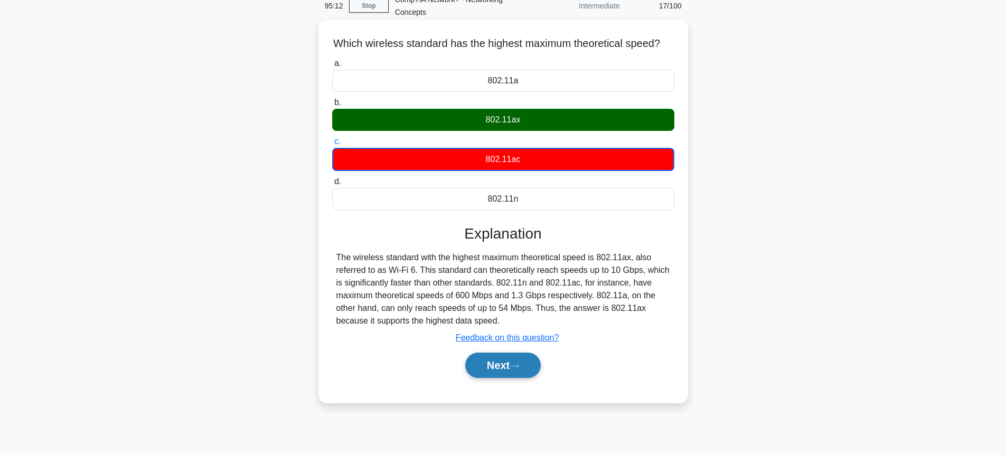
click at [502, 374] on button "Next" at bounding box center [503, 365] width 76 height 25
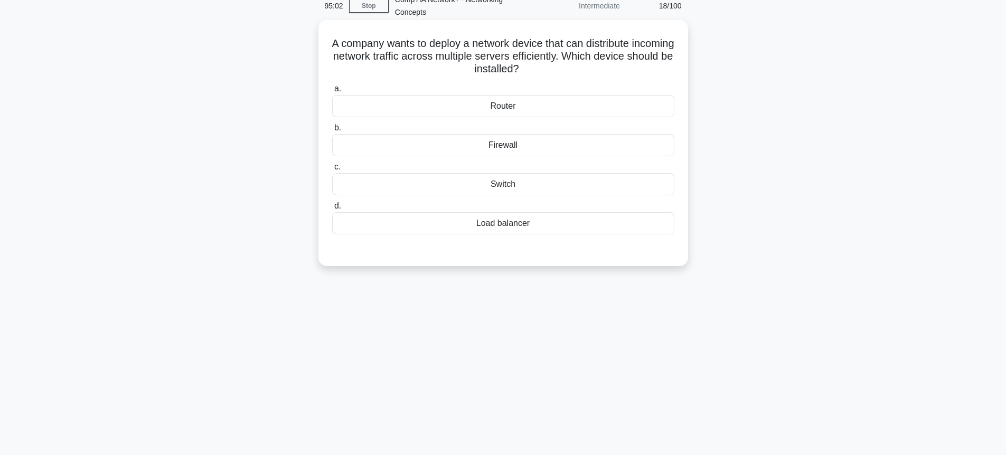
click at [370, 192] on div "Switch" at bounding box center [503, 184] width 342 height 22
click at [332, 171] on input "c. Switch" at bounding box center [332, 167] width 0 height 7
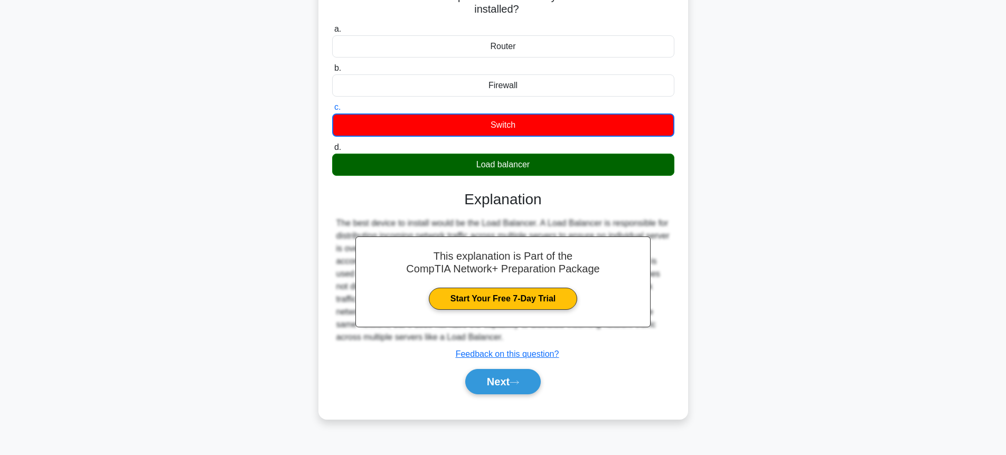
scroll to position [115, 0]
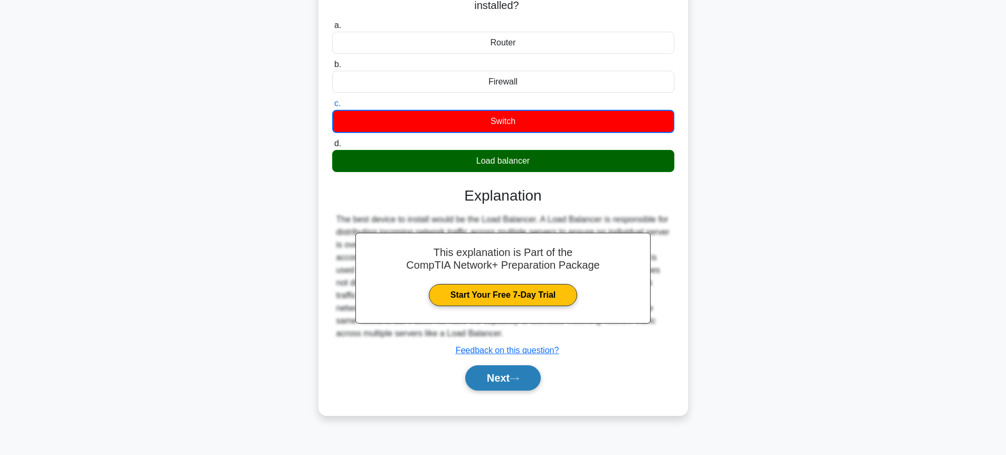
click at [478, 377] on button "Next" at bounding box center [503, 378] width 76 height 25
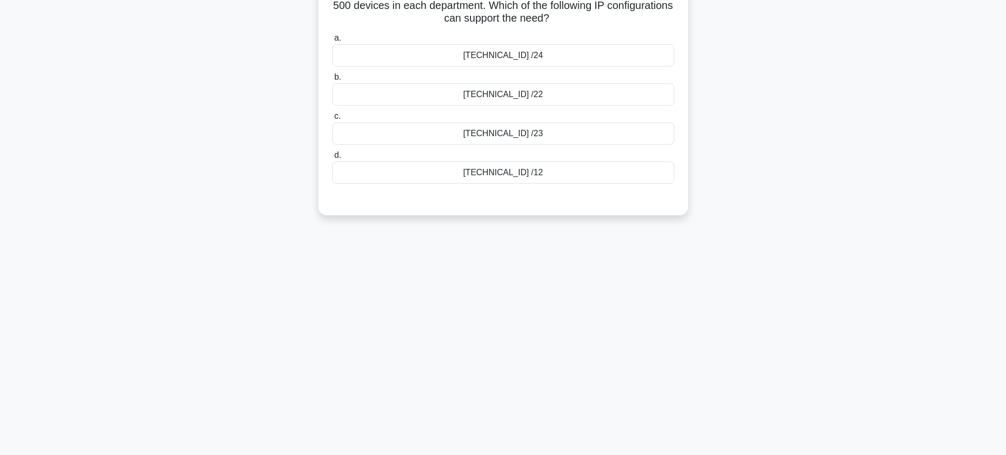
scroll to position [52, 0]
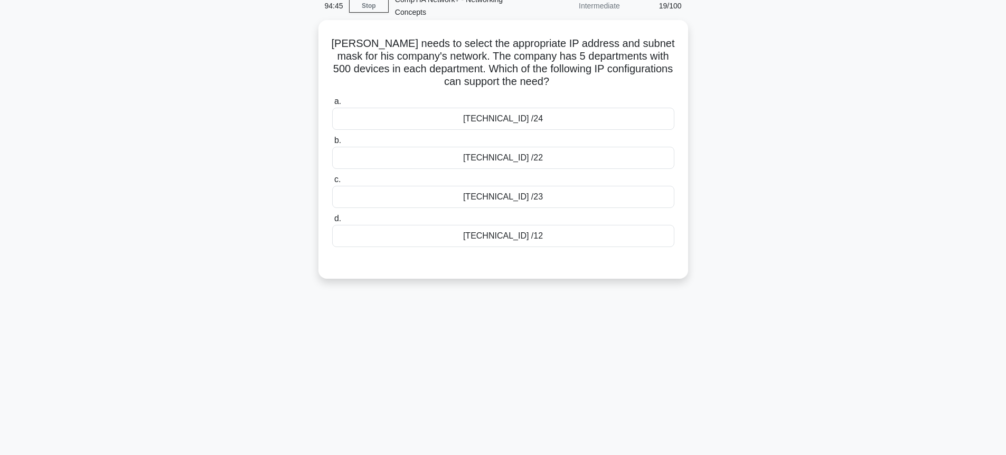
click at [334, 44] on h5 "[PERSON_NAME] needs to select the appropriate IP address and subnet mask for hi…" at bounding box center [503, 63] width 344 height 52
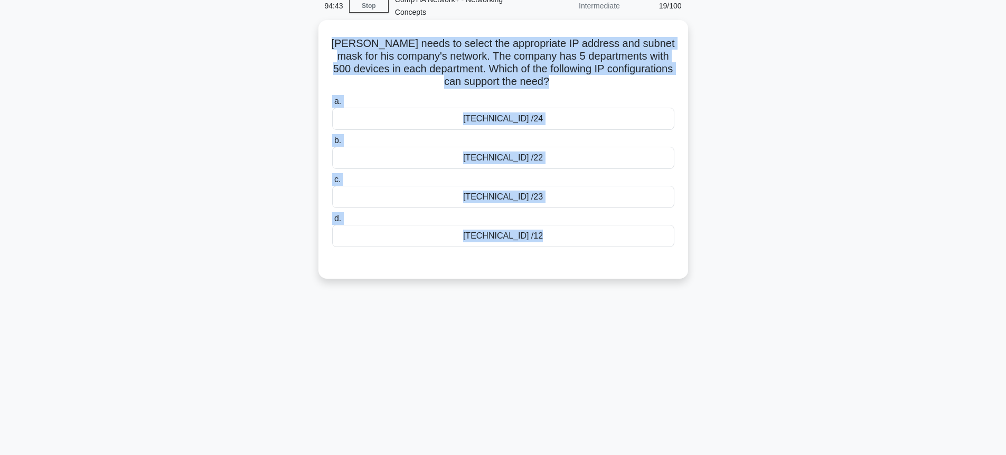
drag, startPoint x: 334, startPoint y: 44, endPoint x: 539, endPoint y: 240, distance: 284.0
click at [539, 240] on div "[PERSON_NAME] needs to select the appropriate IP address and subnet mask for hi…" at bounding box center [503, 149] width 361 height 250
copy div "[PERSON_NAME] needs to select the appropriate IP address and subnet mask for hi…"
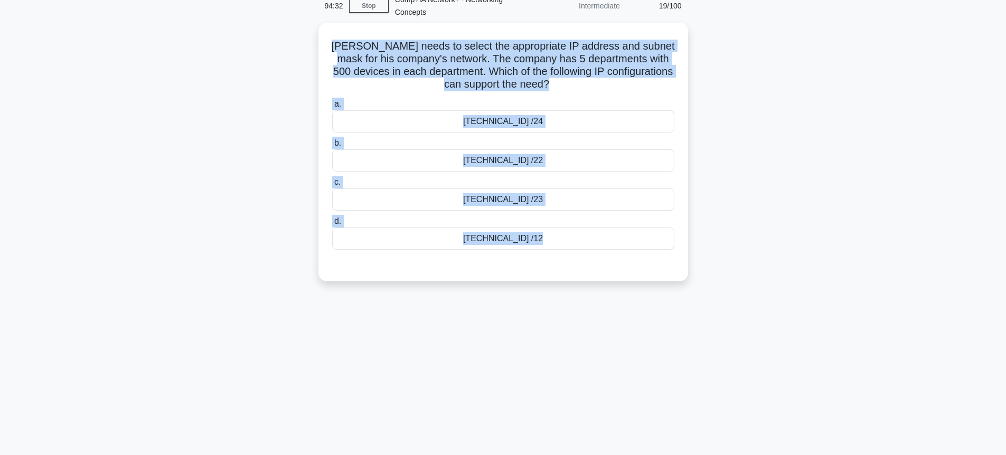
click at [698, 283] on div "[PERSON_NAME] needs to select the appropriate IP address and subnet mask for hi…" at bounding box center [503, 159] width 697 height 272
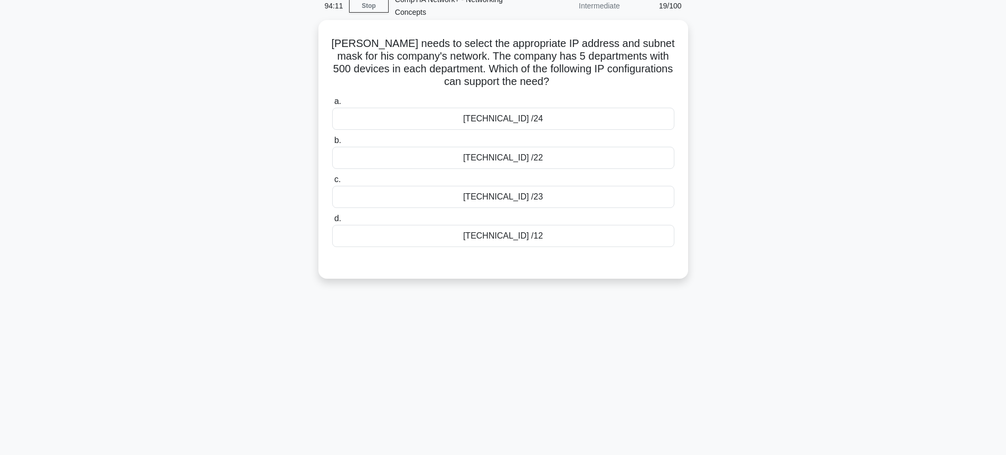
click at [472, 236] on div "[TECHNICAL_ID] /12" at bounding box center [503, 236] width 342 height 22
click at [332, 222] on input "d. [TECHNICAL_ID] /12" at bounding box center [332, 219] width 0 height 7
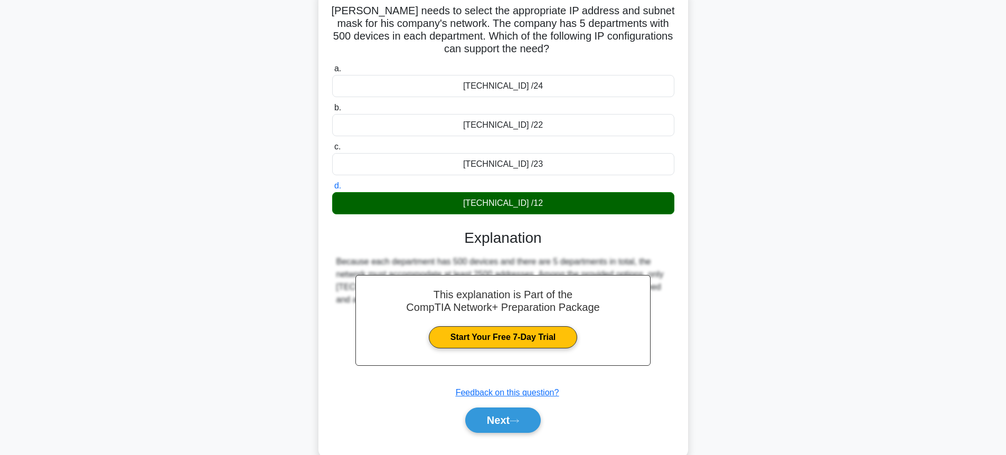
scroll to position [115, 0]
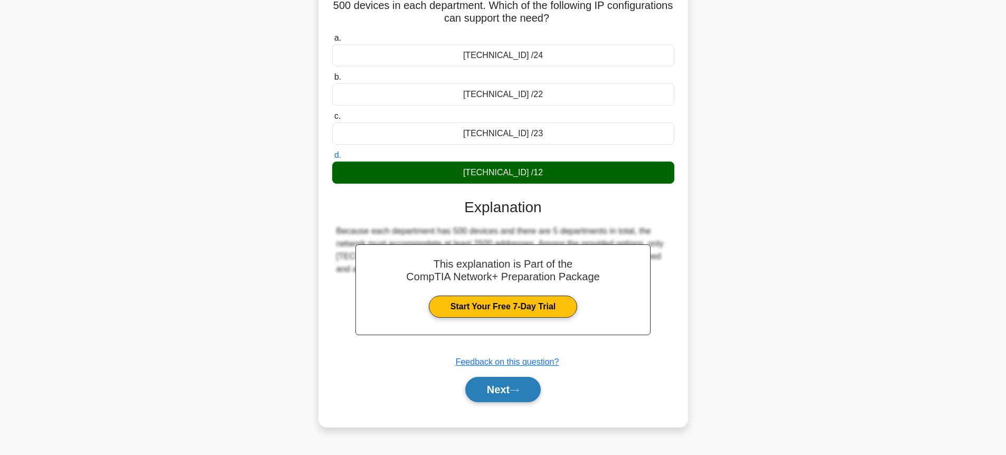
click at [509, 384] on button "Next" at bounding box center [503, 389] width 76 height 25
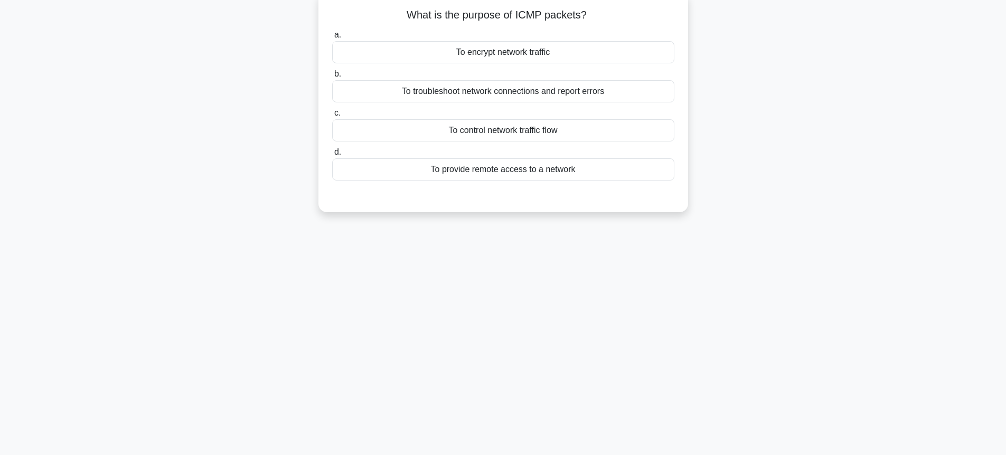
scroll to position [52, 0]
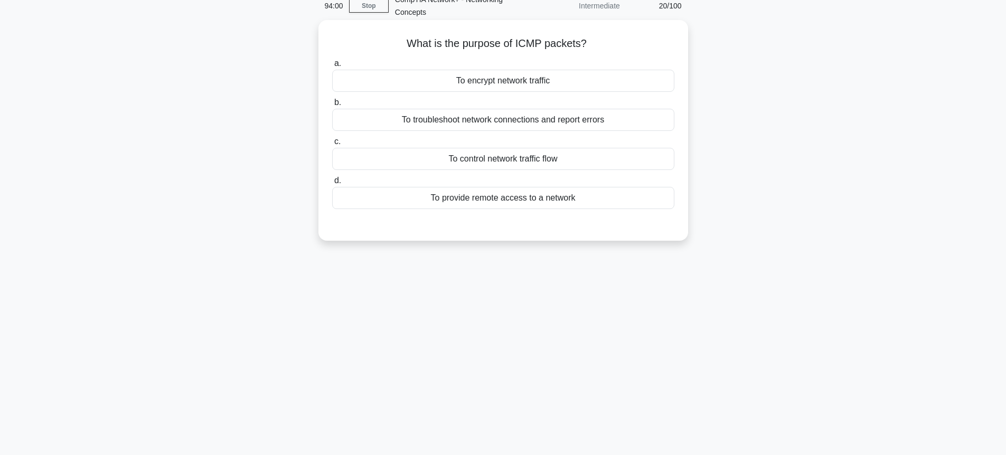
click at [389, 115] on div "To troubleshoot network connections and report errors" at bounding box center [503, 120] width 342 height 22
click at [332, 106] on input "b. To troubleshoot network connections and report errors" at bounding box center [332, 102] width 0 height 7
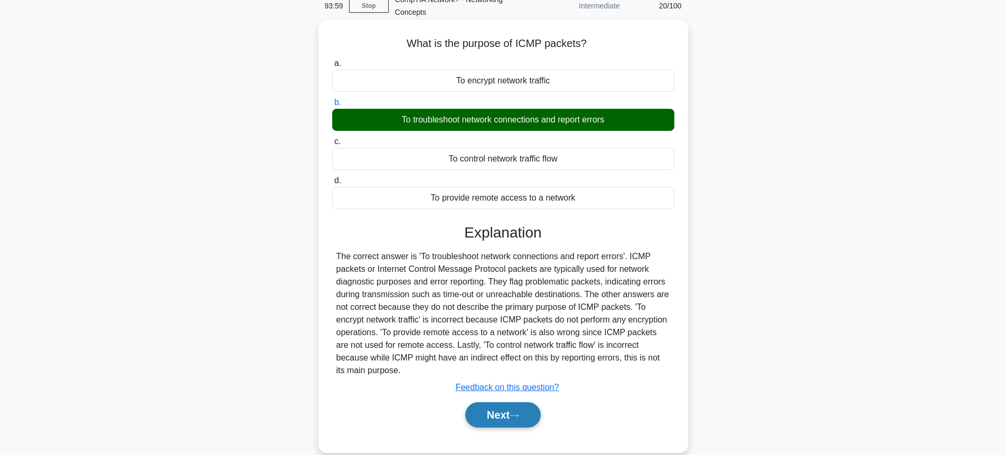
click at [504, 421] on button "Next" at bounding box center [503, 415] width 76 height 25
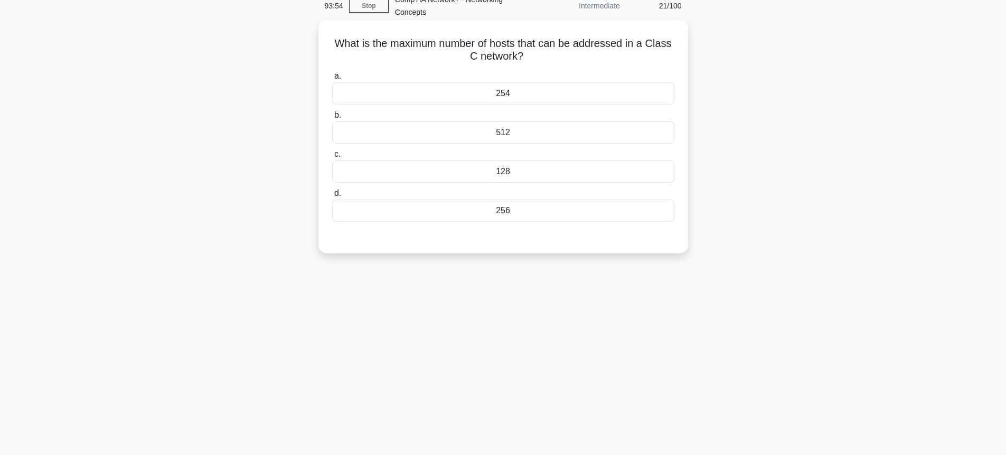
click at [445, 94] on div "254" at bounding box center [503, 93] width 342 height 22
click at [332, 80] on input "a. 254" at bounding box center [332, 76] width 0 height 7
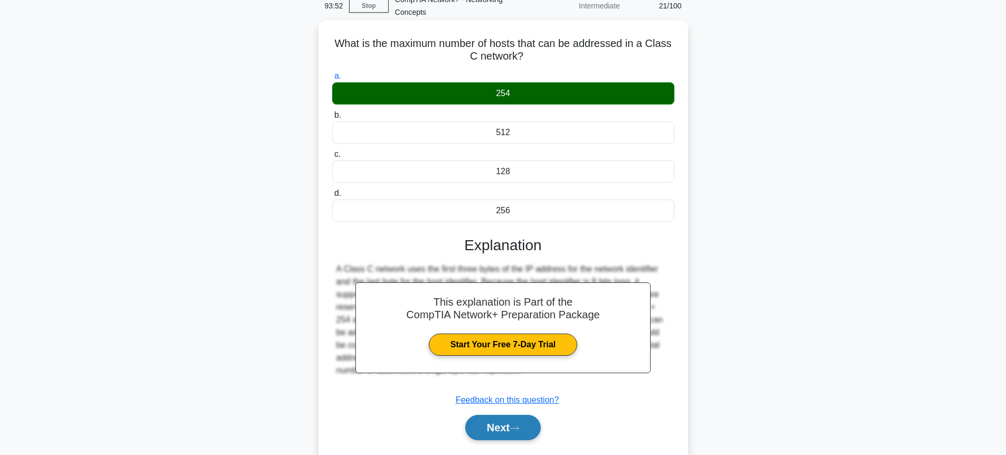
click at [496, 428] on button "Next" at bounding box center [503, 427] width 76 height 25
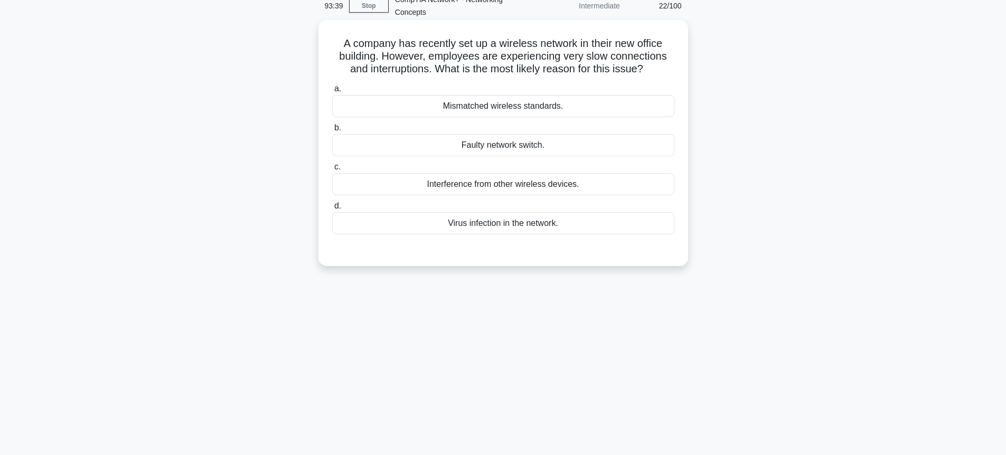
click at [427, 186] on div "Interference from other wireless devices." at bounding box center [503, 184] width 342 height 22
click at [332, 171] on input "c. Interference from other wireless devices." at bounding box center [332, 167] width 0 height 7
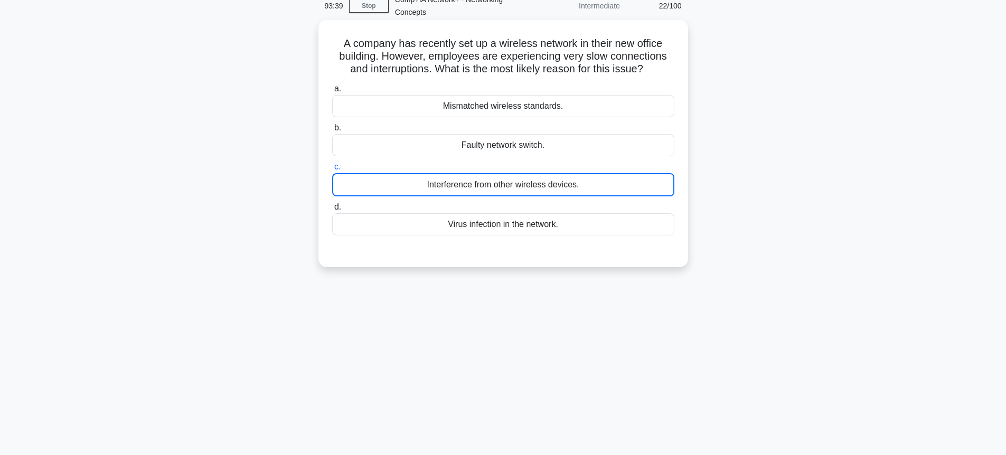
click at [427, 186] on div "Interference from other wireless devices." at bounding box center [503, 184] width 342 height 23
click at [332, 171] on input "c. Interference from other wireless devices." at bounding box center [332, 167] width 0 height 7
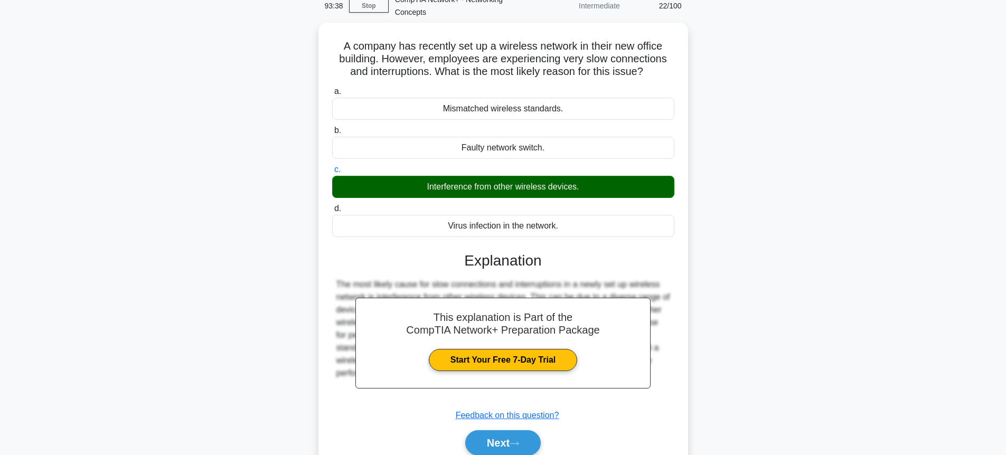
click at [795, 192] on div "A company has recently set up a wireless network in their new office building. …" at bounding box center [503, 258] width 697 height 471
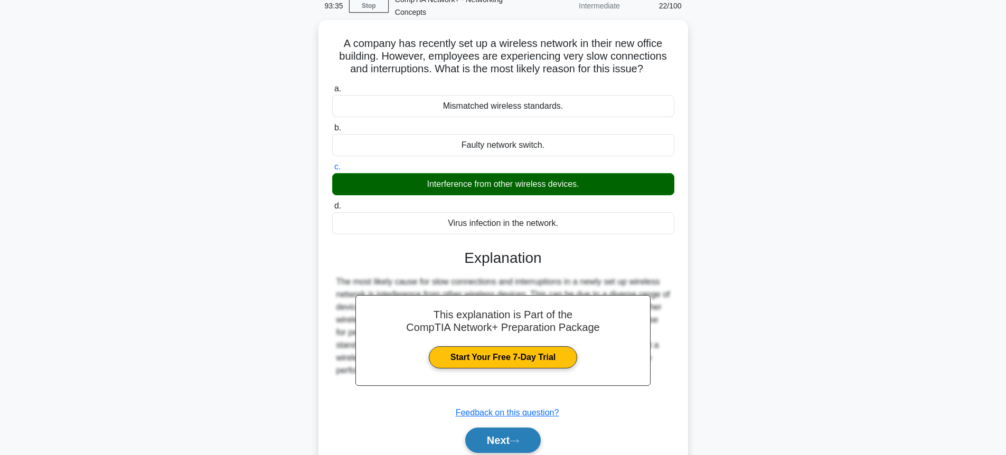
click at [502, 436] on button "Next" at bounding box center [503, 440] width 76 height 25
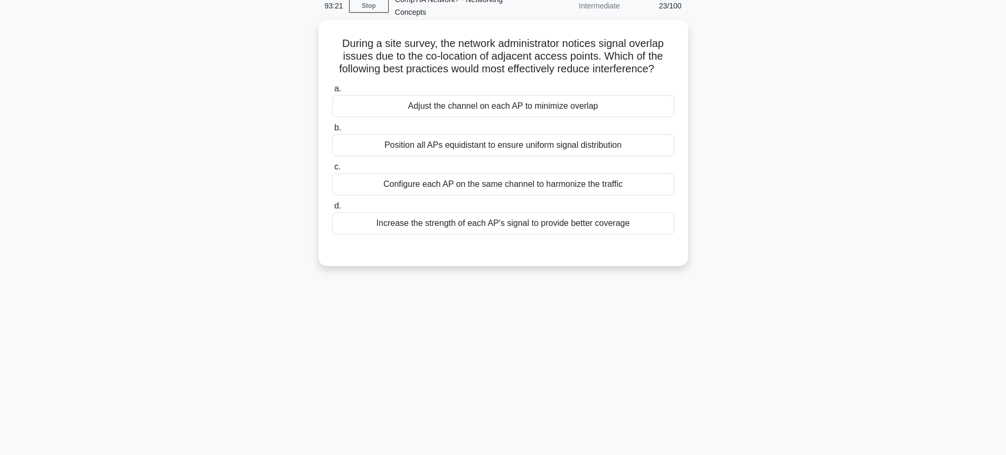
click at [585, 180] on div "Configure each AP on the same channel to harmonize the traffic" at bounding box center [503, 184] width 342 height 22
click at [332, 171] on input "c. Configure each AP on the same channel to harmonize the traffic" at bounding box center [332, 167] width 0 height 7
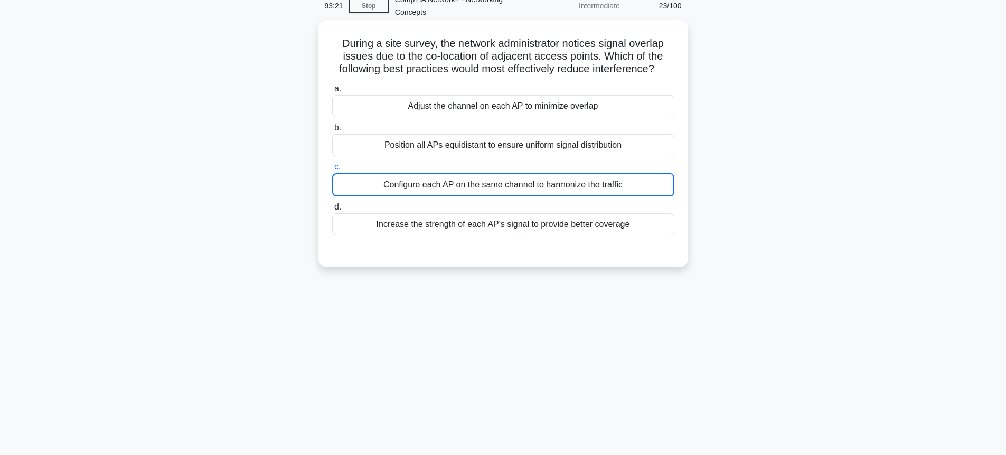
click at [585, 180] on div "Configure each AP on the same channel to harmonize the traffic" at bounding box center [503, 184] width 342 height 23
click at [332, 171] on input "c. Configure each AP on the same channel to harmonize the traffic" at bounding box center [332, 167] width 0 height 7
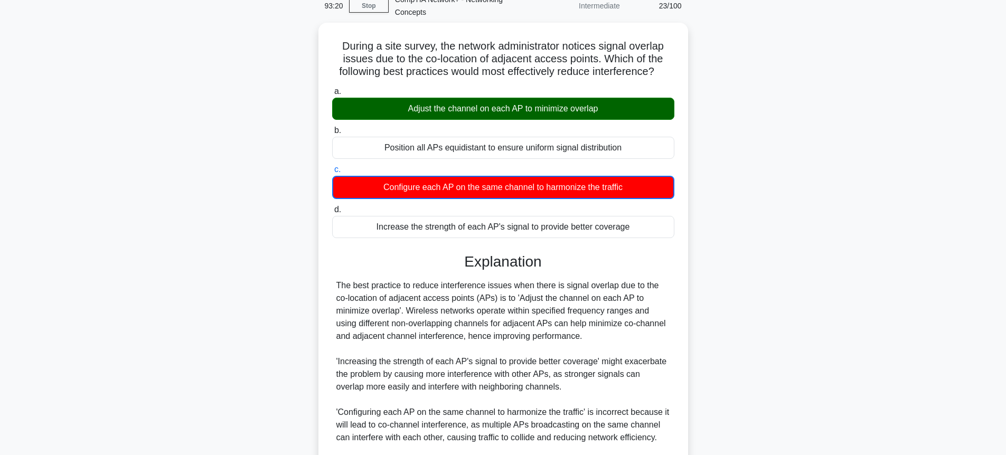
click at [718, 150] on div "During a site survey, the network administrator notices signal overlap issues d…" at bounding box center [503, 303] width 697 height 560
click at [711, 154] on div "During a site survey, the network administrator notices signal overlap issues d…" at bounding box center [503, 303] width 697 height 560
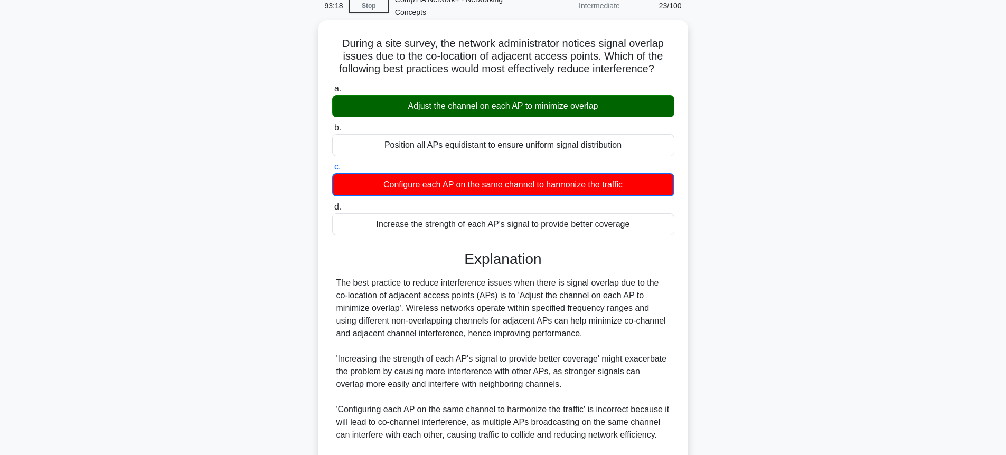
click at [644, 105] on div "Adjust the channel on each AP to minimize overlap" at bounding box center [503, 106] width 342 height 22
click at [332, 92] on input "a. Adjust the channel on each AP to minimize overlap" at bounding box center [332, 89] width 0 height 7
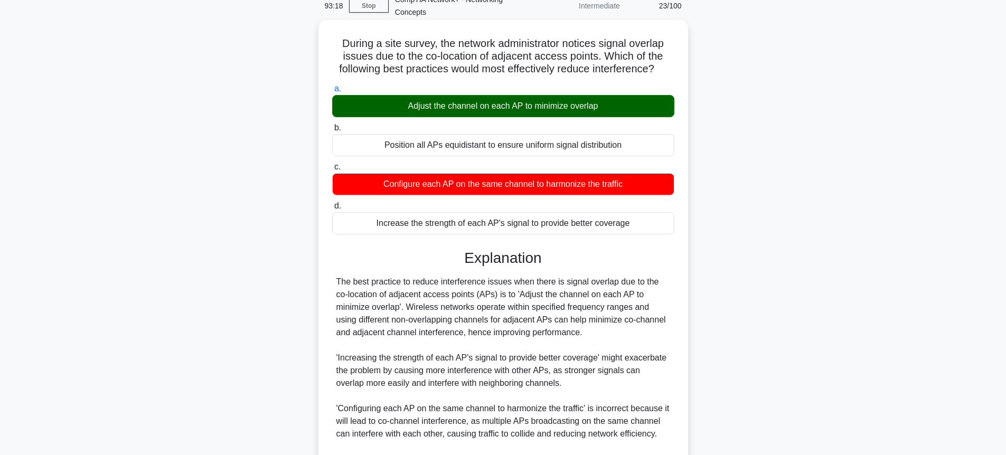
click at [645, 105] on div "Adjust the channel on each AP to minimize overlap" at bounding box center [503, 106] width 342 height 22
click at [332, 92] on input "a. Adjust the channel on each AP to minimize overlap" at bounding box center [332, 89] width 0 height 7
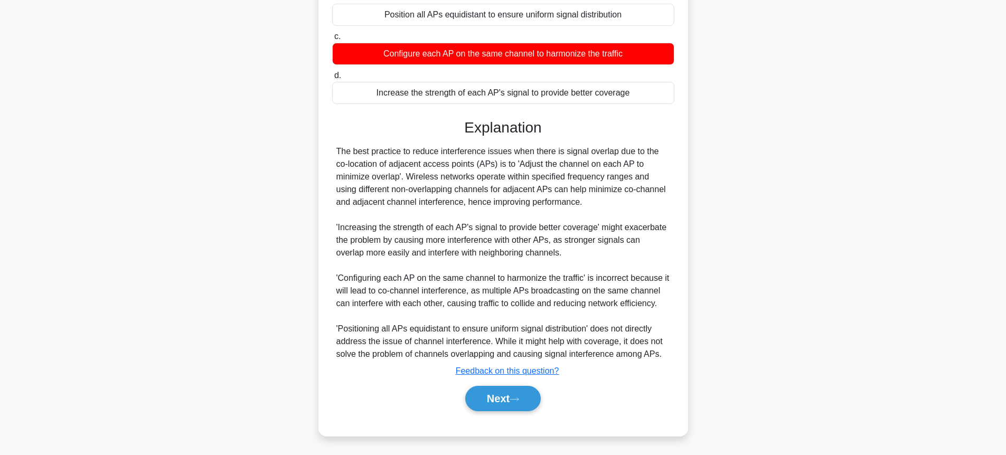
scroll to position [183, 0]
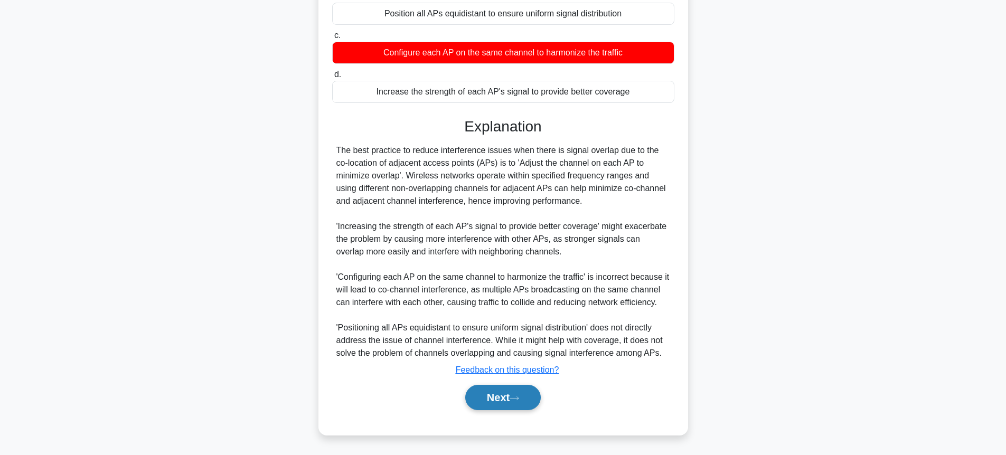
click at [518, 393] on button "Next" at bounding box center [503, 397] width 76 height 25
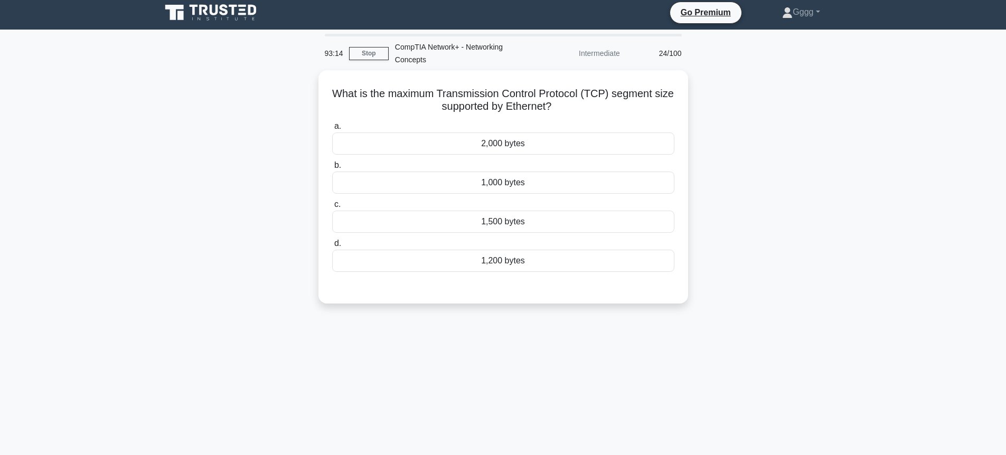
scroll to position [0, 0]
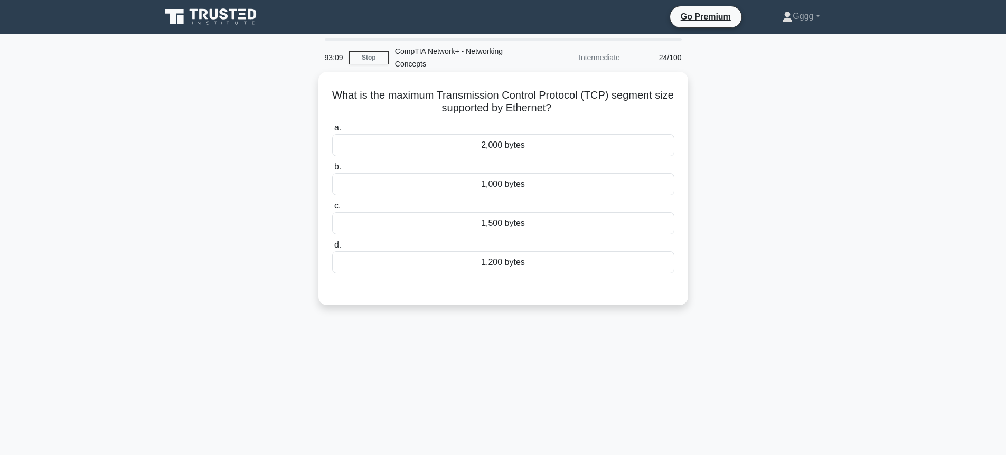
click at [554, 219] on div "1,500 bytes" at bounding box center [503, 223] width 342 height 22
click at [332, 210] on input "c. 1,500 bytes" at bounding box center [332, 206] width 0 height 7
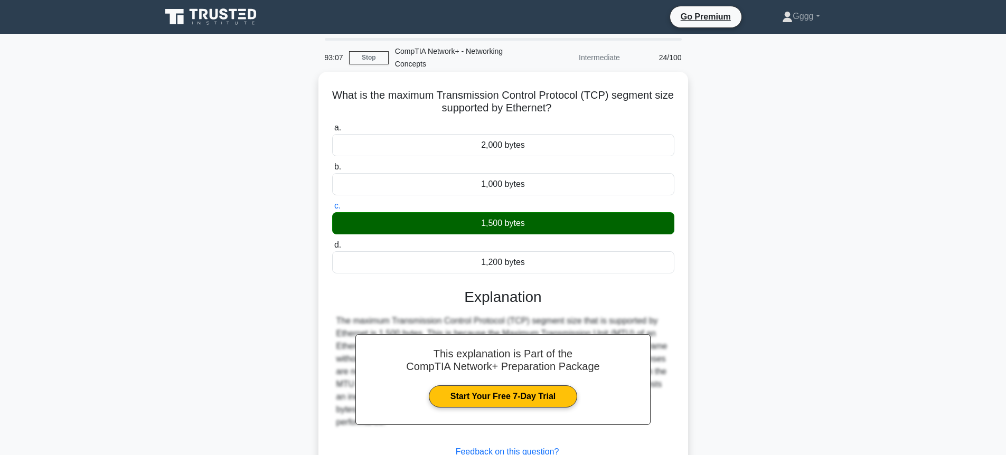
scroll to position [115, 0]
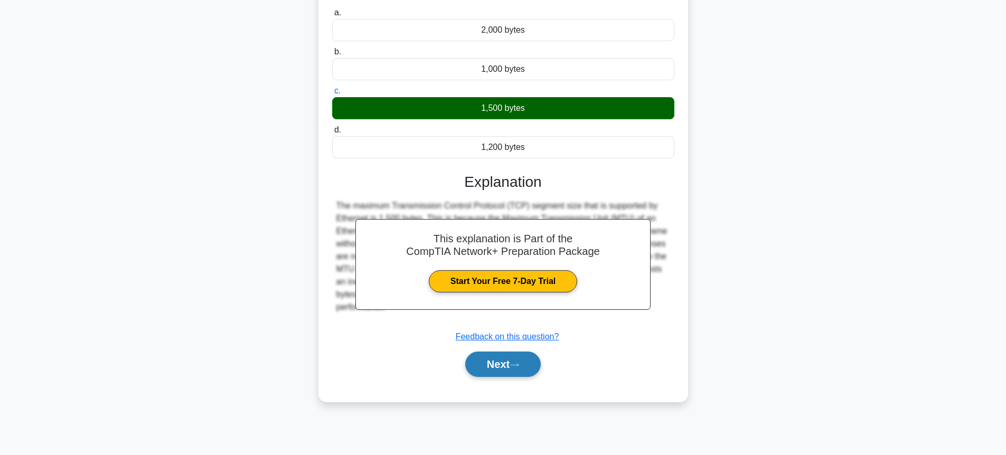
click at [477, 368] on button "Next" at bounding box center [503, 364] width 76 height 25
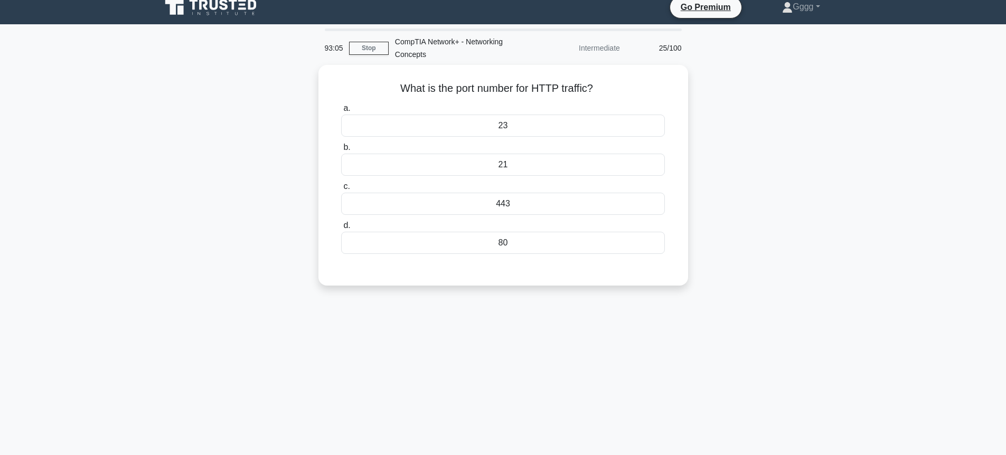
scroll to position [0, 0]
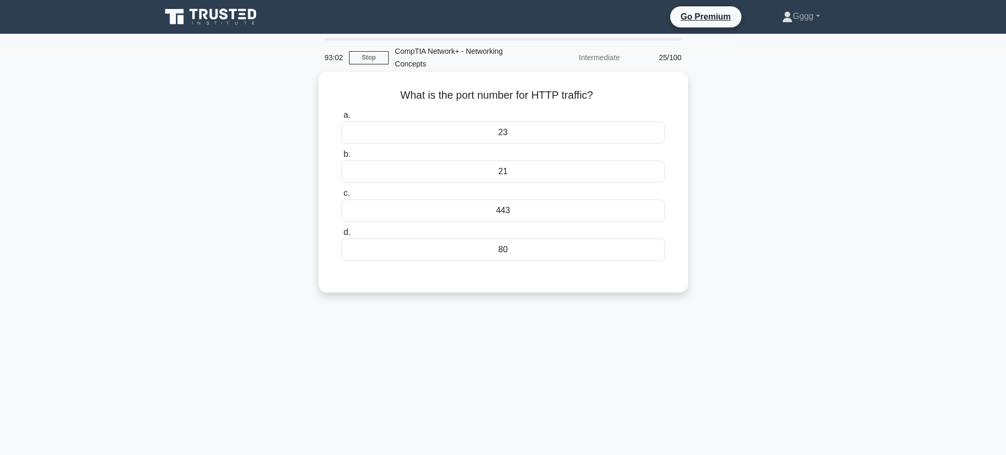
click at [396, 97] on h5 "What is the port number for HTTP traffic? .spinner_0XTQ{transform-origin:center…" at bounding box center [503, 96] width 326 height 14
drag, startPoint x: 611, startPoint y: 104, endPoint x: 528, endPoint y: 98, distance: 82.6
click at [610, 104] on div "What is the port number for HTTP traffic? .spinner_0XTQ{transform-origin:center…" at bounding box center [503, 182] width 343 height 212
click at [399, 95] on h5 "What is the port number for HTTP traffic? .spinner_0XTQ{transform-origin:center…" at bounding box center [503, 96] width 326 height 14
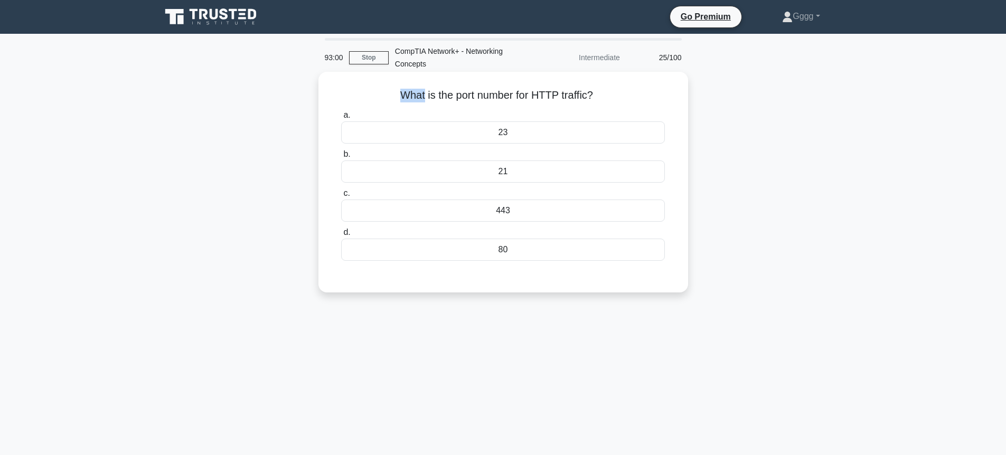
drag, startPoint x: 553, startPoint y: 119, endPoint x: 611, endPoint y: 144, distance: 63.2
click at [608, 141] on label "a. 23" at bounding box center [503, 126] width 324 height 35
drag, startPoint x: 616, startPoint y: 181, endPoint x: 612, endPoint y: 191, distance: 11.1
click at [612, 191] on div "a. 23 b. 21 c. d." at bounding box center [503, 185] width 337 height 156
click at [452, 101] on h5 "What is the port number for HTTP traffic? .spinner_0XTQ{transform-origin:center…" at bounding box center [503, 96] width 326 height 14
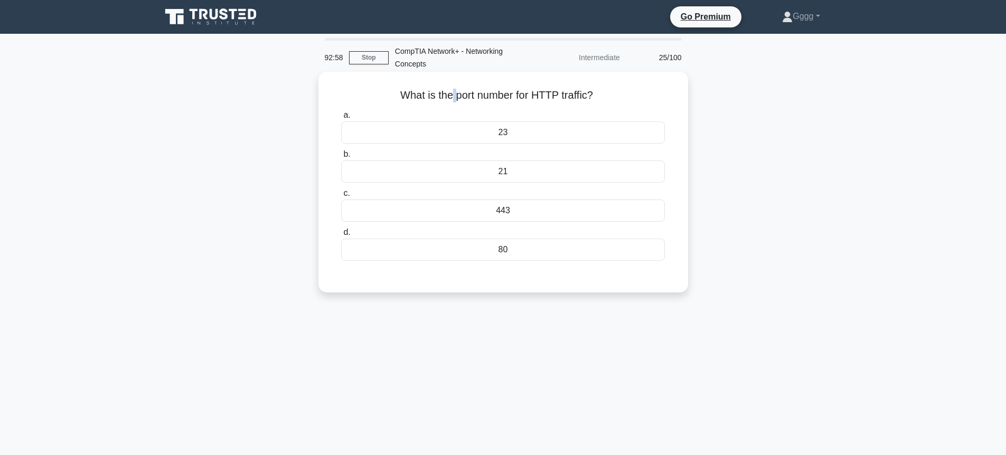
click at [452, 101] on h5 "What is the port number for HTTP traffic? .spinner_0XTQ{transform-origin:center…" at bounding box center [503, 96] width 326 height 14
copy div "What is the port number for HTTP traffic? .spinner_0XTQ{transform-origin:center…"
click at [199, 233] on div "What is the port number for HTTP traffic? .spinner_0XTQ{transform-origin:center…" at bounding box center [503, 190] width 697 height 233
click at [481, 252] on div "80" at bounding box center [503, 250] width 324 height 22
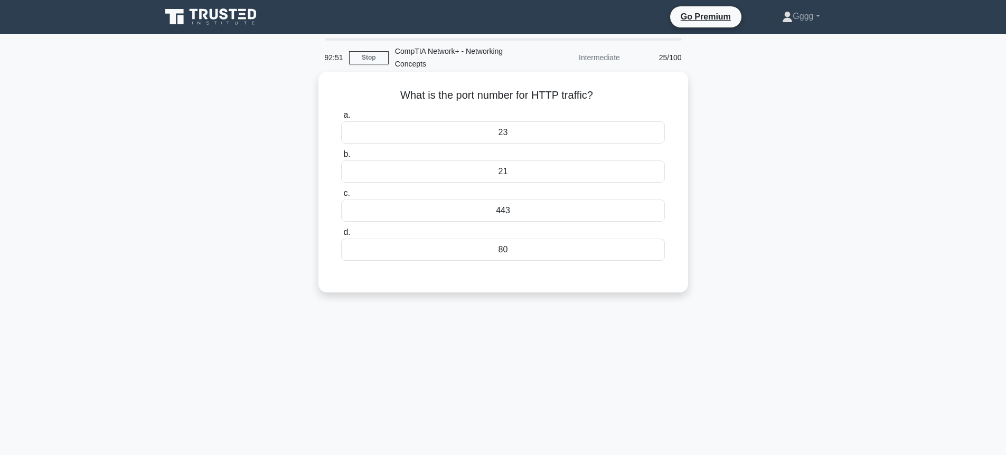
click at [341, 236] on input "d. 80" at bounding box center [341, 232] width 0 height 7
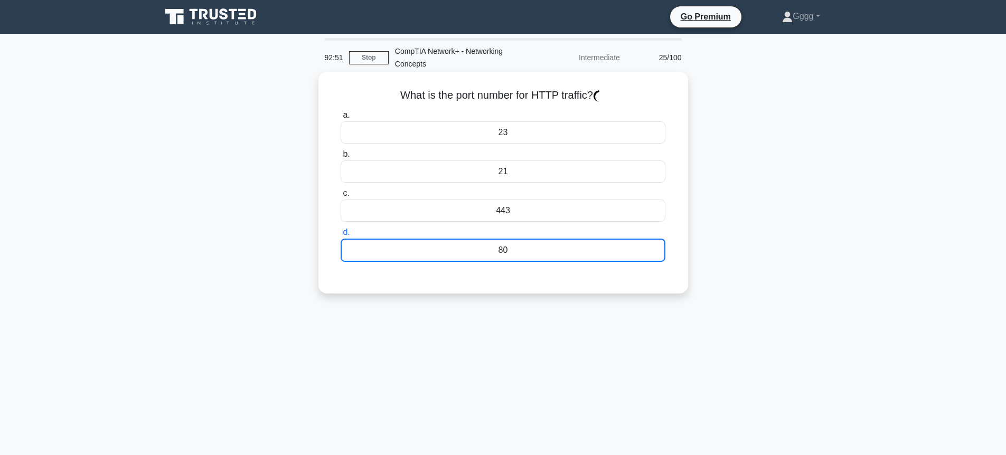
click at [481, 252] on div "80" at bounding box center [503, 250] width 325 height 23
click at [341, 236] on input "d. 80" at bounding box center [341, 232] width 0 height 7
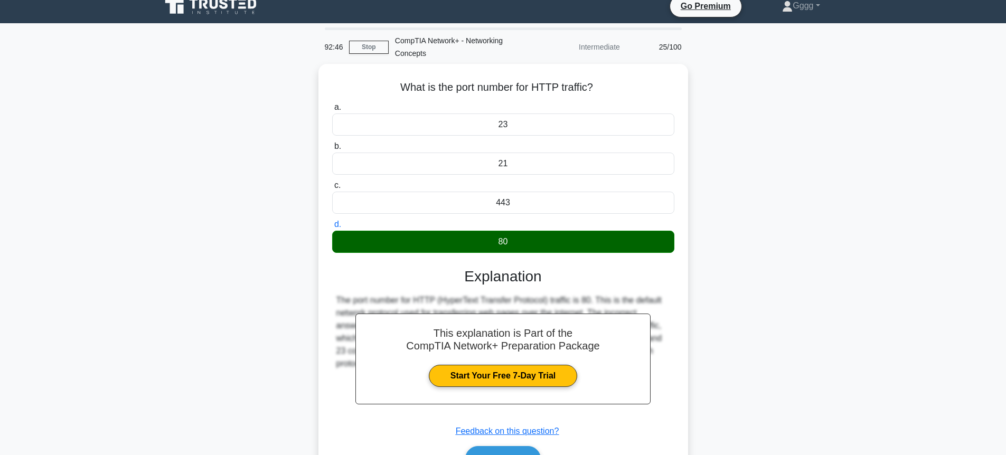
scroll to position [20, 0]
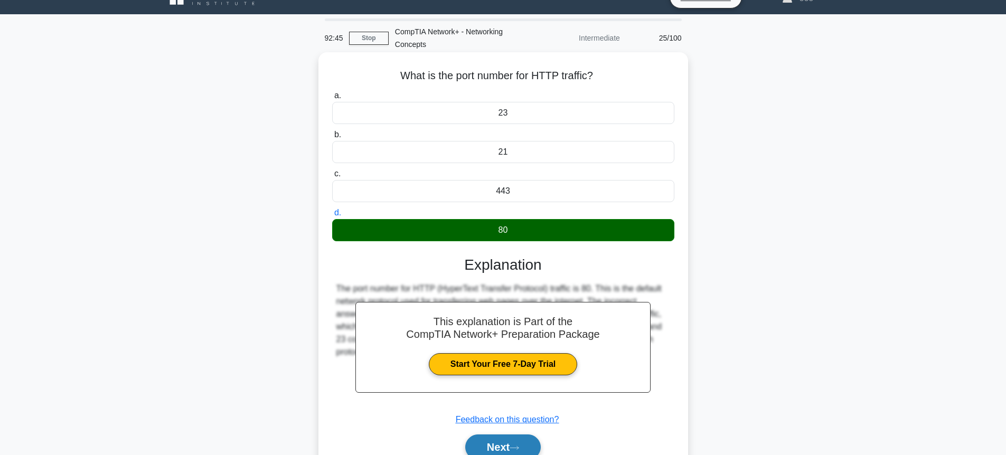
click at [470, 440] on button "Next" at bounding box center [503, 447] width 76 height 25
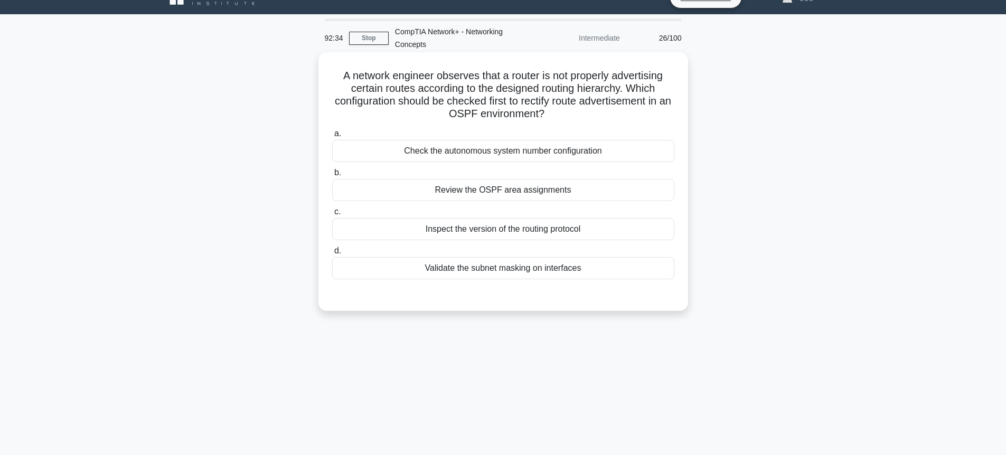
click at [414, 156] on div "Check the autonomous system number configuration" at bounding box center [503, 151] width 342 height 22
click at [332, 137] on input "a. Check the autonomous system number configuration" at bounding box center [332, 133] width 0 height 7
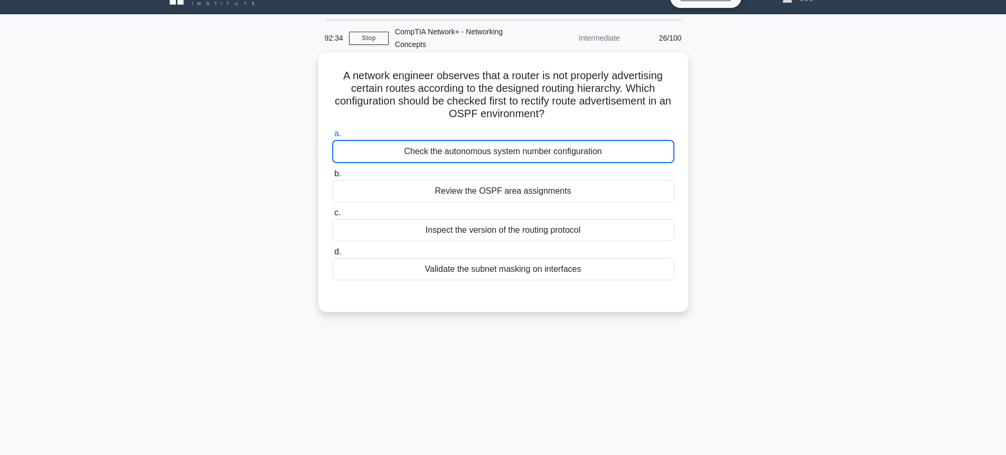
click at [414, 156] on div "Check the autonomous system number configuration" at bounding box center [503, 151] width 342 height 23
click at [332, 137] on input "a. Check the autonomous system number configuration" at bounding box center [332, 133] width 0 height 7
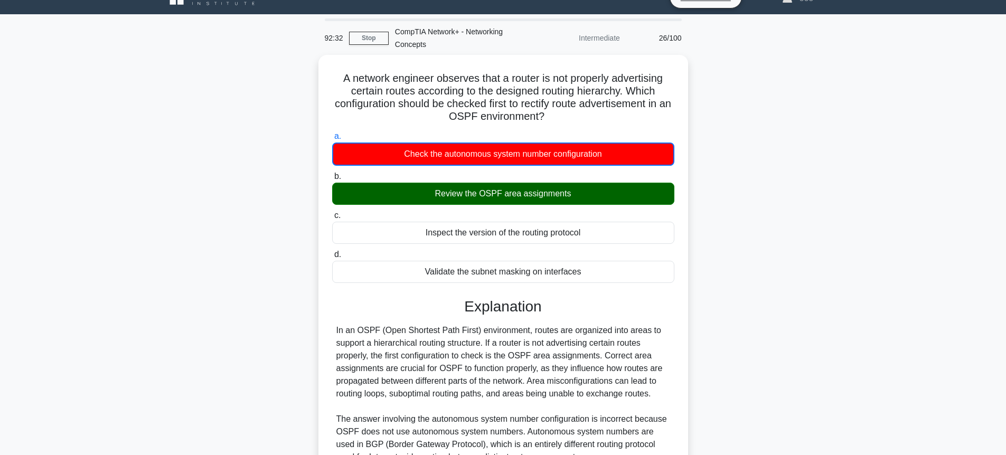
click at [783, 235] on div "A network engineer observes that a router is not properly advertising certain r…" at bounding box center [503, 373] width 697 height 637
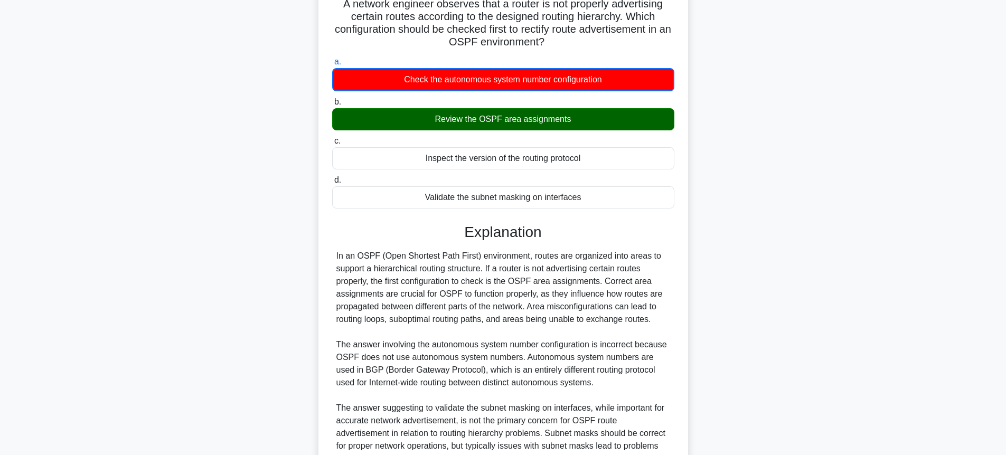
scroll to position [210, 0]
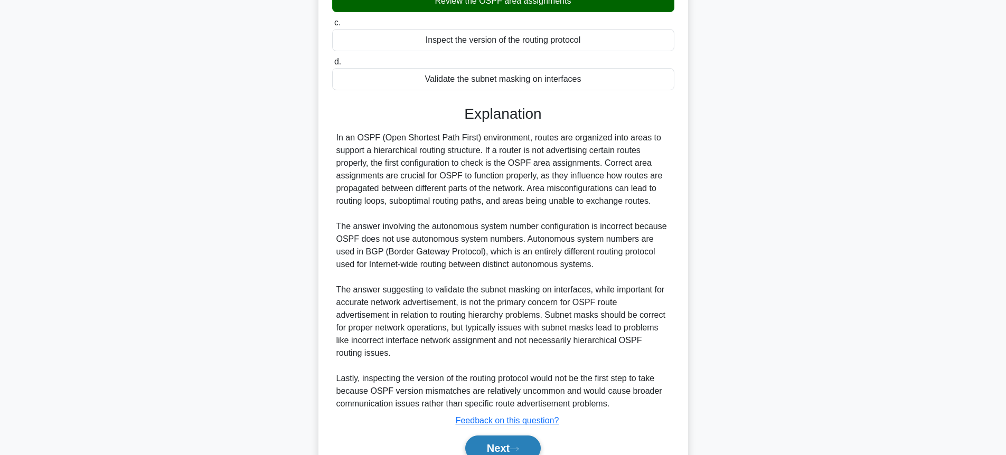
click at [493, 445] on button "Next" at bounding box center [503, 448] width 76 height 25
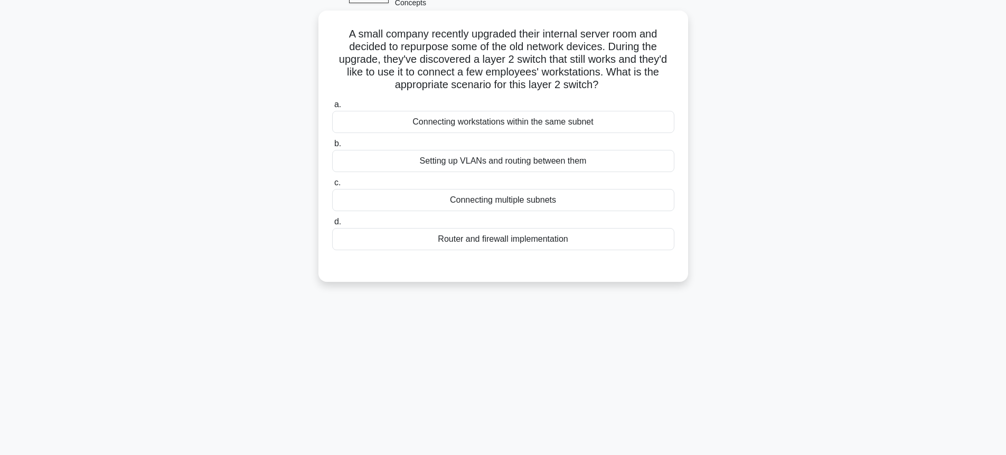
scroll to position [0, 0]
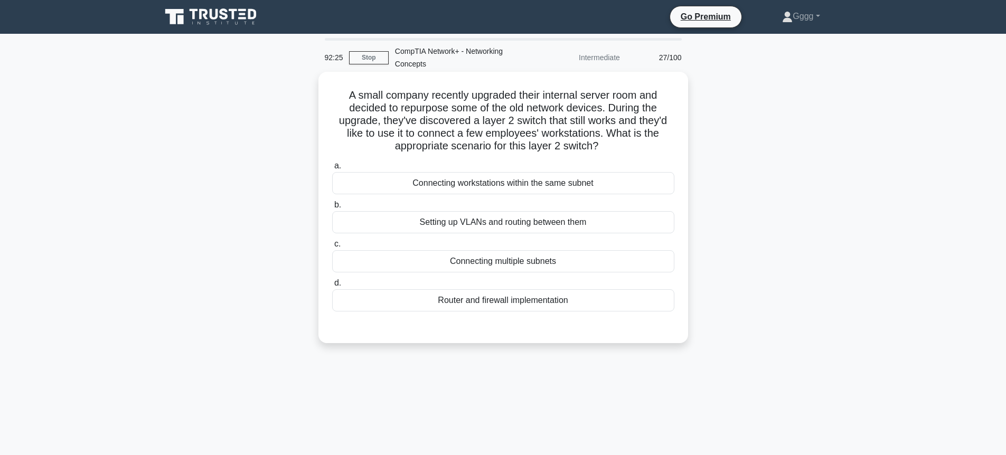
click at [579, 193] on div "Connecting workstations within the same subnet" at bounding box center [503, 183] width 342 height 22
click at [332, 170] on input "a. Connecting workstations within the same subnet" at bounding box center [332, 166] width 0 height 7
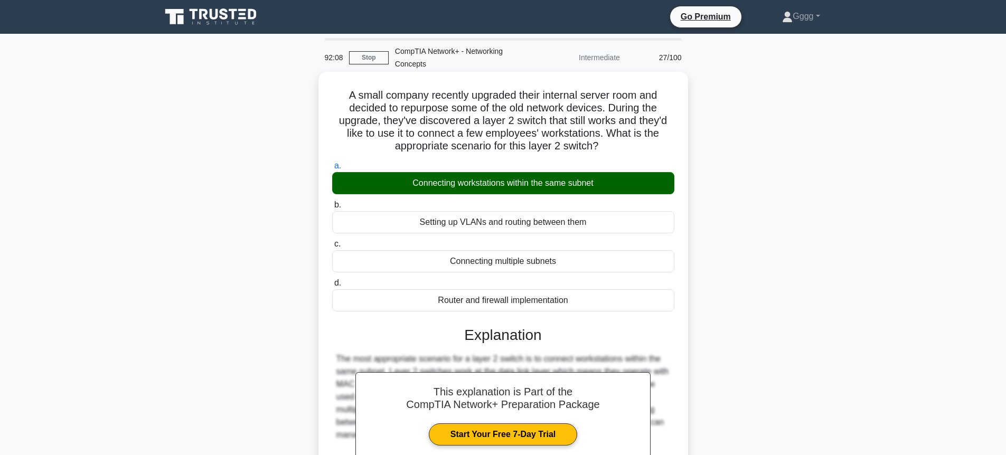
scroll to position [120, 0]
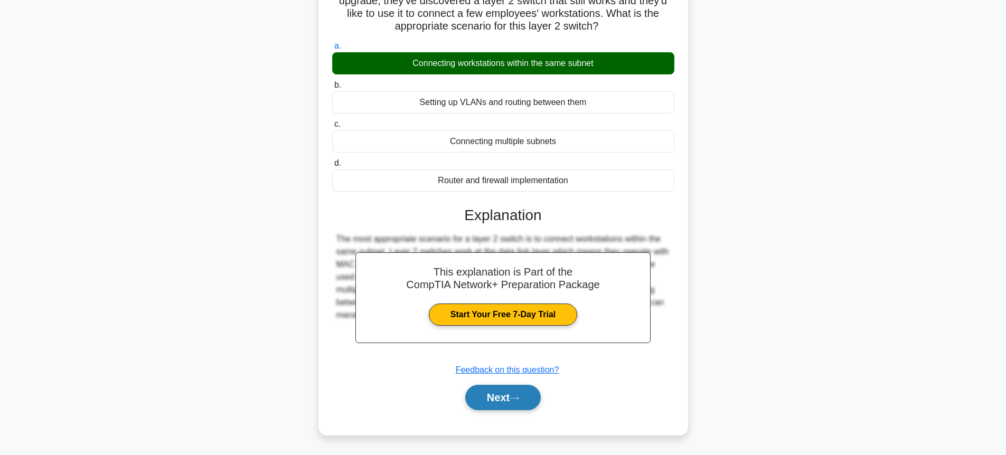
click at [519, 405] on button "Next" at bounding box center [503, 397] width 76 height 25
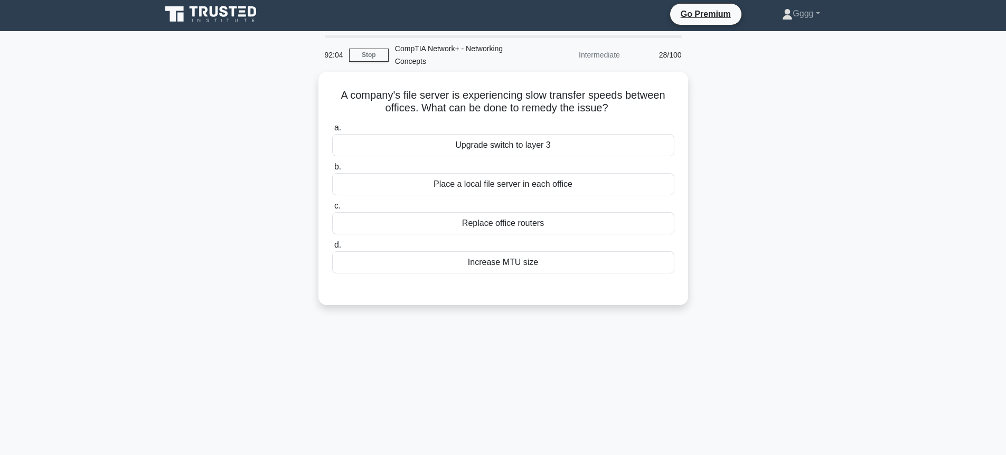
scroll to position [0, 0]
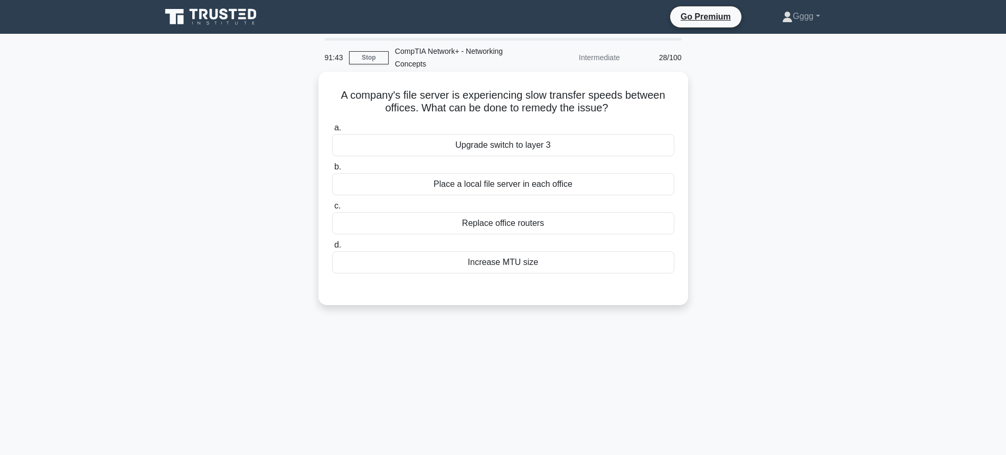
click at [353, 142] on div "Upgrade switch to layer 3" at bounding box center [503, 145] width 342 height 22
click at [332, 132] on input "a. Upgrade switch to layer 3" at bounding box center [332, 128] width 0 height 7
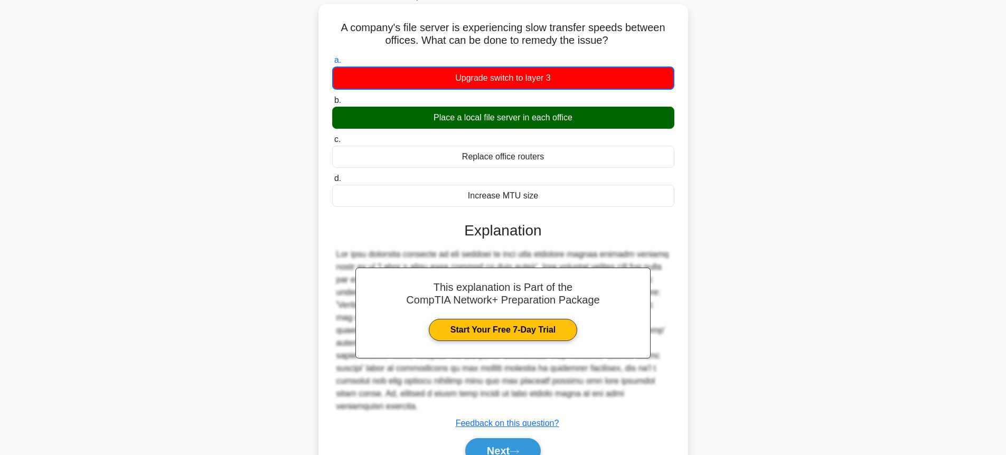
scroll to position [115, 0]
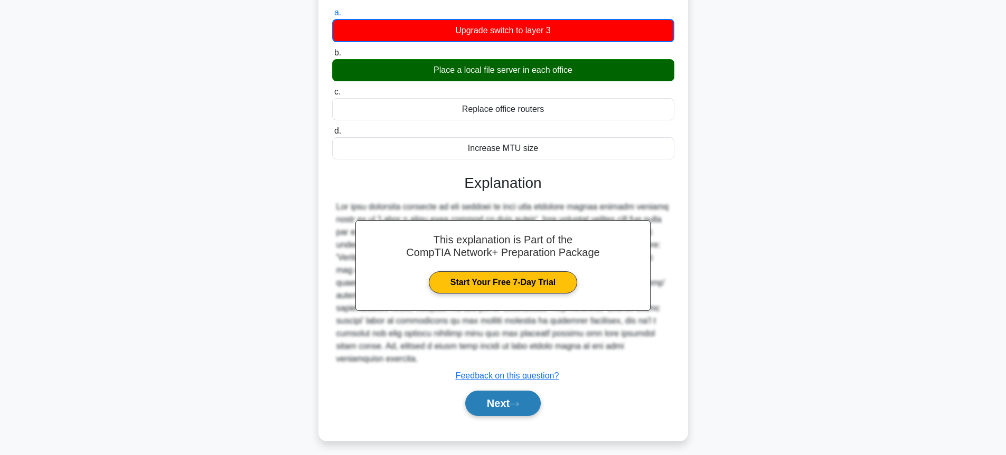
click at [498, 391] on button "Next" at bounding box center [503, 403] width 76 height 25
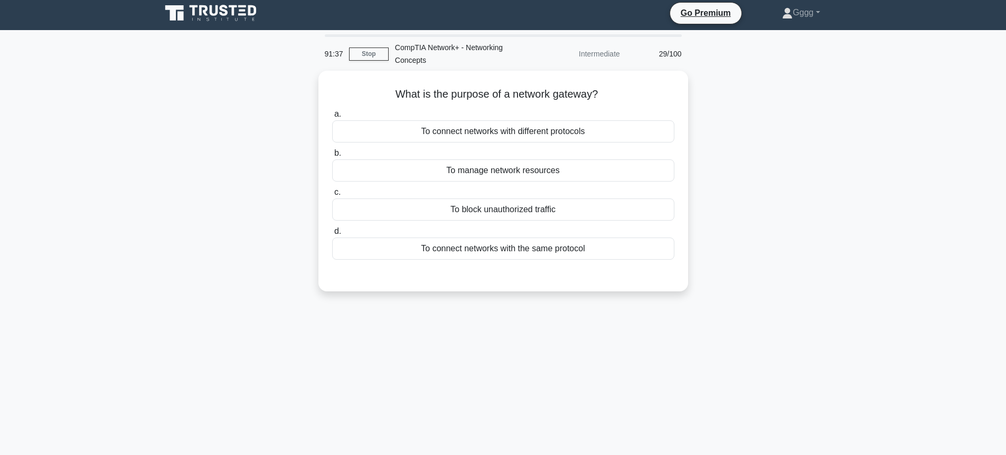
scroll to position [0, 0]
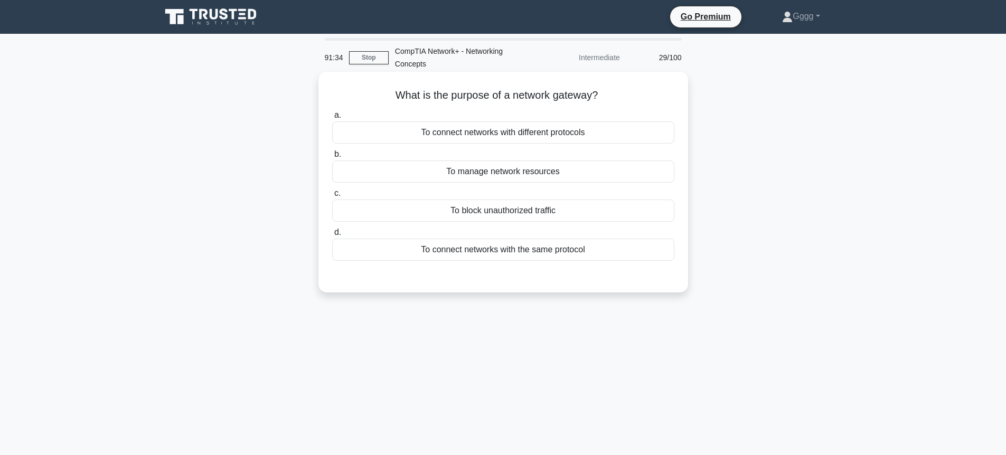
click at [471, 129] on div "To connect networks with different protocols" at bounding box center [503, 133] width 342 height 22
click at [332, 119] on input "a. To connect networks with different protocols" at bounding box center [332, 115] width 0 height 7
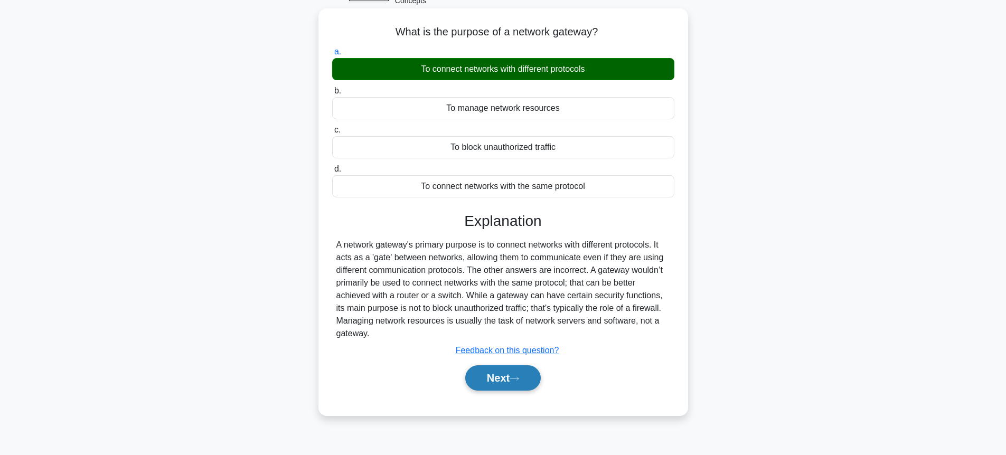
click at [524, 373] on button "Next" at bounding box center [503, 378] width 76 height 25
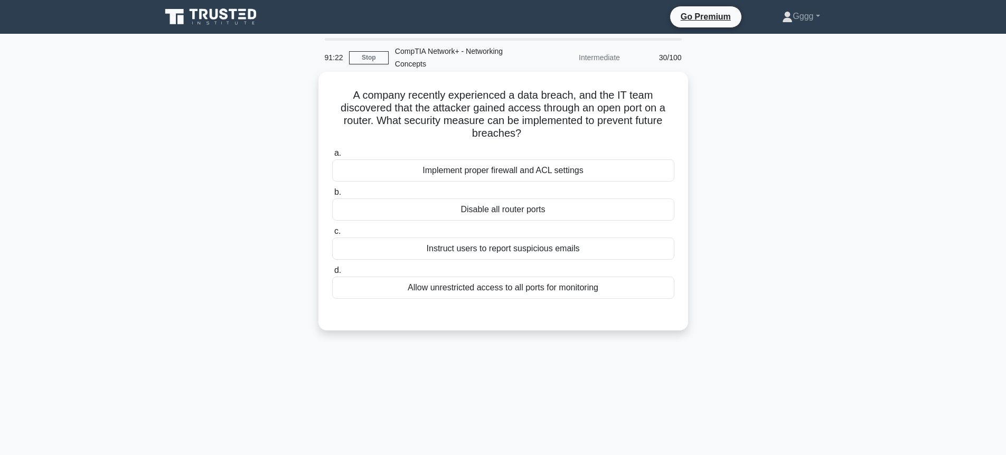
click at [410, 175] on div "Implement proper firewall and ACL settings" at bounding box center [503, 171] width 342 height 22
click at [332, 157] on input "a. Implement proper firewall and ACL settings" at bounding box center [332, 153] width 0 height 7
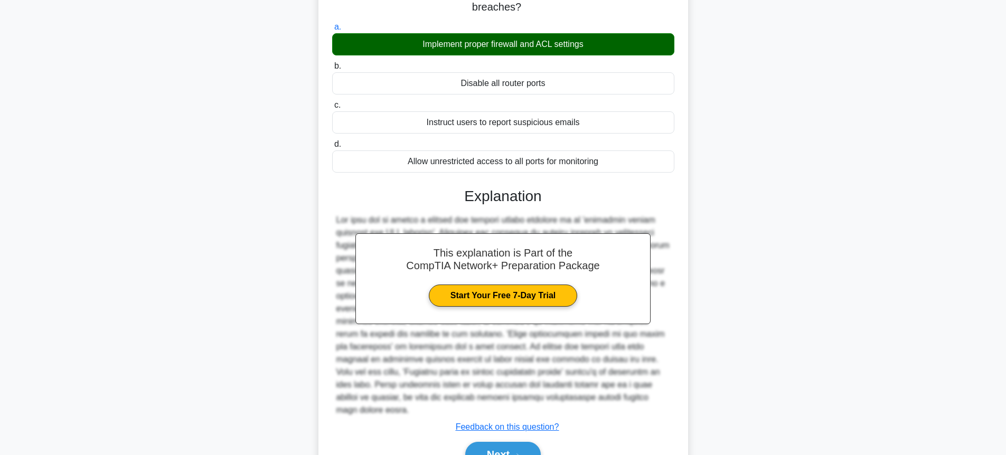
scroll to position [127, 0]
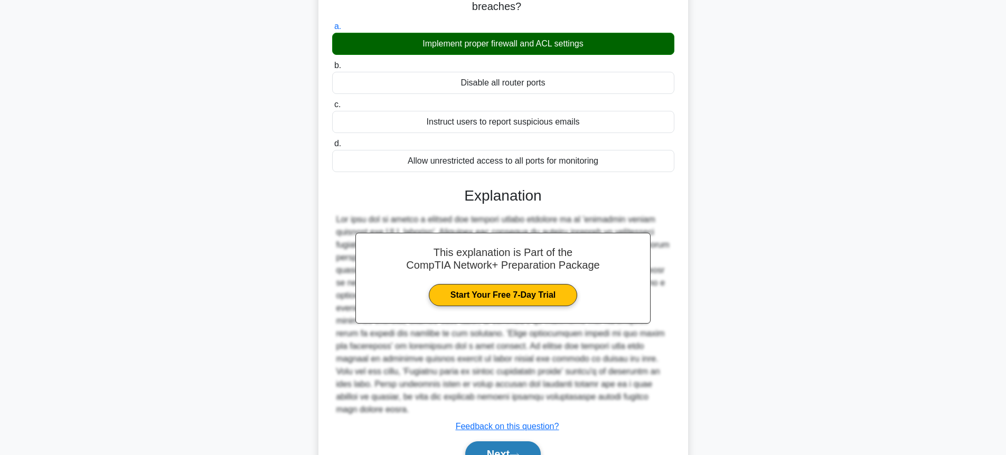
click at [486, 442] on button "Next" at bounding box center [503, 454] width 76 height 25
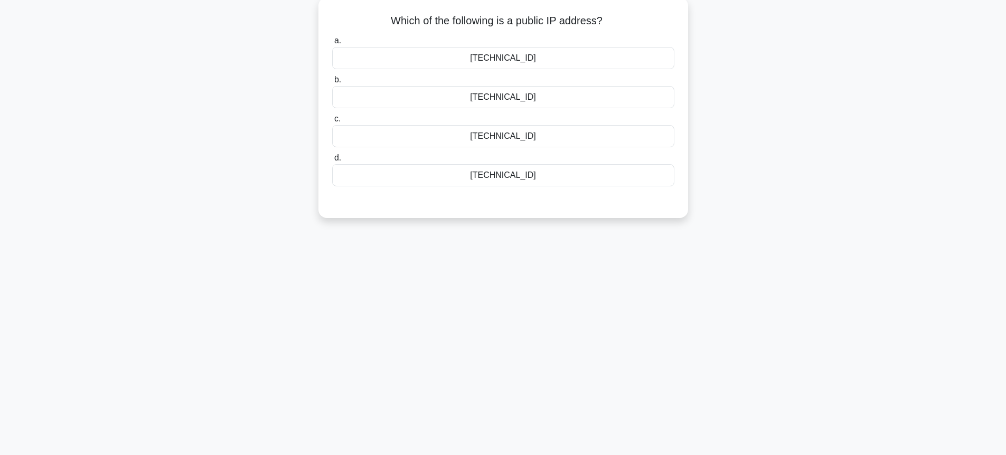
scroll to position [52, 0]
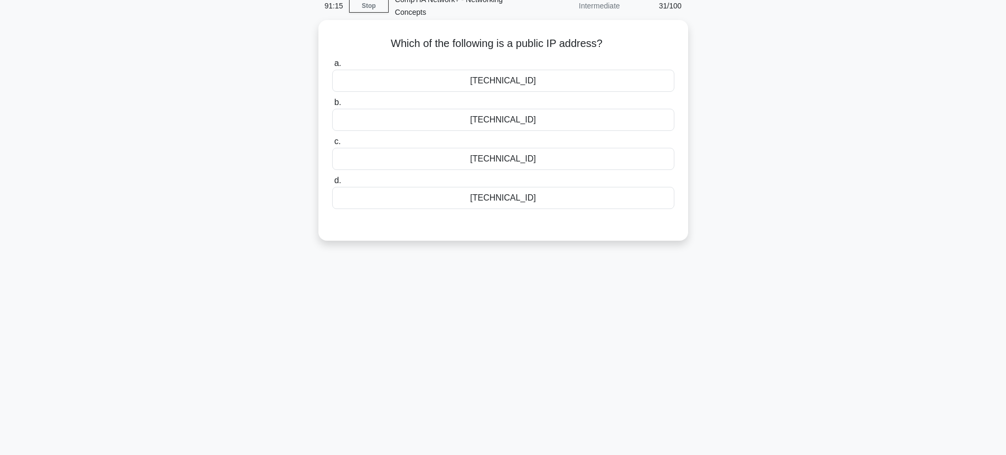
click at [456, 78] on div "[TECHNICAL_ID]" at bounding box center [503, 81] width 342 height 22
click at [332, 67] on input "a. [TECHNICAL_ID]" at bounding box center [332, 63] width 0 height 7
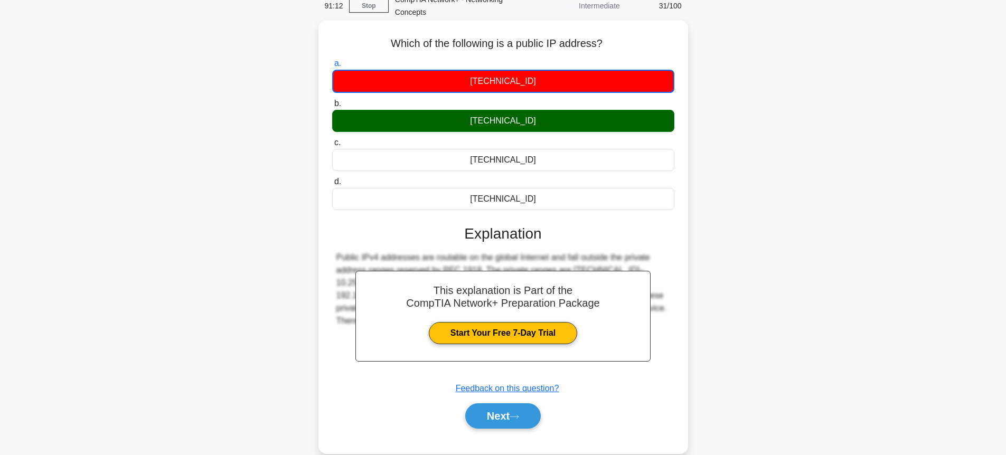
click at [388, 44] on h5 "Which of the following is a public IP address? .spinner_0XTQ{transform-origin:c…" at bounding box center [503, 44] width 344 height 14
click at [400, 48] on h5 "Which of the following is a public IP address? .spinner_0XTQ{transform-origin:c…" at bounding box center [503, 44] width 344 height 14
click at [539, 197] on body "Go Premium [GEOGRAPHIC_DATA]" at bounding box center [503, 233] width 1006 height 571
click at [431, 54] on div "Which of the following is a public IP address? .spinner_0XTQ{transform-origin:c…" at bounding box center [503, 236] width 361 height 425
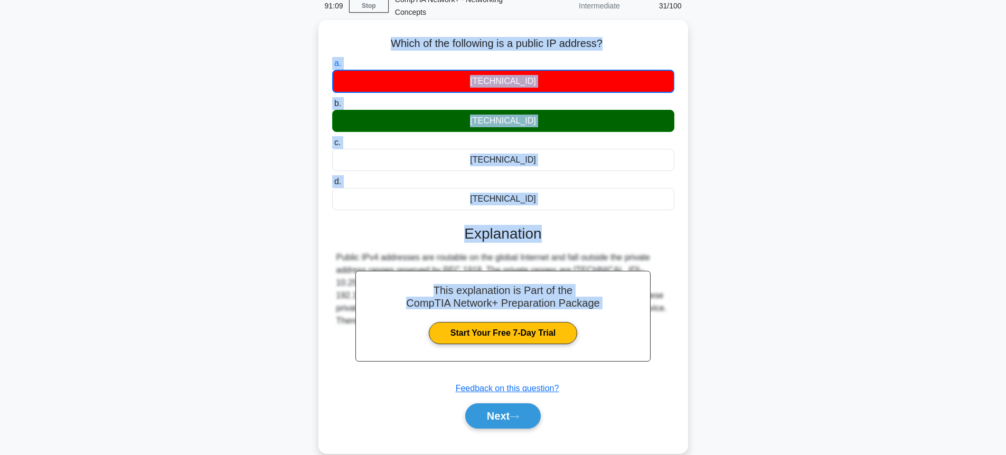
drag, startPoint x: 391, startPoint y: 41, endPoint x: 545, endPoint y: 230, distance: 243.0
click at [545, 230] on div "Which of the following is a public IP address? .spinner_0XTQ{transform-origin:c…" at bounding box center [503, 236] width 361 height 425
click at [545, 230] on h3 "Explanation" at bounding box center [504, 234] width 330 height 18
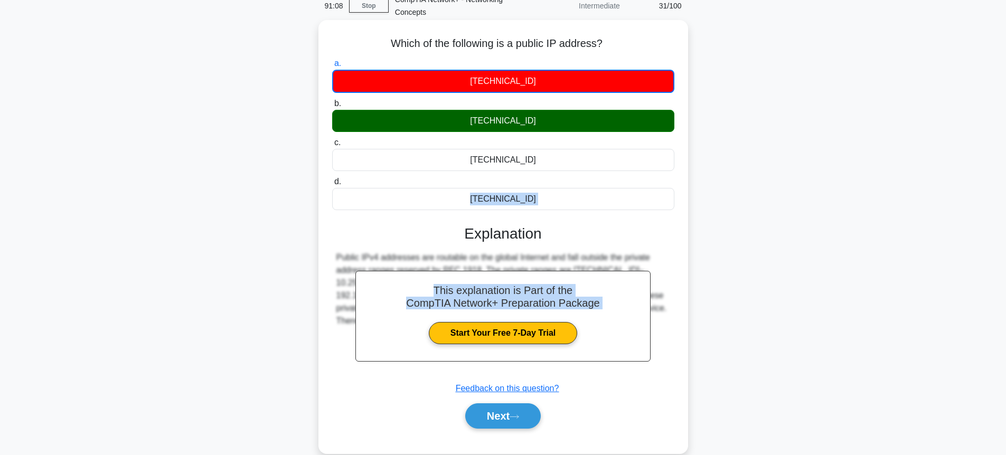
drag, startPoint x: 547, startPoint y: 211, endPoint x: 545, endPoint y: 185, distance: 25.4
click at [545, 185] on div "a. [TECHNICAL_ID] b. [TECHNICAL_ID] c." at bounding box center [503, 248] width 344 height 387
click at [538, 173] on div at bounding box center [538, 173] width 0 height 0
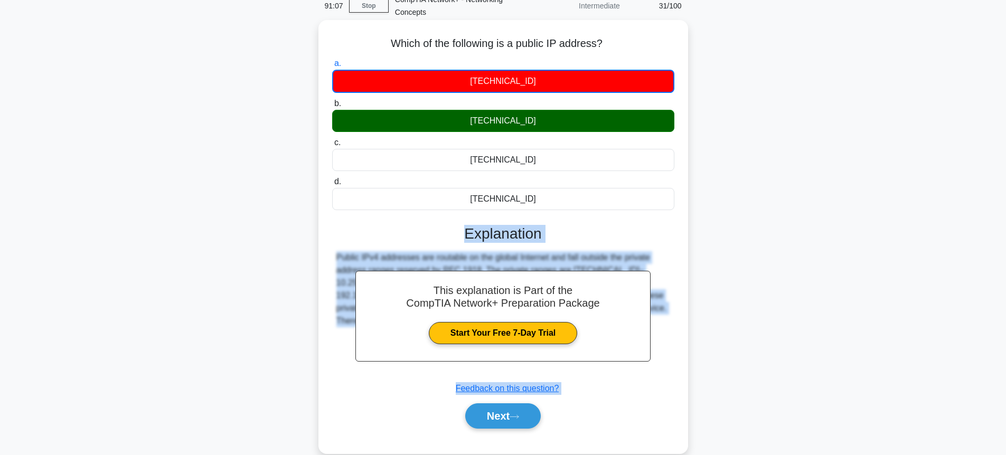
click at [512, 163] on body "Go Premium [GEOGRAPHIC_DATA]" at bounding box center [503, 233] width 1006 height 571
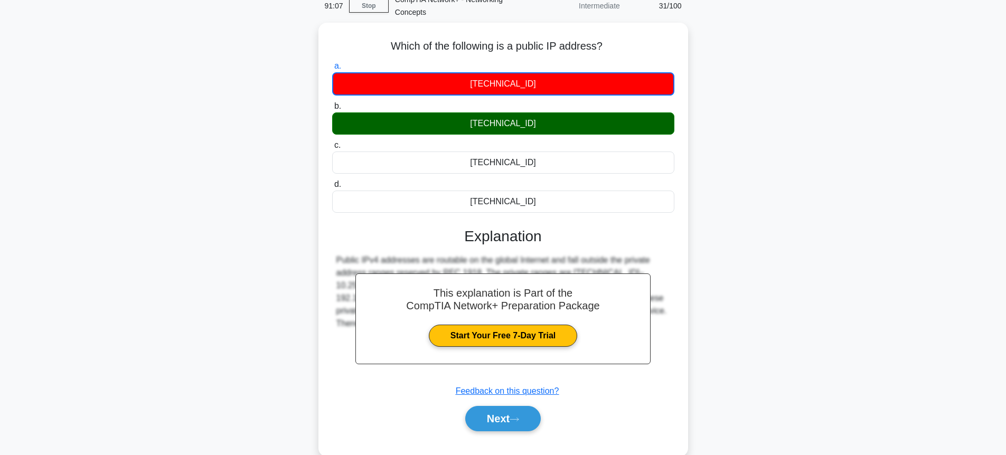
click at [887, 176] on main "91:07 Stop CompTIA Network+ - Networking Concepts Intermediate 31/100 Which of …" at bounding box center [503, 250] width 1006 height 537
click at [882, 175] on main "91:07 Stop CompTIA Network+ - Networking Concepts Intermediate 31/100 Which of …" at bounding box center [503, 250] width 1006 height 537
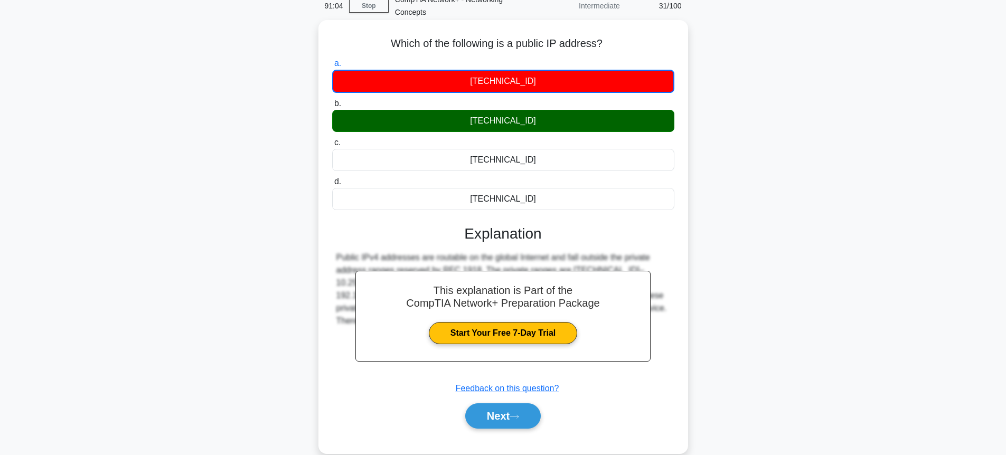
drag, startPoint x: 391, startPoint y: 40, endPoint x: 552, endPoint y: 199, distance: 225.6
click at [552, 199] on div "Which of the following is a public IP address? .spinner_0XTQ{transform-origin:c…" at bounding box center [503, 236] width 361 height 425
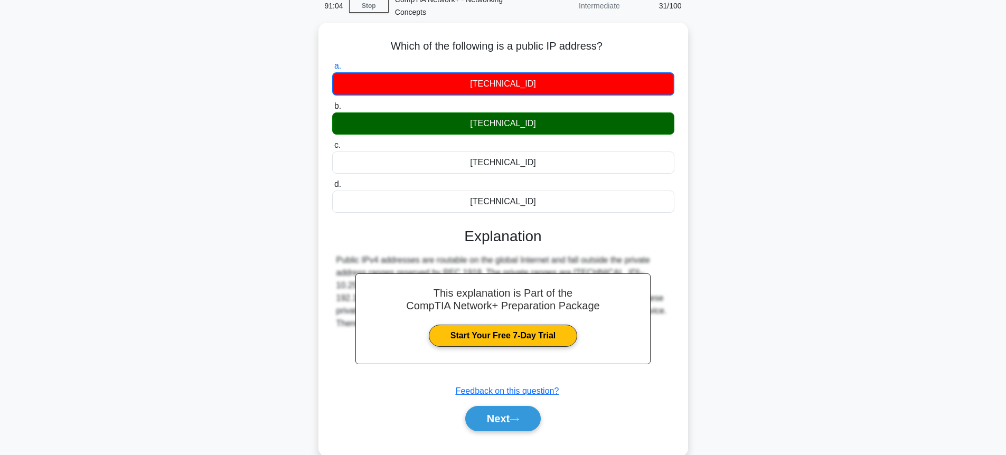
copy div "Which of the following is a public IP address? .spinner_0XTQ{transform-origin:c…"
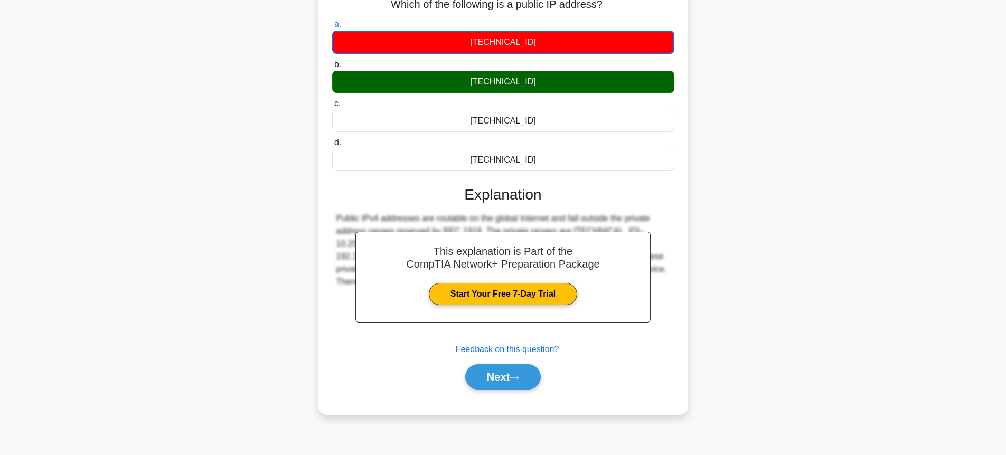
scroll to position [115, 0]
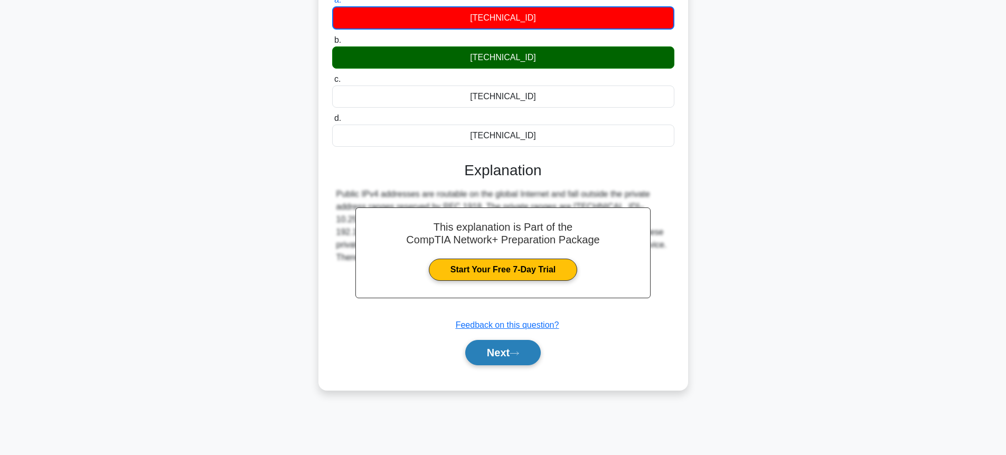
click at [517, 356] on icon at bounding box center [515, 354] width 10 height 6
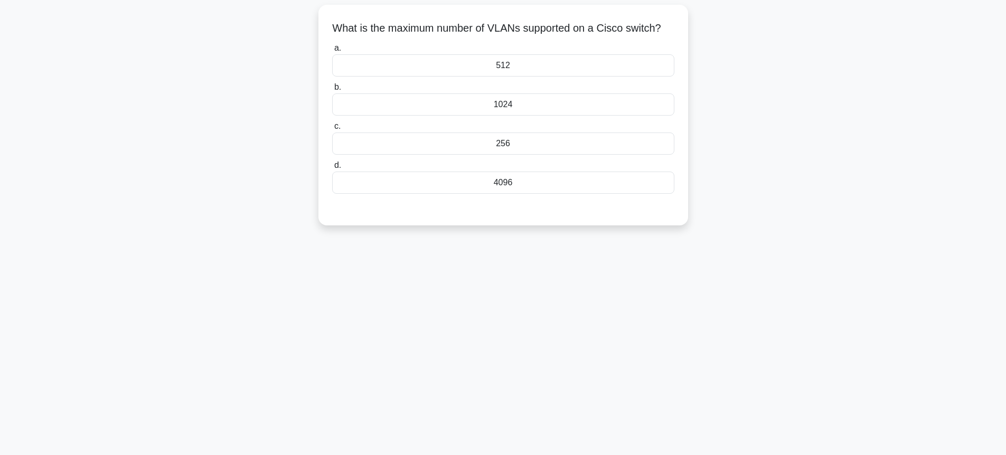
scroll to position [0, 0]
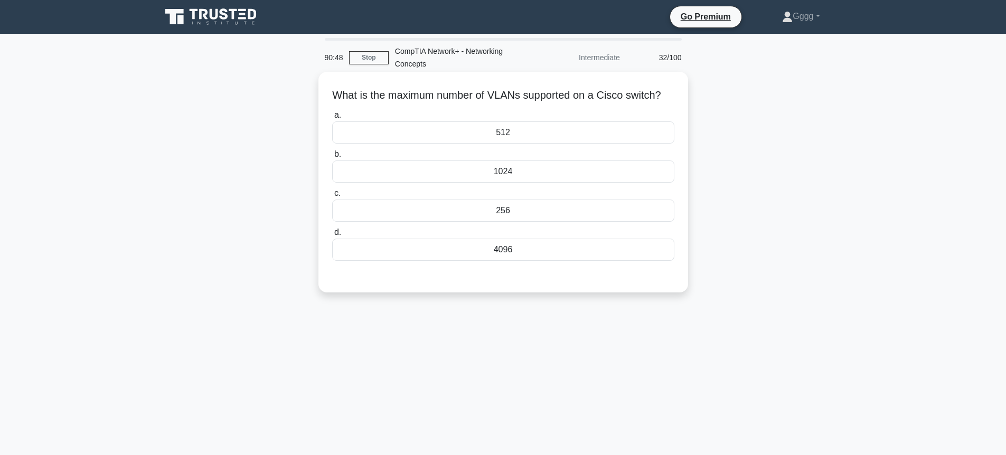
click at [462, 100] on h5 "What is the maximum number of VLANs supported on a Cisco switch? .spinner_0XTQ{…" at bounding box center [503, 96] width 344 height 14
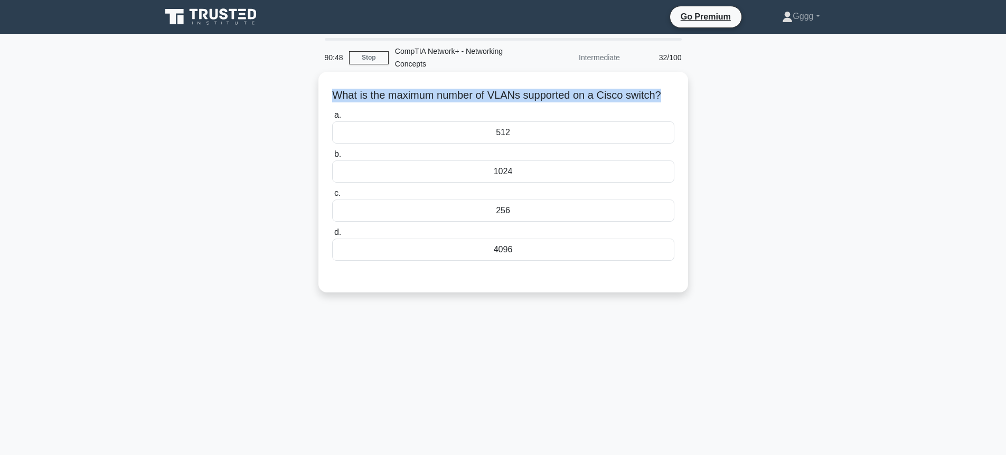
click at [462, 100] on h5 "What is the maximum number of VLANs supported on a Cisco switch? .spinner_0XTQ{…" at bounding box center [503, 96] width 344 height 14
copy div "What is the maximum number of VLANs supported on a Cisco switch? .spinner_0XTQ{…"
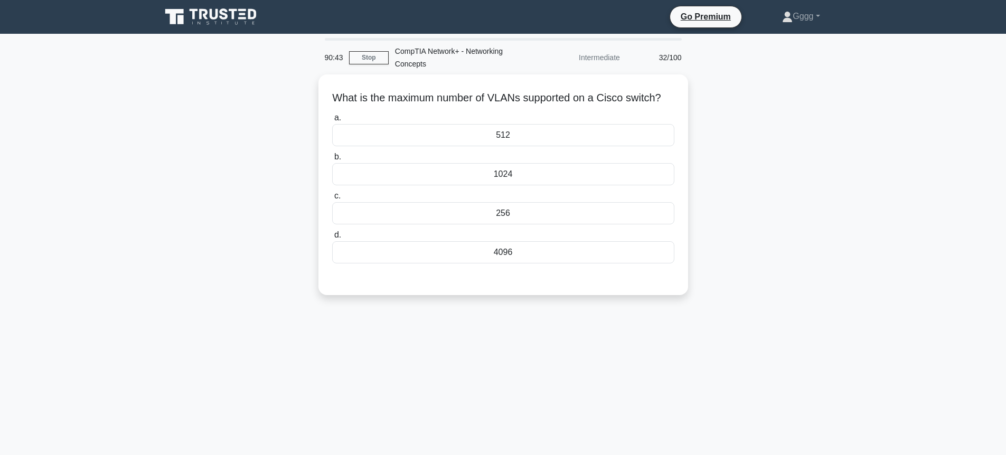
click at [842, 294] on div "What is the maximum number of VLANs supported on a Cisco switch? .spinner_0XTQ{…" at bounding box center [503, 190] width 697 height 233
click at [528, 260] on div "4096" at bounding box center [503, 250] width 342 height 22
click at [332, 236] on input "d. 4096" at bounding box center [332, 232] width 0 height 7
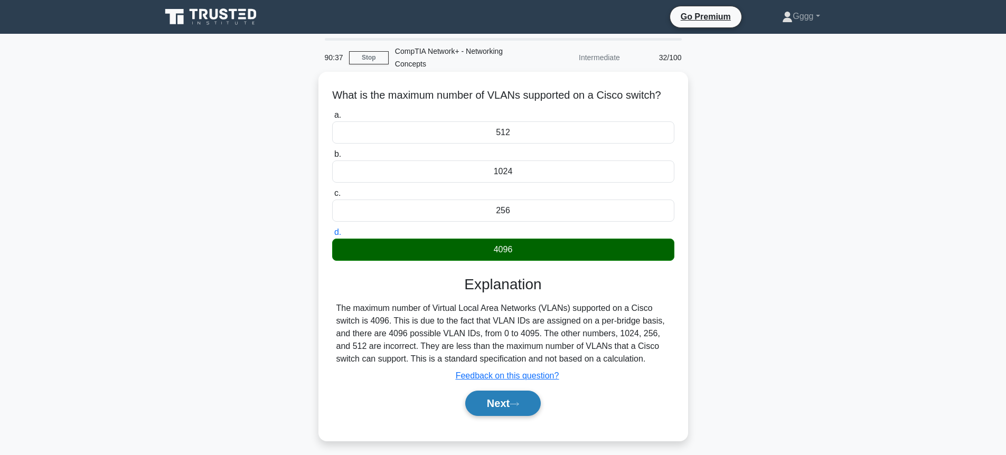
click at [500, 412] on button "Next" at bounding box center [503, 403] width 76 height 25
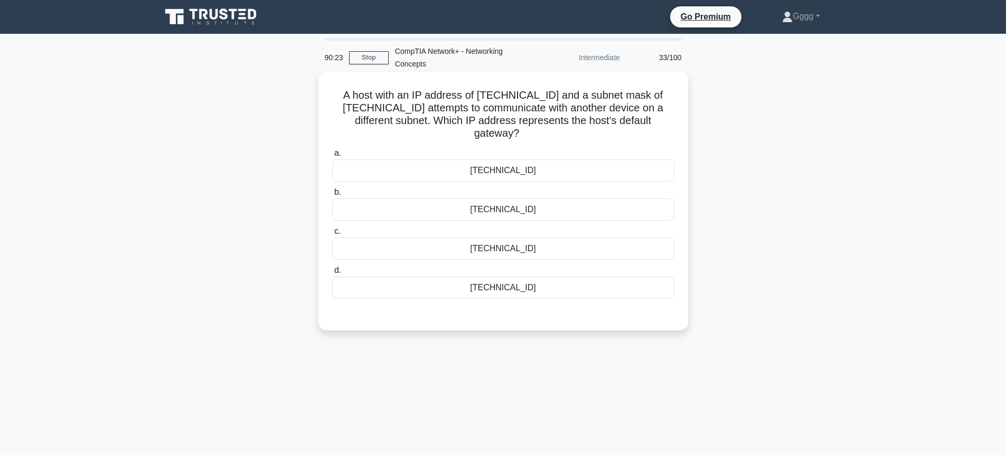
click at [380, 199] on div "[TECHNICAL_ID]" at bounding box center [503, 210] width 342 height 22
click at [332, 193] on input "b. [TECHNICAL_ID]" at bounding box center [332, 192] width 0 height 7
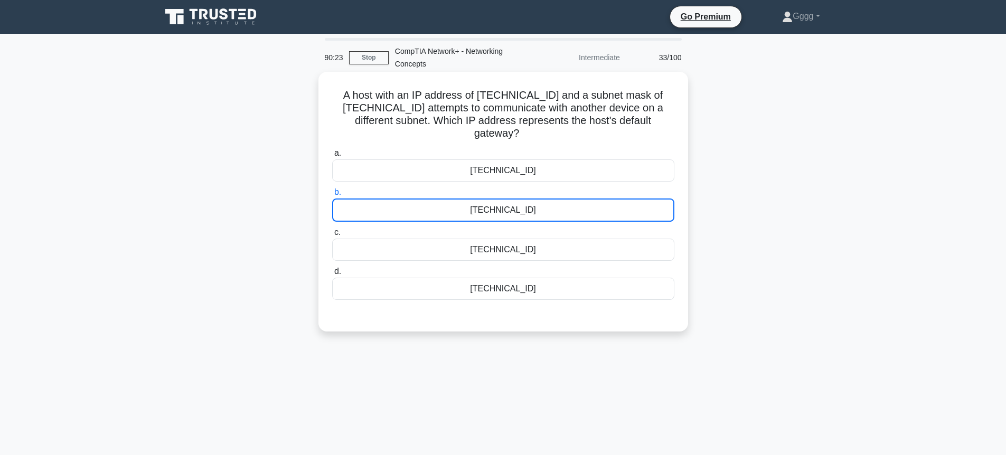
click at [380, 199] on div "[TECHNICAL_ID]" at bounding box center [503, 210] width 342 height 23
click at [332, 193] on input "b. [TECHNICAL_ID]" at bounding box center [332, 192] width 0 height 7
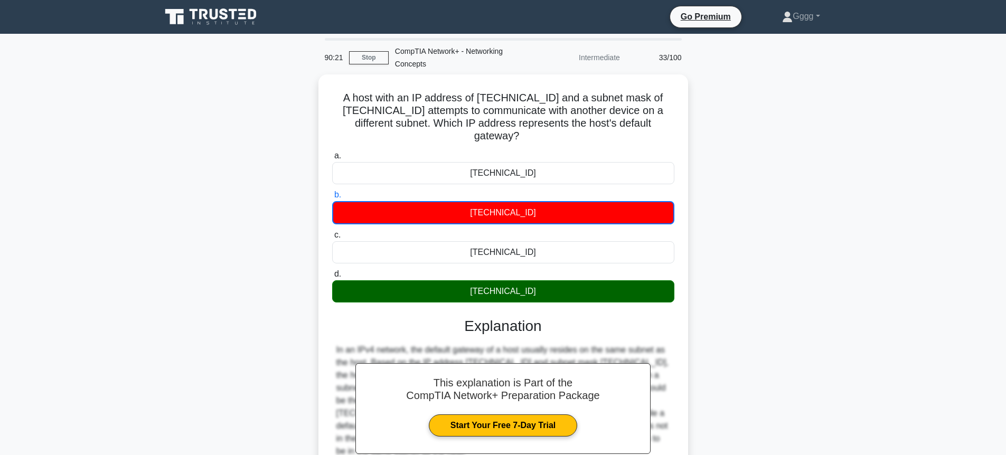
click at [743, 242] on div "A host with an IP address of [TECHNICAL_ID] and a subnet mask of [TECHNICAL_ID]…" at bounding box center [503, 316] width 697 height 484
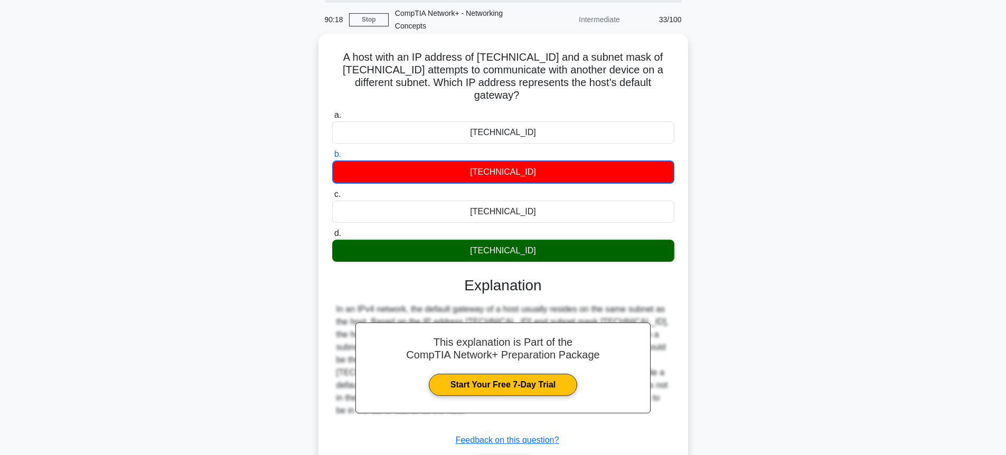
scroll to position [63, 0]
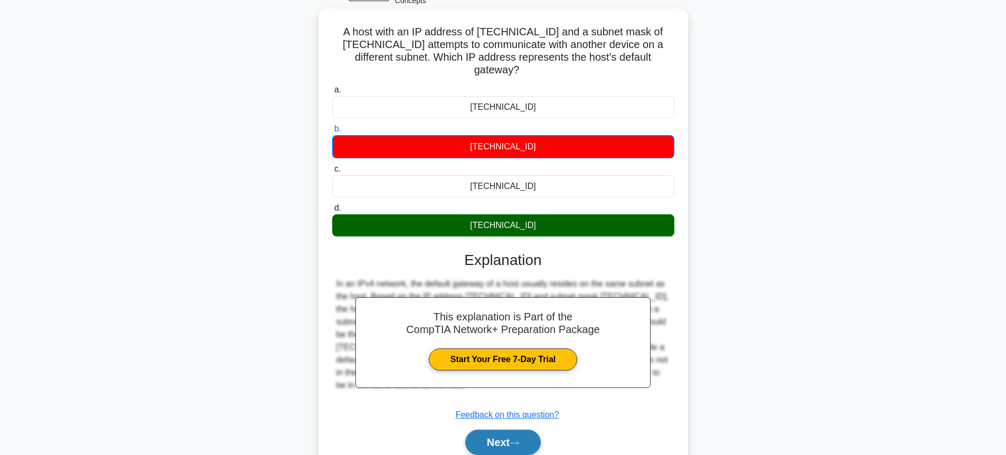
click at [502, 431] on button "Next" at bounding box center [503, 442] width 76 height 25
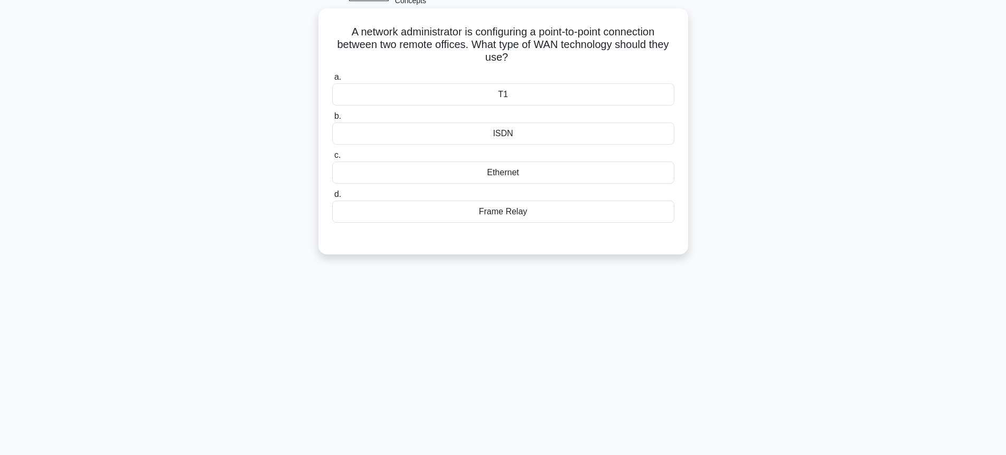
click at [363, 170] on div "Ethernet" at bounding box center [503, 173] width 342 height 22
click at [332, 159] on input "c. Ethernet" at bounding box center [332, 155] width 0 height 7
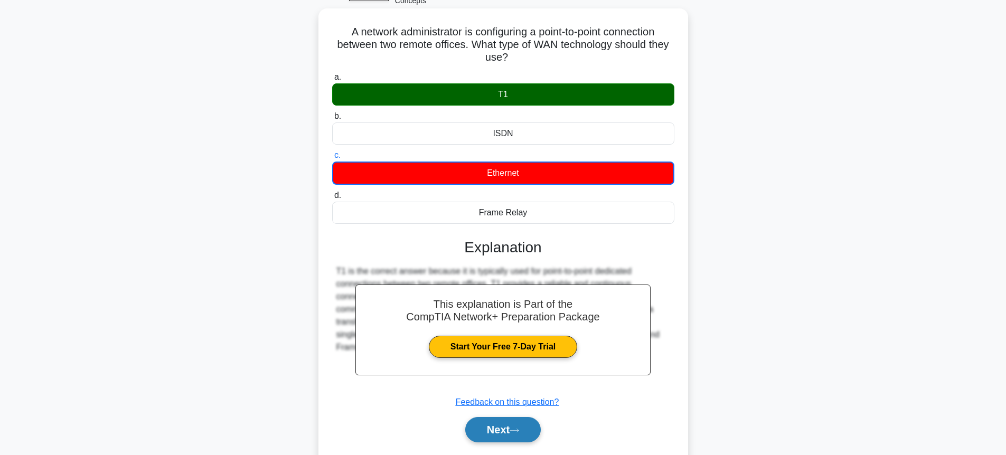
click at [526, 436] on button "Next" at bounding box center [503, 429] width 76 height 25
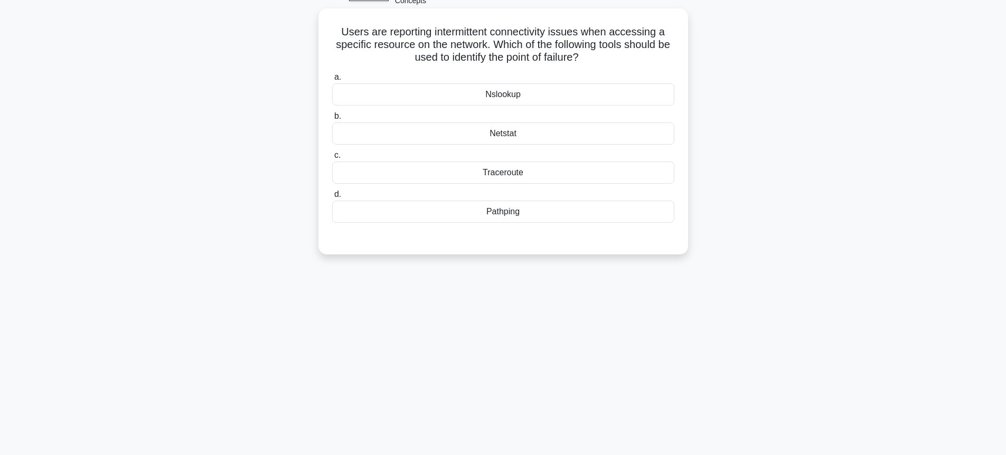
click at [531, 141] on div "Netstat" at bounding box center [503, 134] width 342 height 22
click at [332, 120] on input "b. Netstat" at bounding box center [332, 116] width 0 height 7
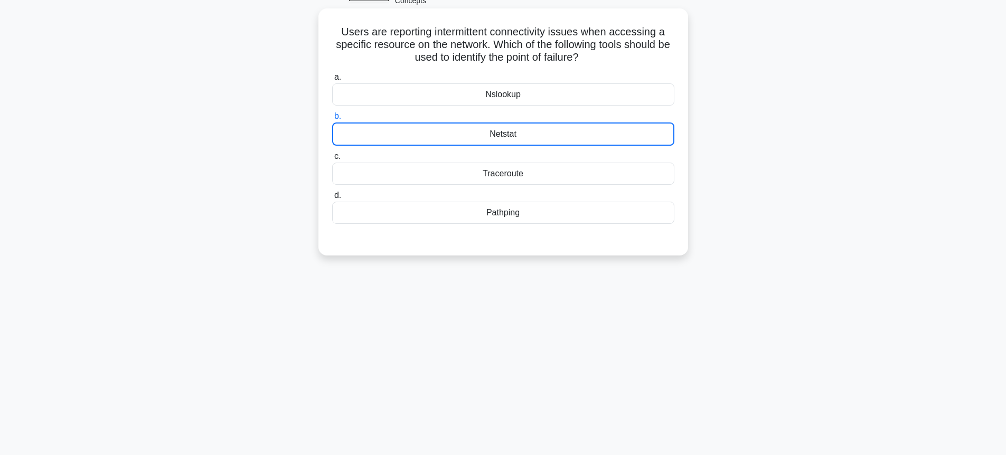
click at [531, 141] on div "Netstat" at bounding box center [503, 134] width 342 height 23
click at [332, 120] on input "b. Netstat" at bounding box center [332, 116] width 0 height 7
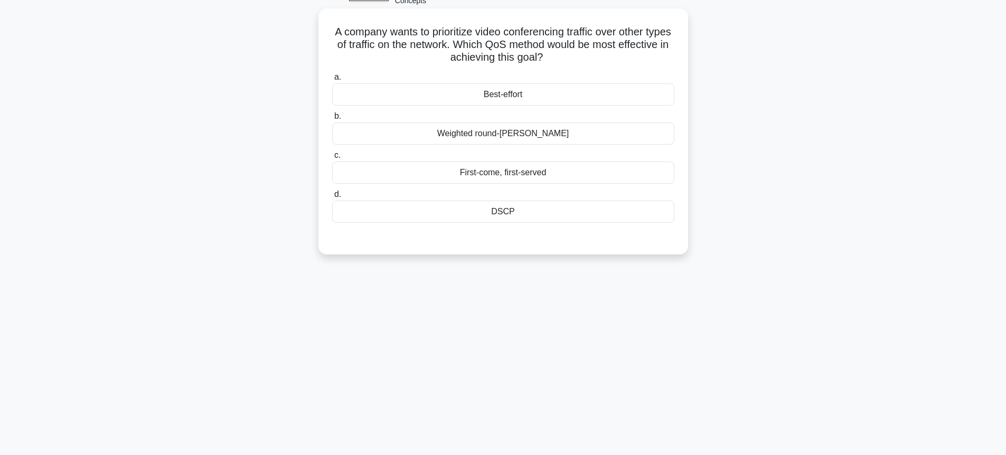
click at [348, 105] on div "Best-effort" at bounding box center [503, 94] width 342 height 22
click at [332, 81] on input "a. Best-effort" at bounding box center [332, 77] width 0 height 7
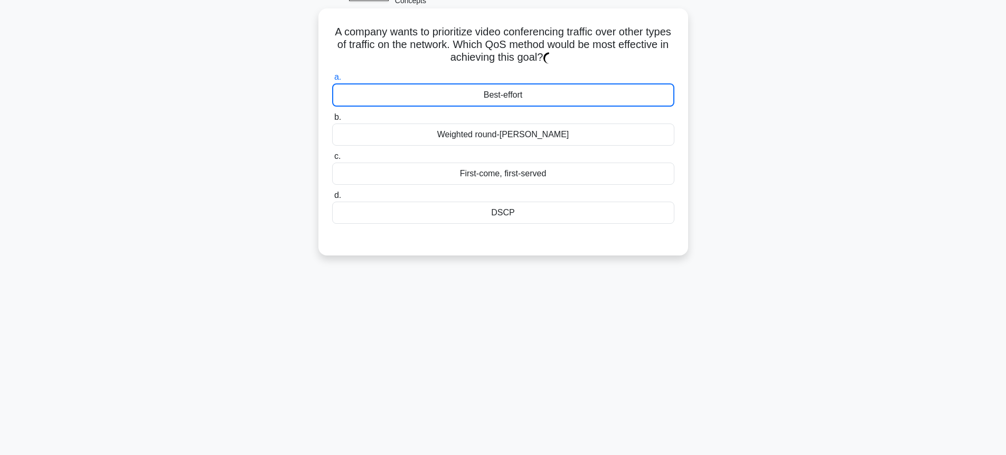
click at [348, 105] on div "Best-effort" at bounding box center [503, 94] width 342 height 23
click at [332, 81] on input "a. Best-effort" at bounding box center [332, 77] width 0 height 7
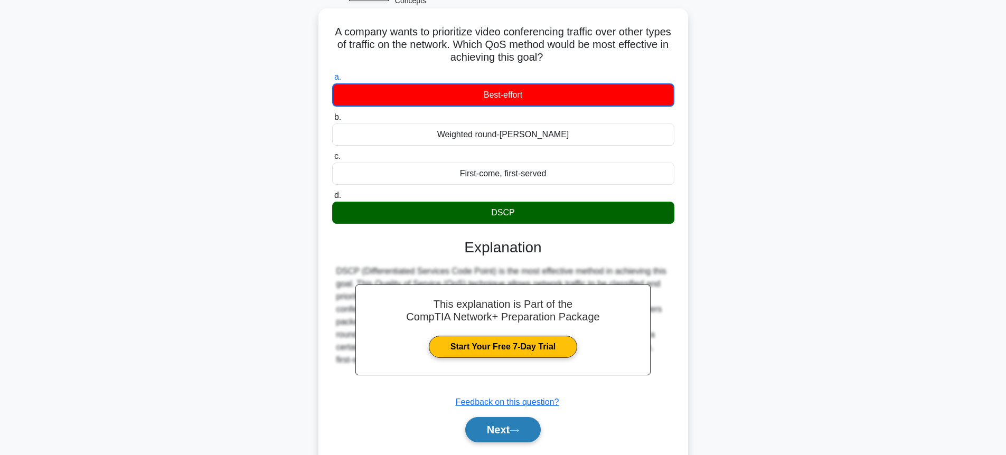
click at [475, 436] on button "Next" at bounding box center [503, 429] width 76 height 25
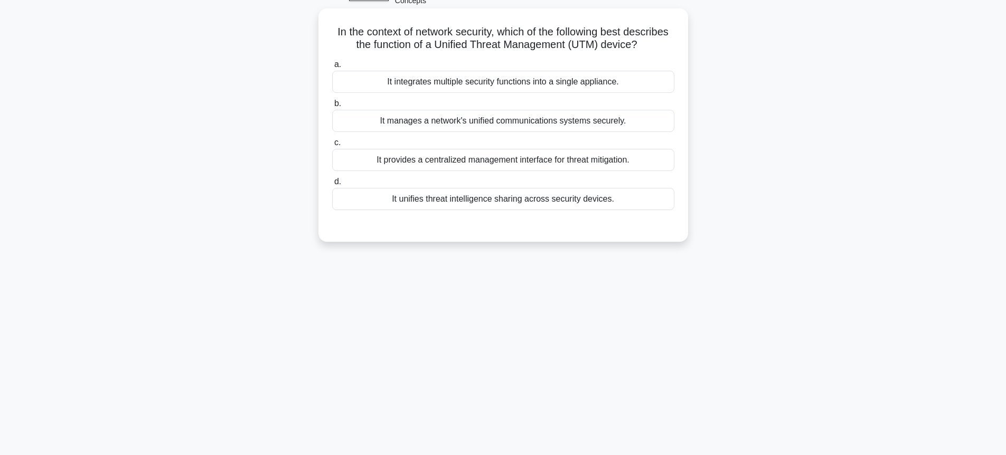
click at [346, 128] on div "It manages a network's unified communications systems securely." at bounding box center [503, 121] width 342 height 22
click at [332, 107] on input "b. It manages a network's unified communications systems securely." at bounding box center [332, 103] width 0 height 7
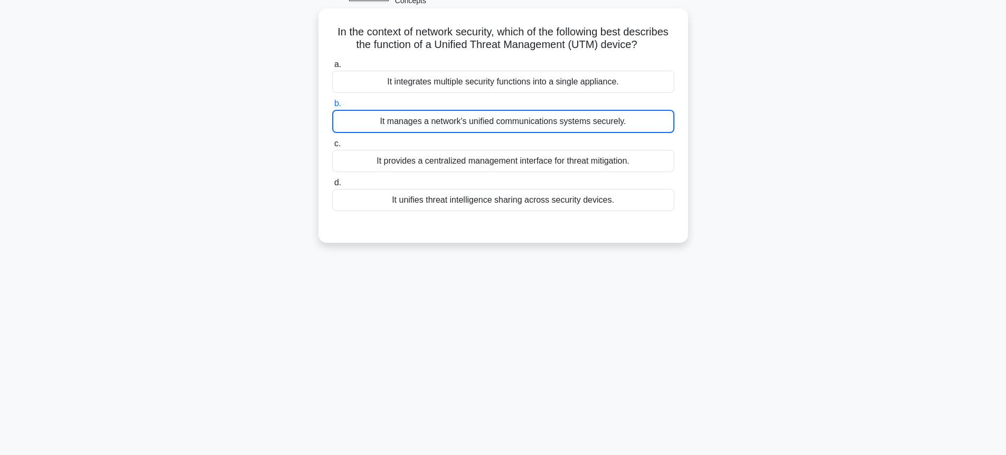
click at [346, 128] on div "It manages a network's unified communications systems securely." at bounding box center [503, 121] width 342 height 23
click at [332, 107] on input "b. It manages a network's unified communications systems securely." at bounding box center [332, 103] width 0 height 7
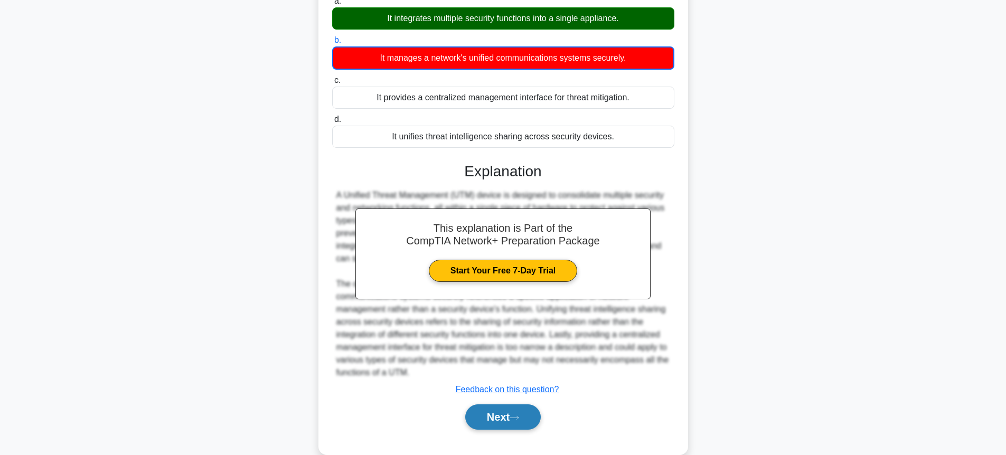
click at [497, 407] on button "Next" at bounding box center [503, 417] width 76 height 25
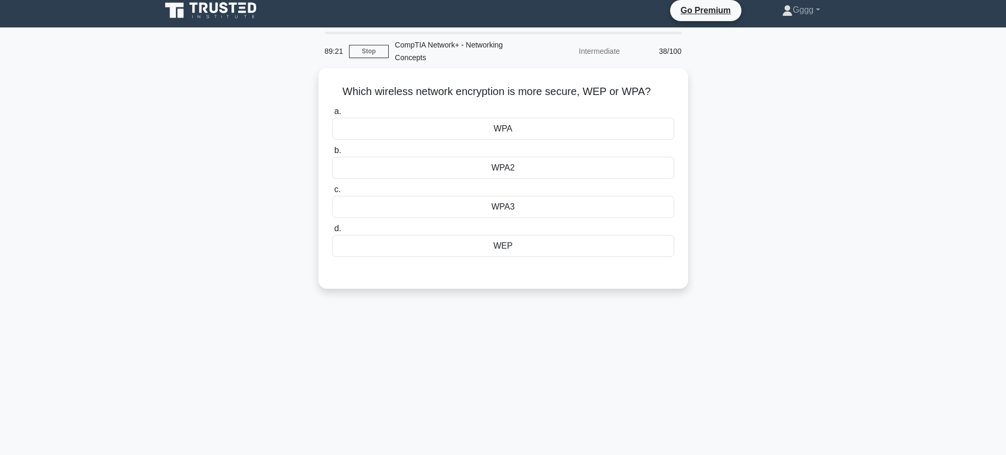
scroll to position [0, 0]
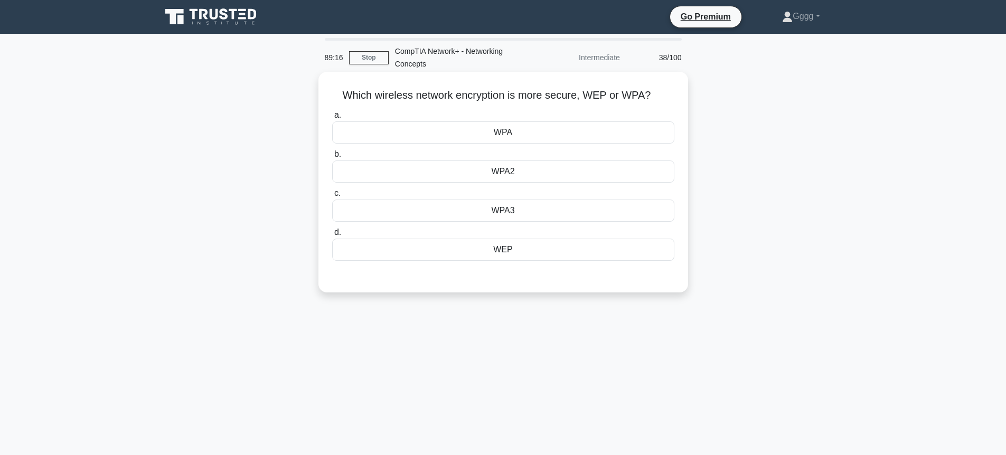
click at [429, 125] on div "WPA" at bounding box center [503, 133] width 342 height 22
click at [332, 119] on input "a. WPA" at bounding box center [332, 115] width 0 height 7
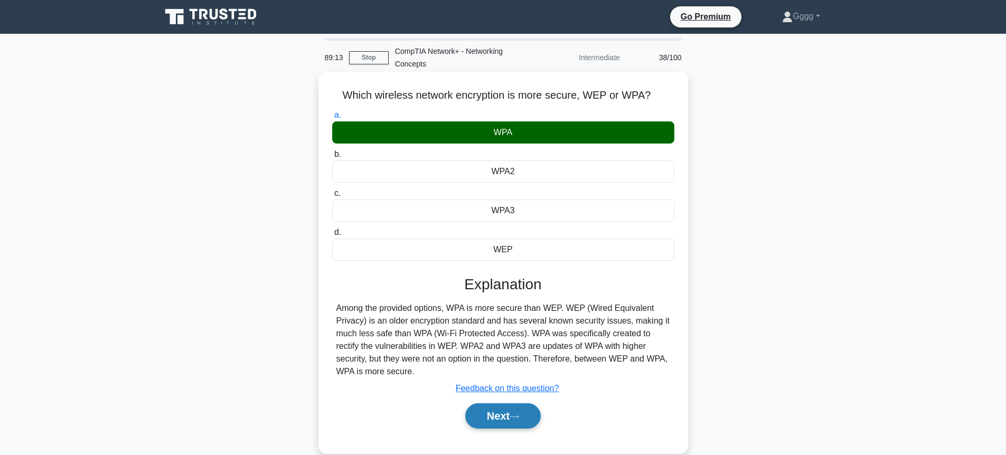
click at [516, 417] on icon at bounding box center [515, 417] width 10 height 6
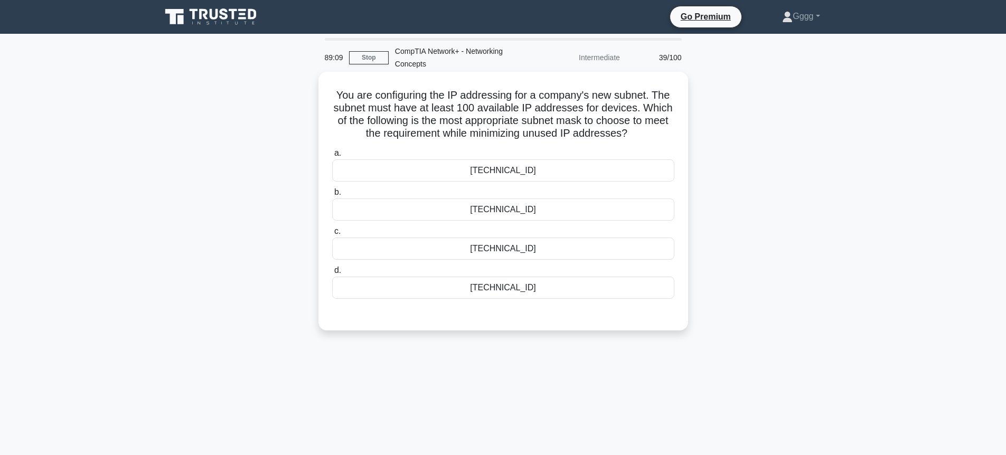
click at [370, 175] on div "[TECHNICAL_ID]" at bounding box center [503, 171] width 342 height 22
click at [332, 157] on input "a. [TECHNICAL_ID]" at bounding box center [332, 153] width 0 height 7
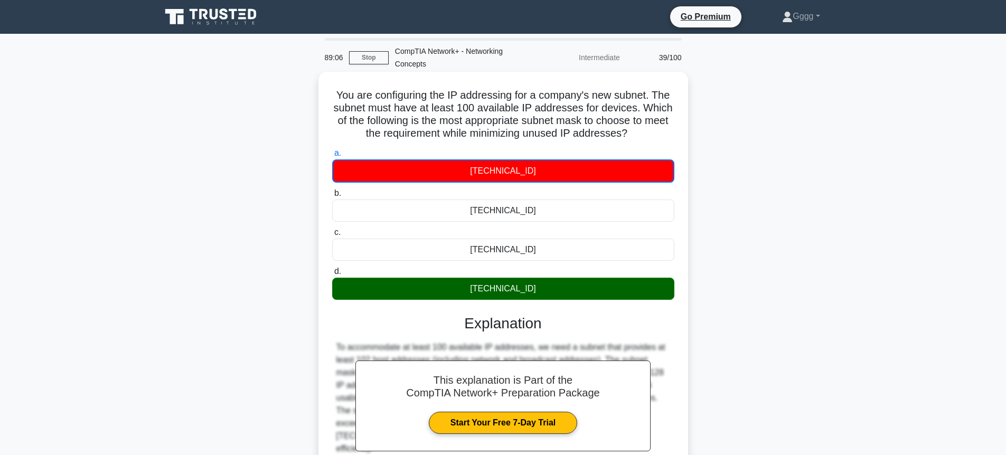
scroll to position [115, 0]
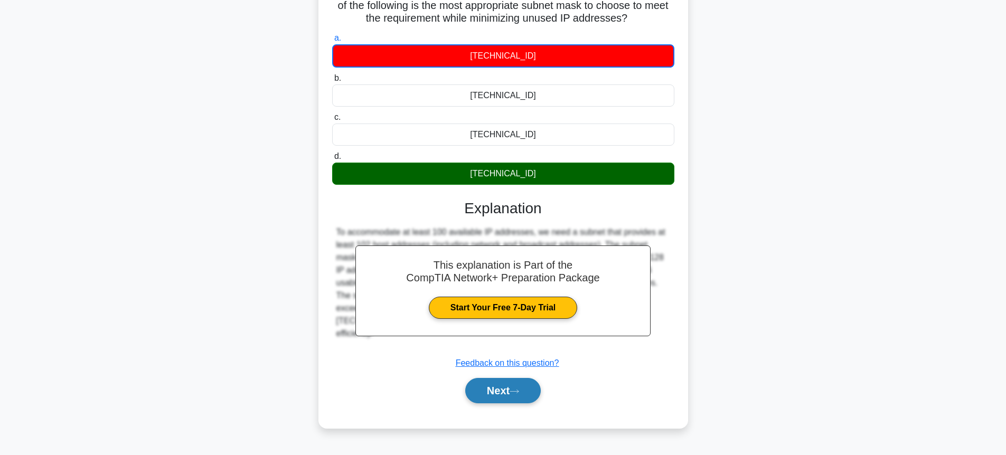
click at [518, 403] on button "Next" at bounding box center [503, 390] width 76 height 25
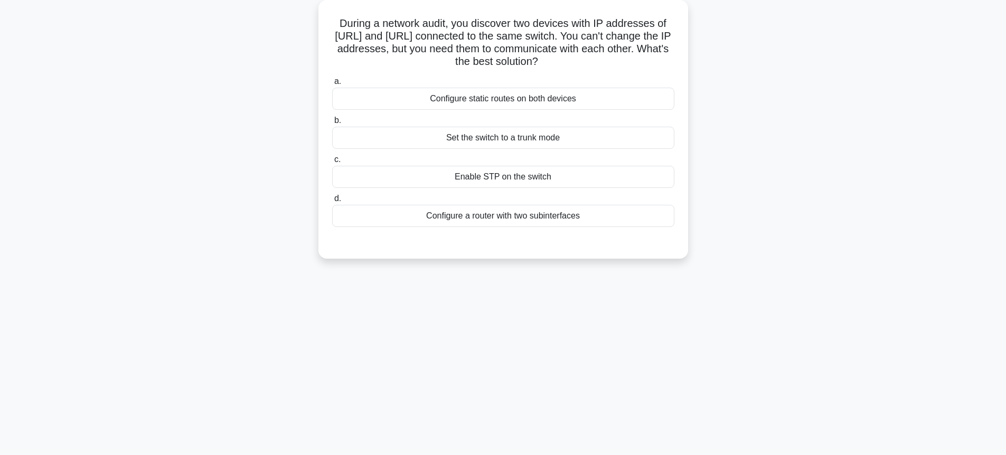
scroll to position [52, 0]
